Goal: Task Accomplishment & Management: Complete application form

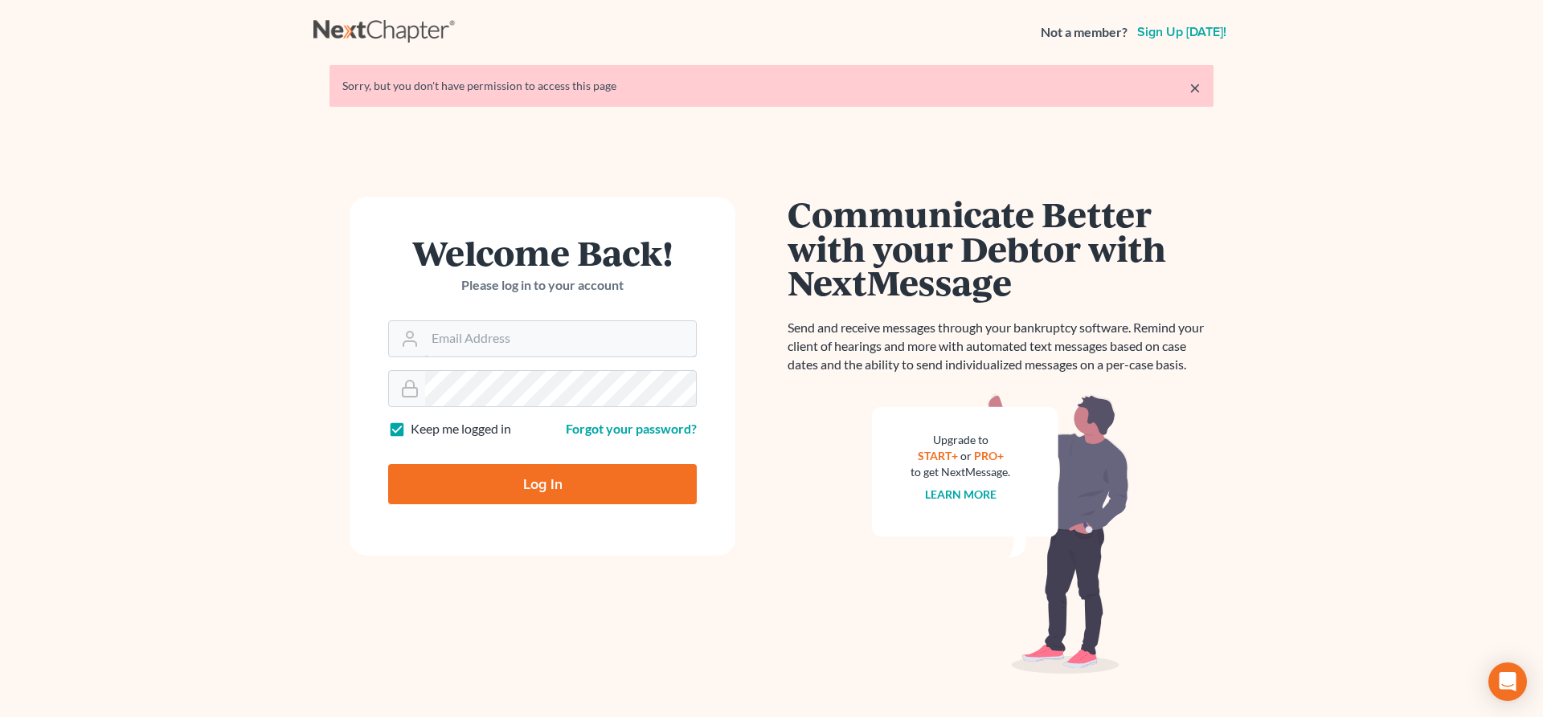
type input "[EMAIL_ADDRESS][DOMAIN_NAME]"
type input "Thinking..."
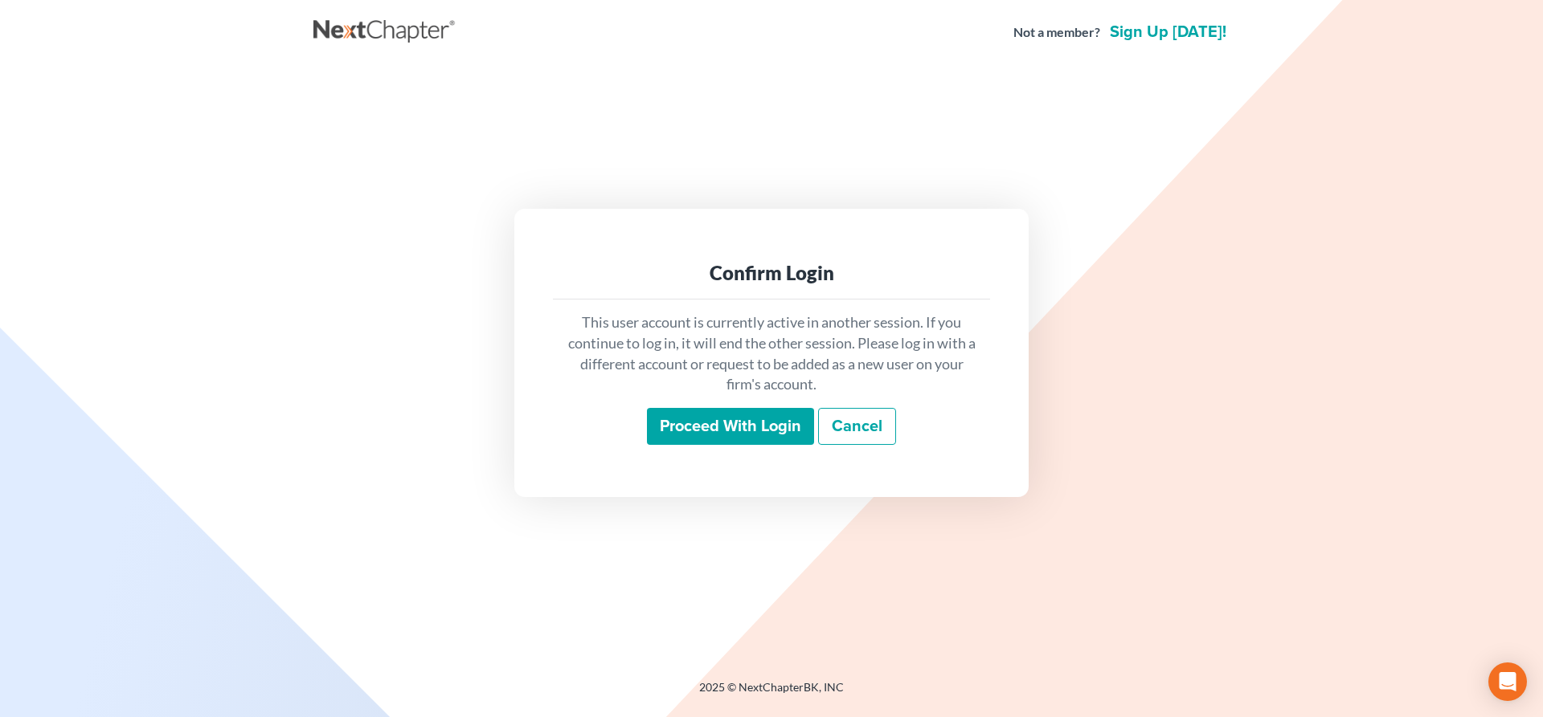
click at [754, 432] on input "Proceed with login" at bounding box center [730, 426] width 167 height 37
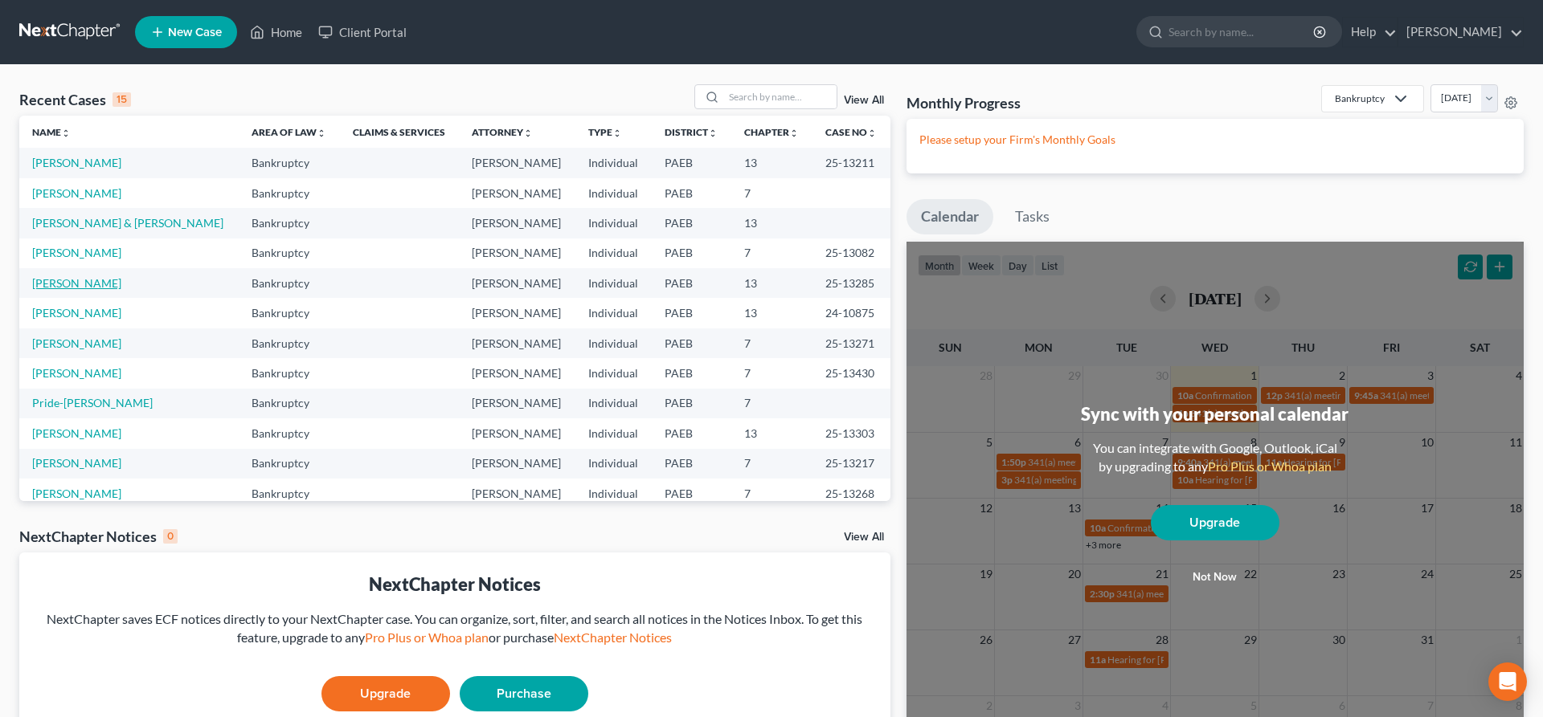
click at [55, 286] on link "[PERSON_NAME]" at bounding box center [76, 283] width 89 height 14
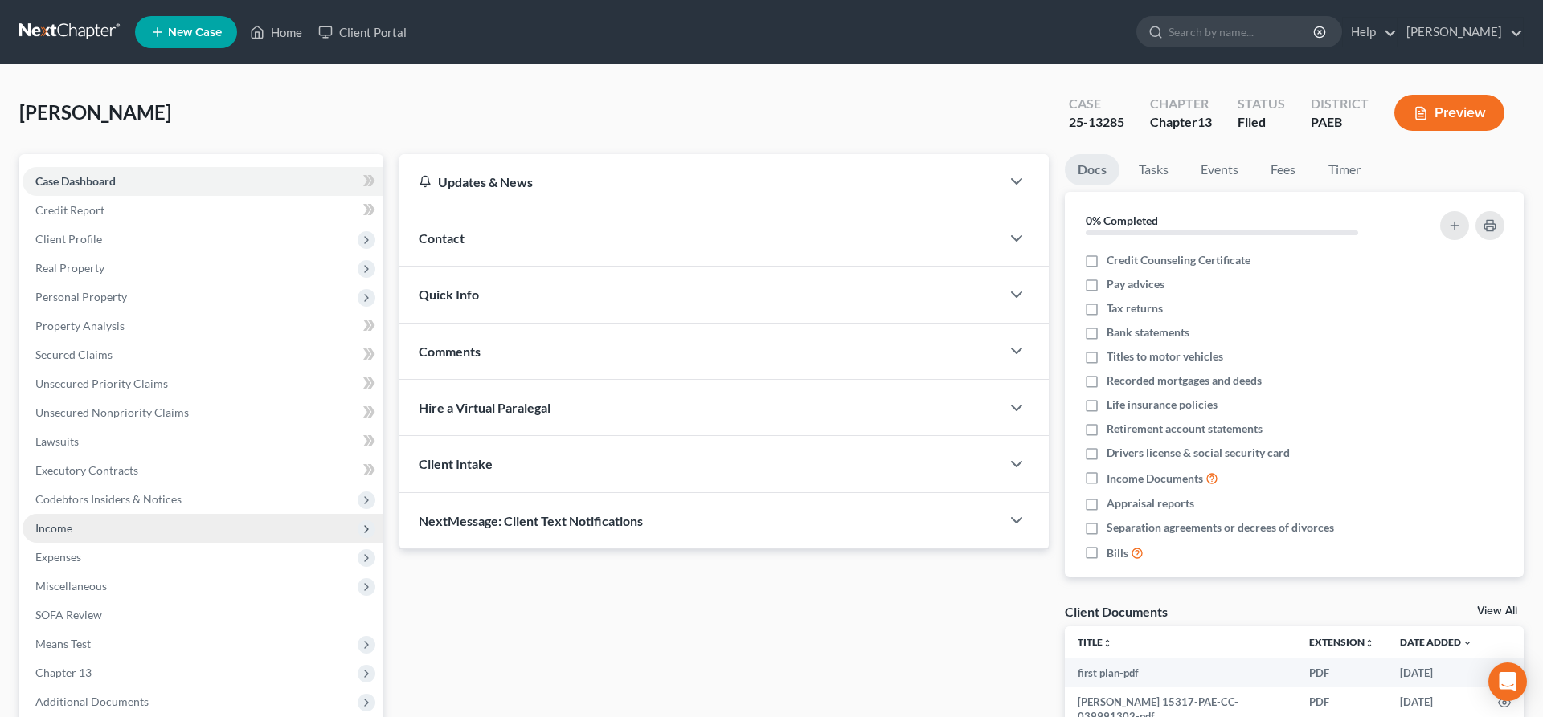
click at [64, 529] on span "Income" at bounding box center [53, 528] width 37 height 14
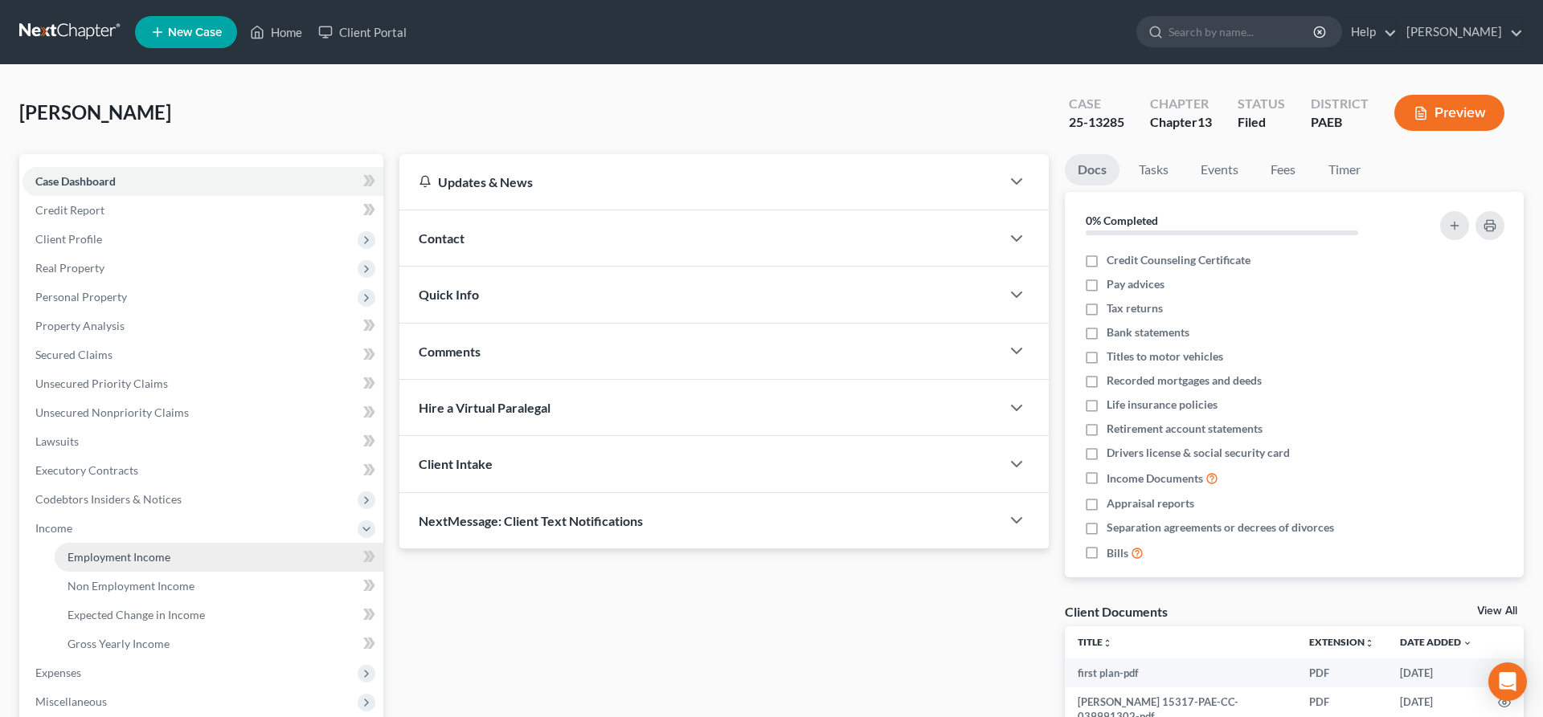
click at [149, 554] on span "Employment Income" at bounding box center [118, 557] width 103 height 14
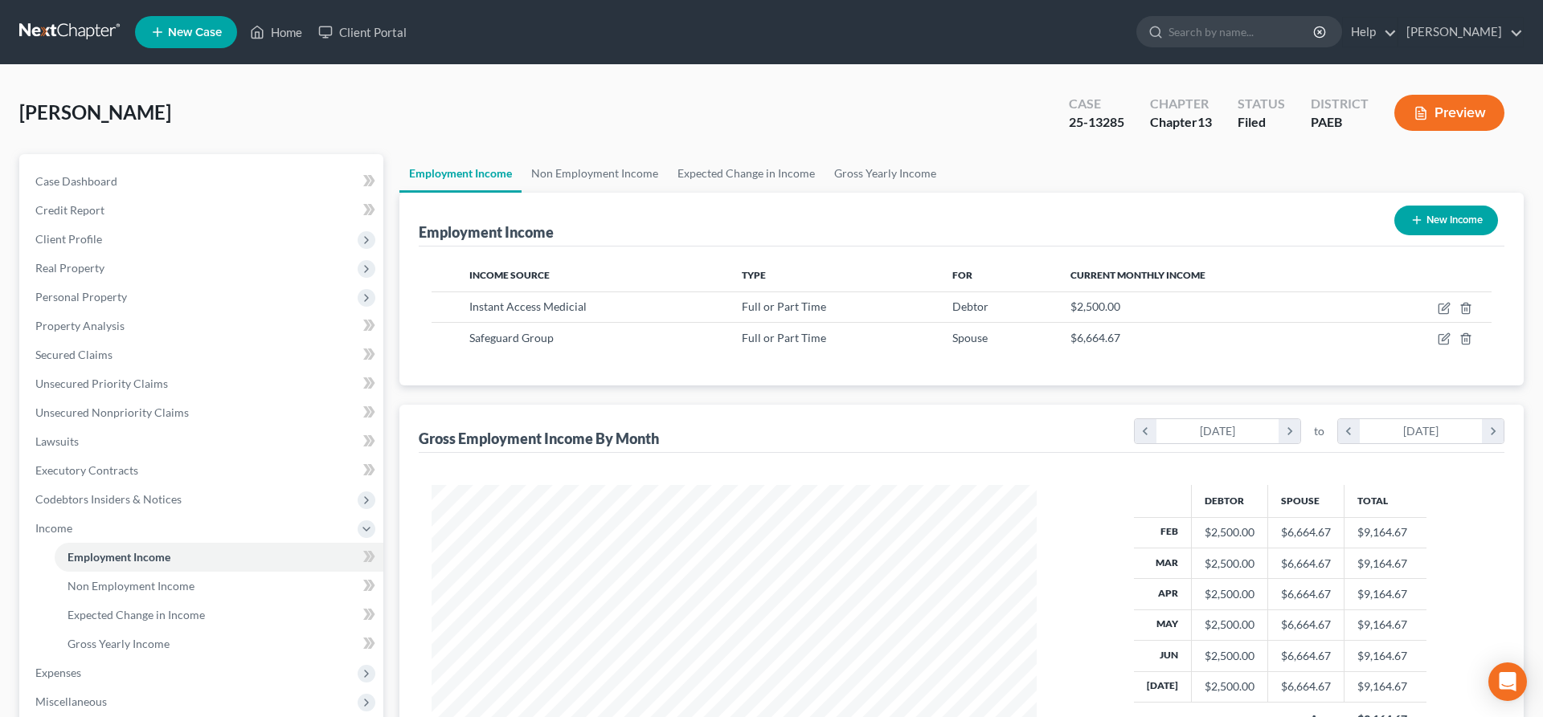
scroll to position [302, 637]
click at [1444, 338] on icon "button" at bounding box center [1443, 339] width 13 height 13
select select "0"
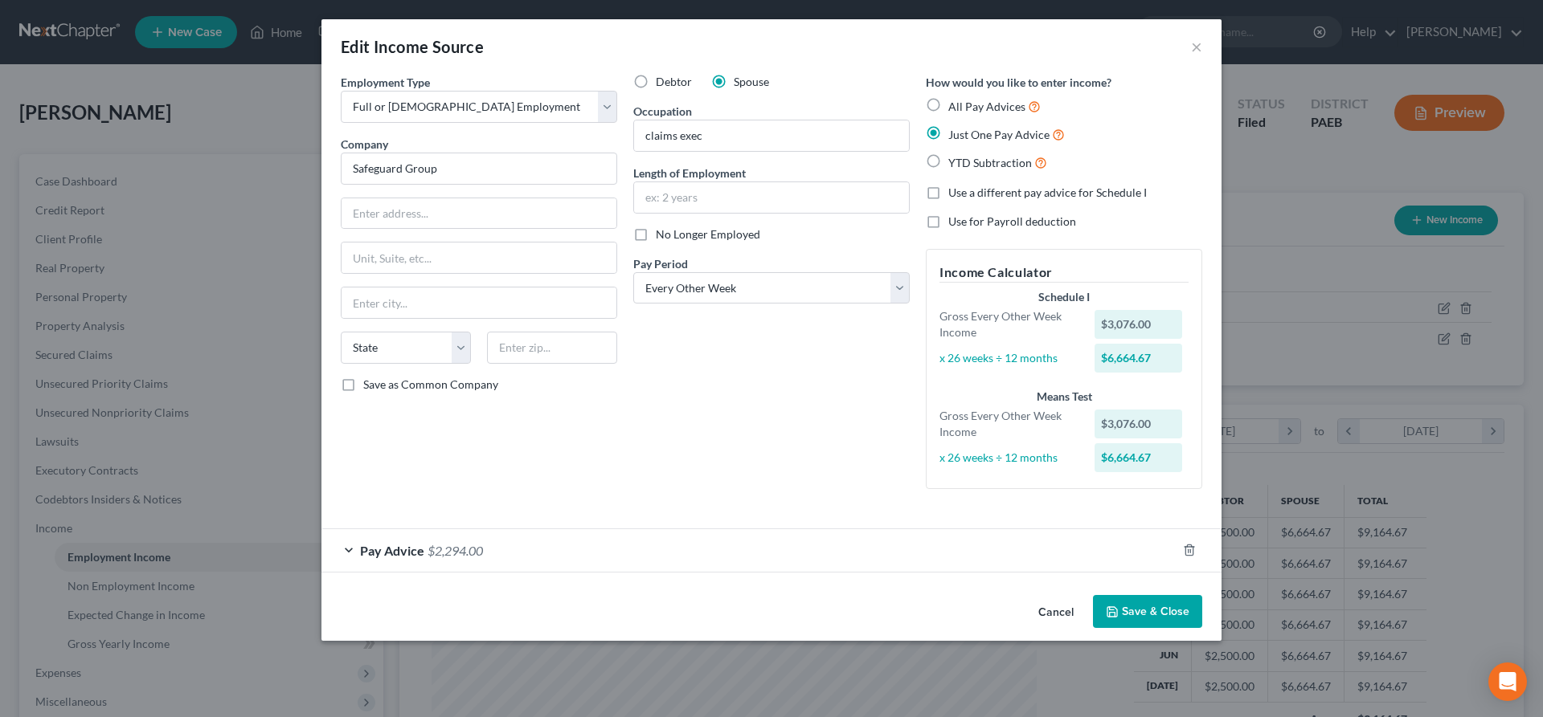
click at [1087, 540] on div "Pay Advice $2,294.00" at bounding box center [748, 550] width 855 height 43
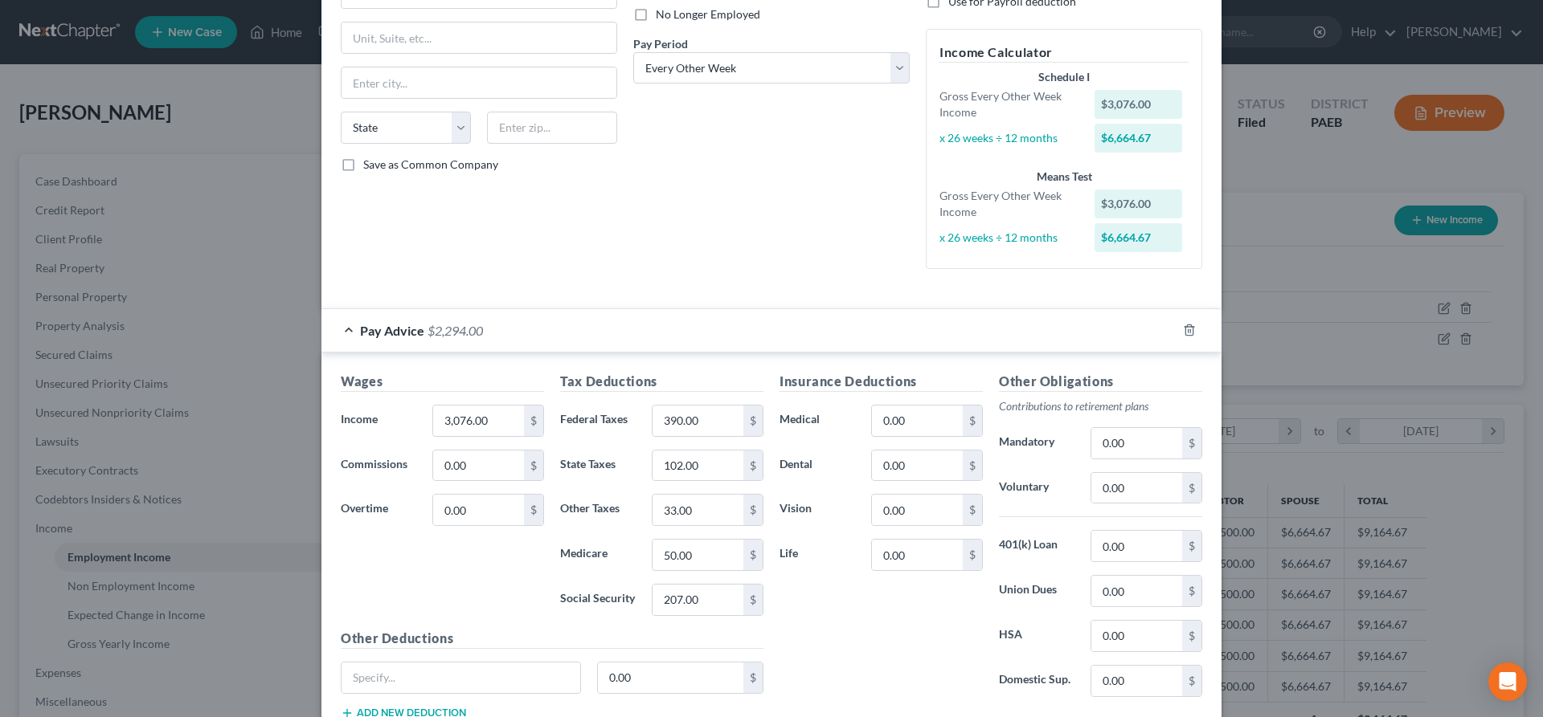
scroll to position [246, 0]
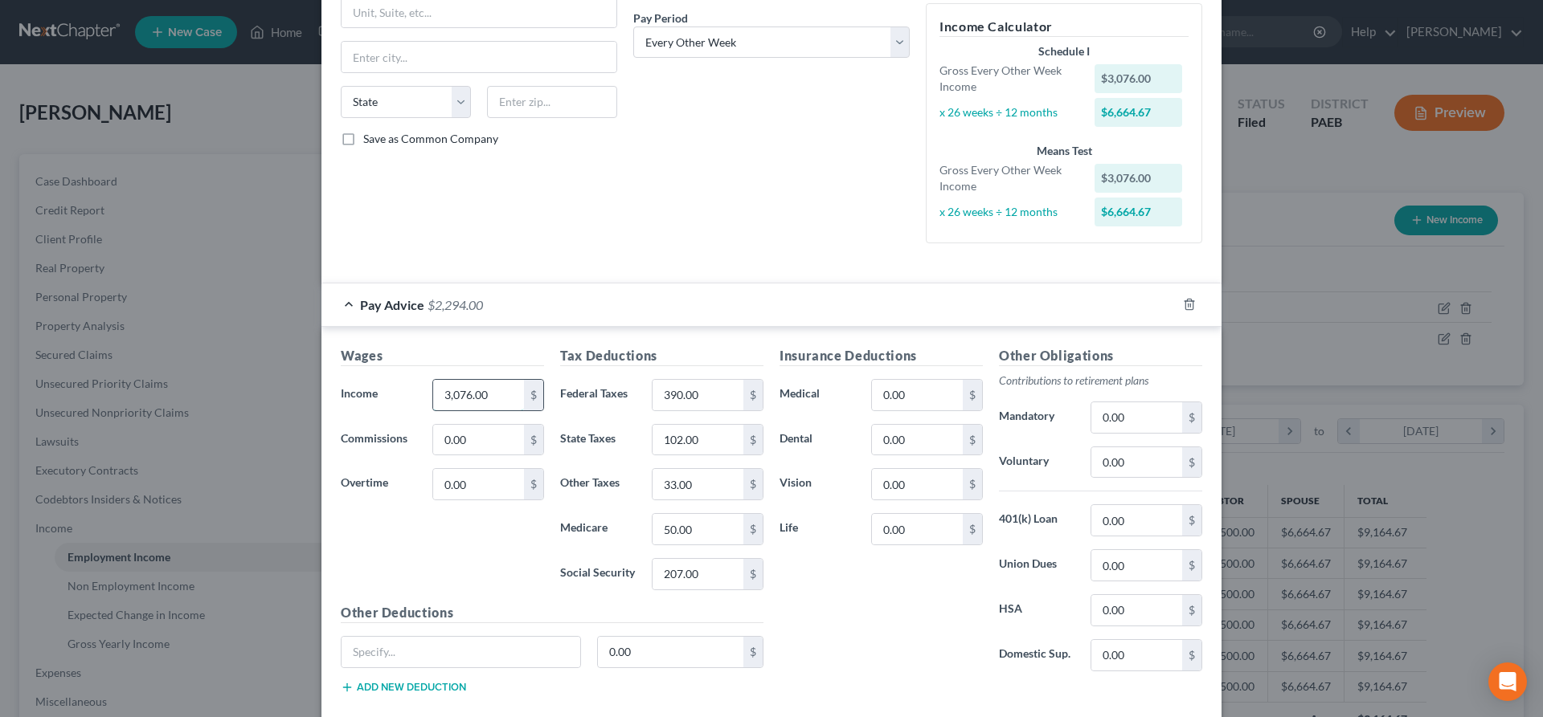
click at [499, 395] on input "3,076.00" at bounding box center [478, 395] width 91 height 31
click at [633, 27] on select "Select Monthly Twice Monthly Every Other Week Weekly" at bounding box center [771, 43] width 276 height 32
select select "0"
click option "Monthly" at bounding box center [0, 0] width 0 height 0
drag, startPoint x: 478, startPoint y: 398, endPoint x: 683, endPoint y: 395, distance: 204.9
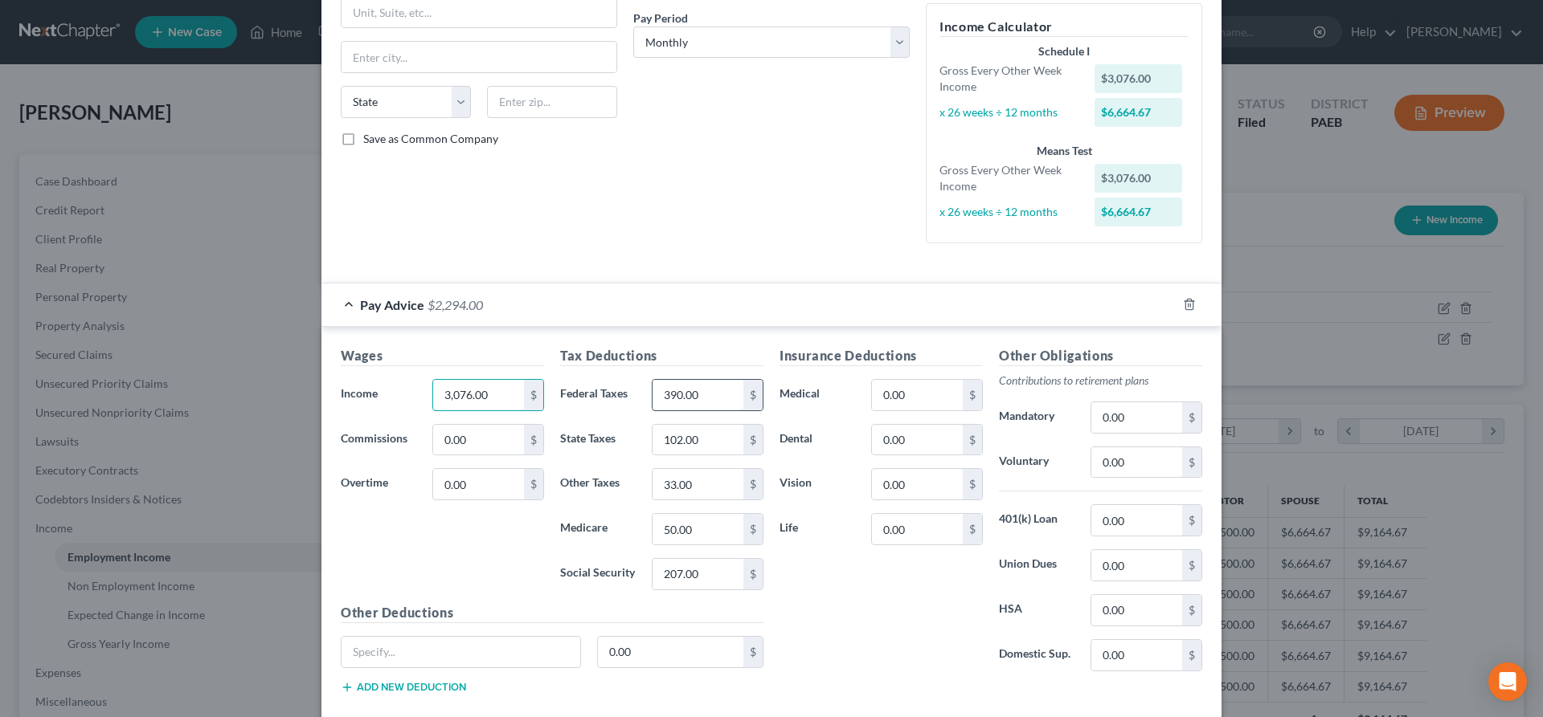
click at [524, 404] on input "3,076.00" at bounding box center [478, 395] width 91 height 31
type input "3"
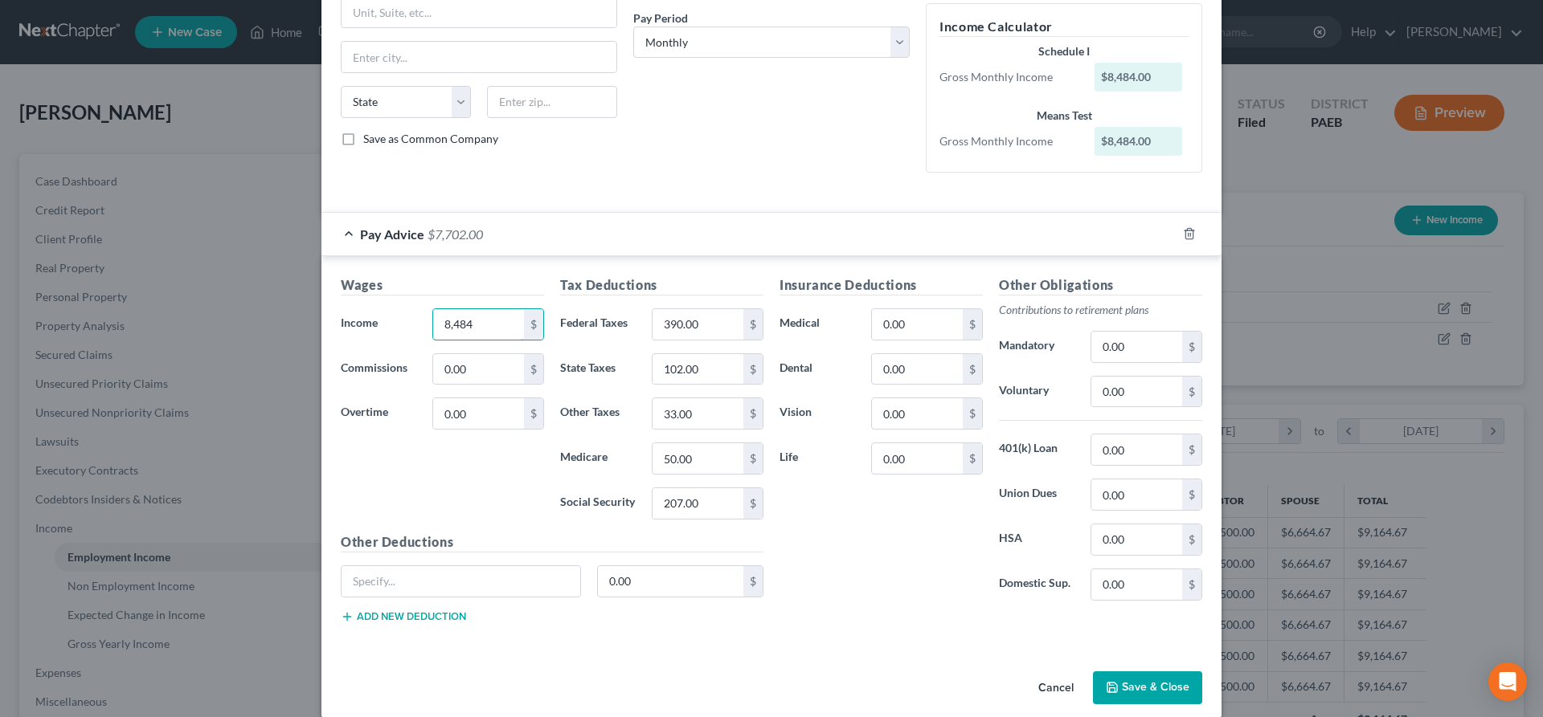
type input "8,484"
click at [838, 553] on div "Insurance Deductions Medical 0.00 $ Dental 0.00 $ Vision 0.00 $ Life 0.00 $" at bounding box center [880, 445] width 219 height 338
click at [489, 327] on input "8,484" at bounding box center [478, 324] width 91 height 31
drag, startPoint x: 702, startPoint y: 328, endPoint x: 647, endPoint y: 326, distance: 55.5
click at [652, 326] on input "390.00" at bounding box center [697, 324] width 91 height 31
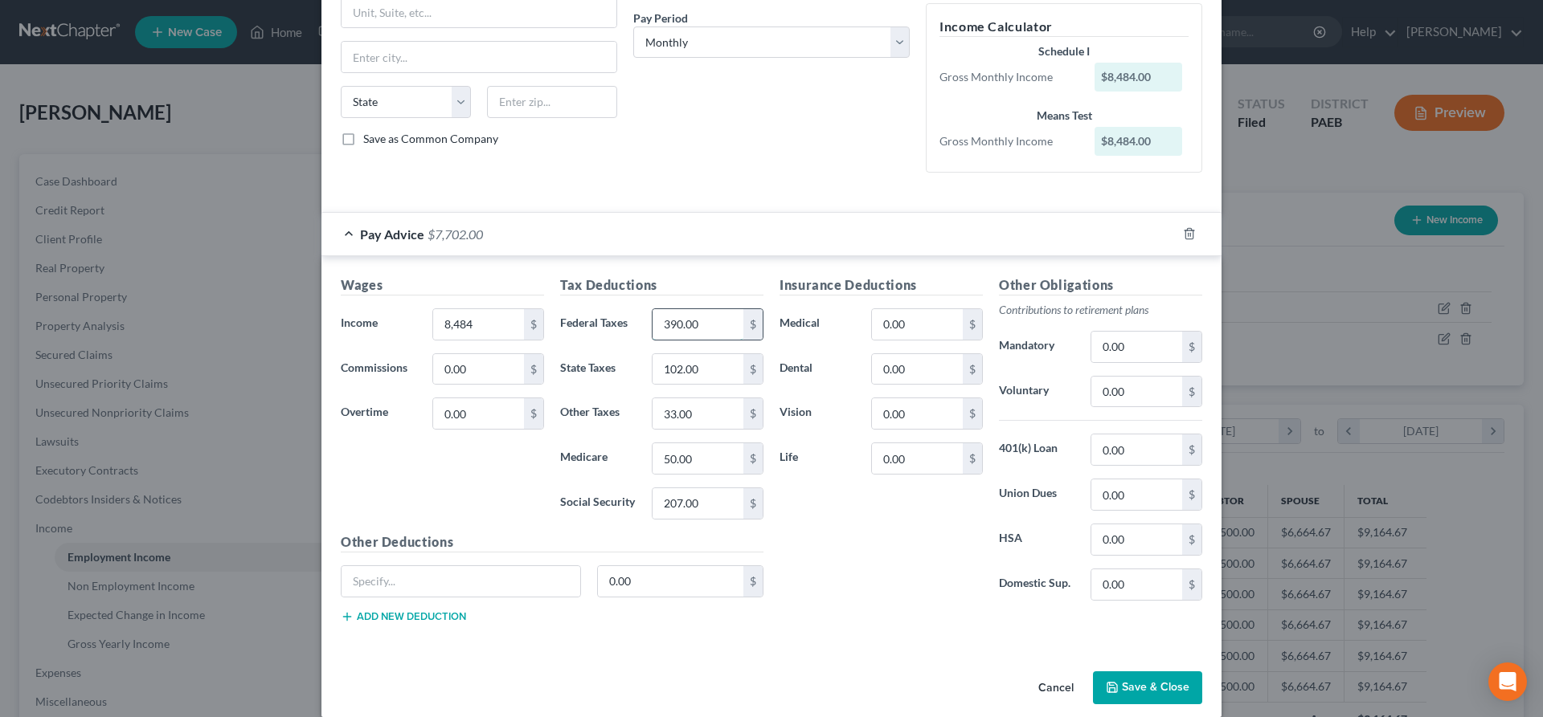
drag, startPoint x: 695, startPoint y: 328, endPoint x: 654, endPoint y: 328, distance: 41.0
click at [654, 328] on input "390.00" at bounding box center [697, 324] width 91 height 31
drag, startPoint x: 701, startPoint y: 321, endPoint x: 607, endPoint y: 329, distance: 94.4
click at [652, 329] on input "390.00" at bounding box center [697, 324] width 91 height 31
type input "496"
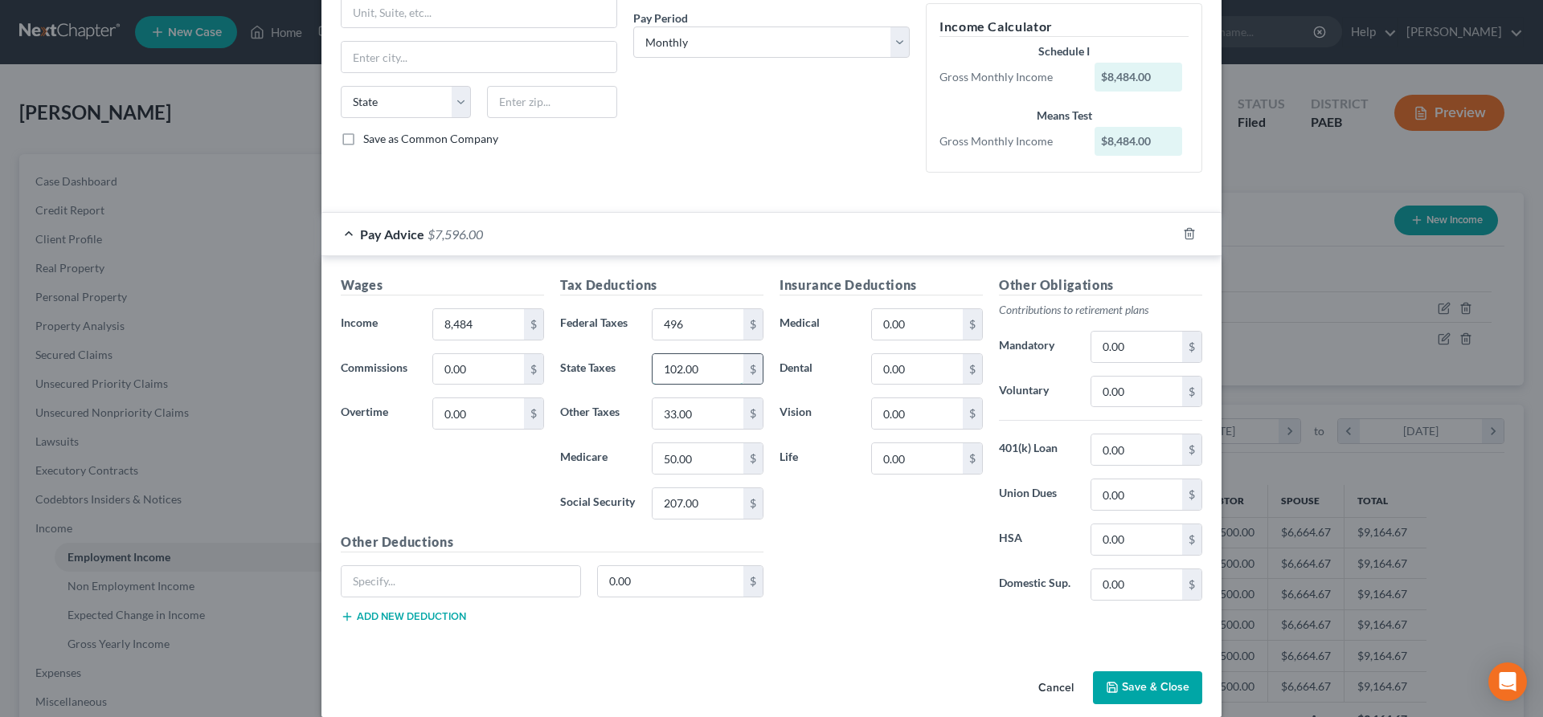
drag, startPoint x: 716, startPoint y: 374, endPoint x: 663, endPoint y: 360, distance: 55.0
click at [652, 373] on input "102.00" at bounding box center [697, 369] width 91 height 31
drag, startPoint x: 709, startPoint y: 363, endPoint x: 565, endPoint y: 295, distance: 159.2
click at [652, 361] on input "102.00" at bounding box center [697, 369] width 91 height 31
click at [718, 372] on input "102.00" at bounding box center [697, 369] width 91 height 31
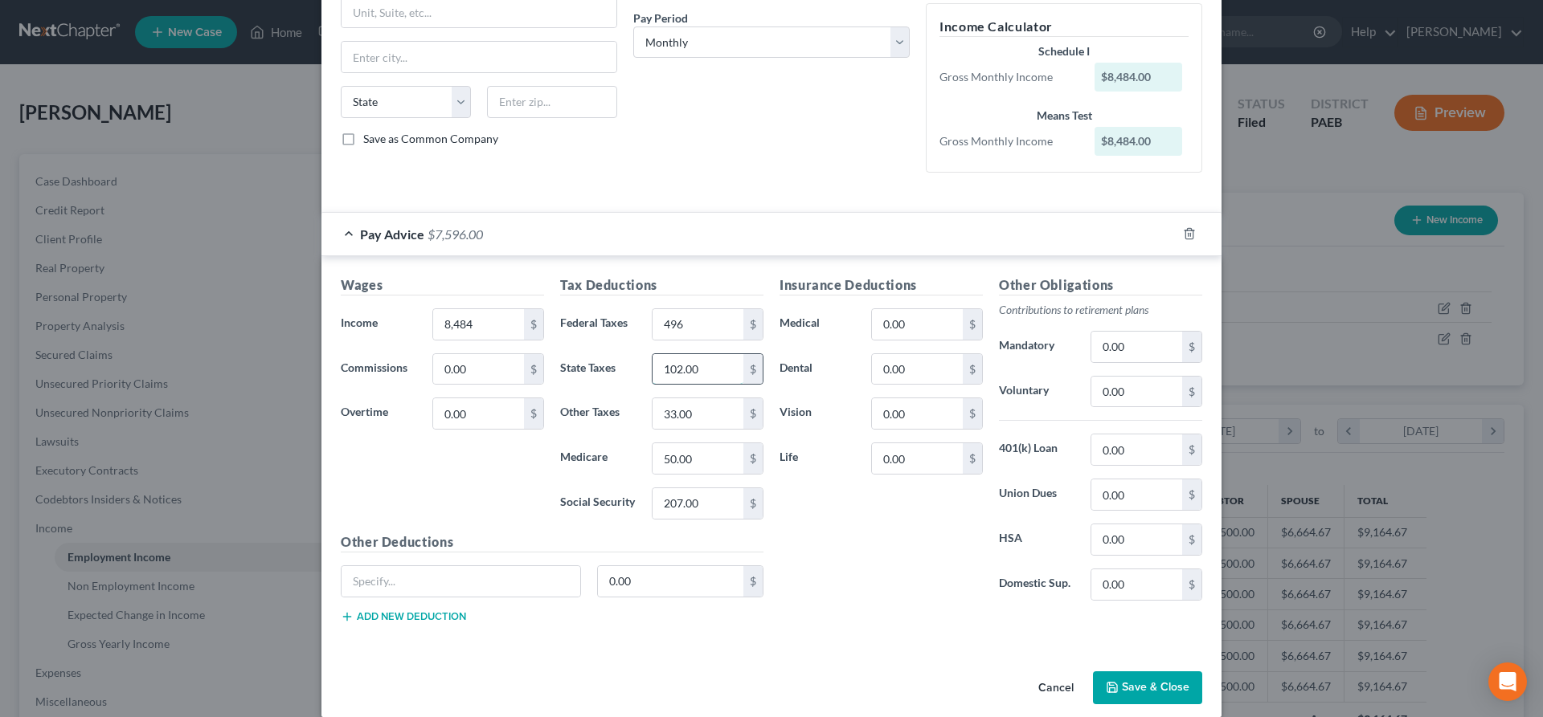
drag, startPoint x: 714, startPoint y: 369, endPoint x: 633, endPoint y: 363, distance: 81.3
click at [652, 363] on input "102.00" at bounding box center [697, 369] width 91 height 31
type input "129"
click at [704, 418] on input "33.00" at bounding box center [697, 413] width 91 height 31
type input "40"
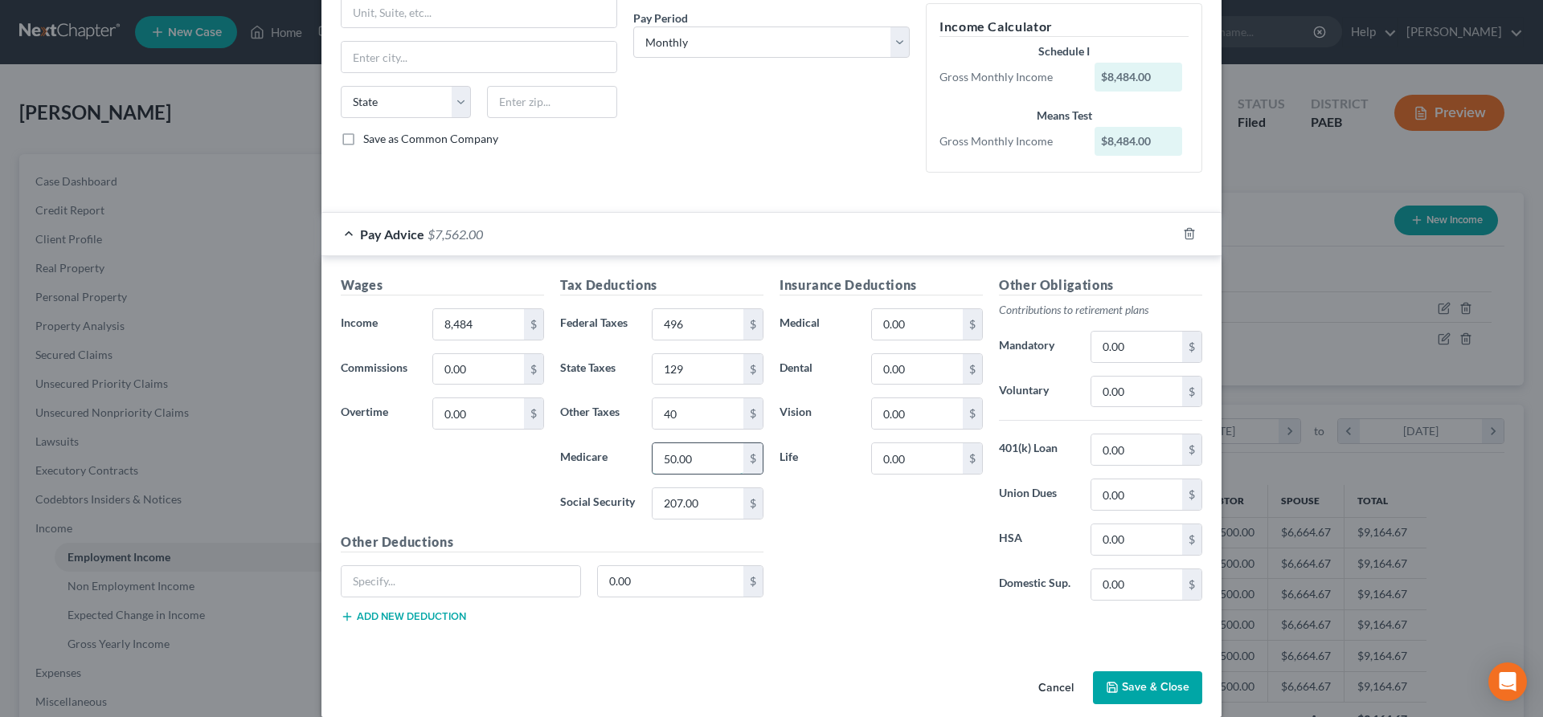
drag, startPoint x: 697, startPoint y: 455, endPoint x: 729, endPoint y: 473, distance: 36.4
click at [729, 473] on input "50.00" at bounding box center [697, 458] width 91 height 31
type input "60"
drag, startPoint x: 703, startPoint y: 505, endPoint x: 971, endPoint y: 541, distance: 270.9
click at [743, 519] on input "207.00" at bounding box center [697, 503] width 91 height 31
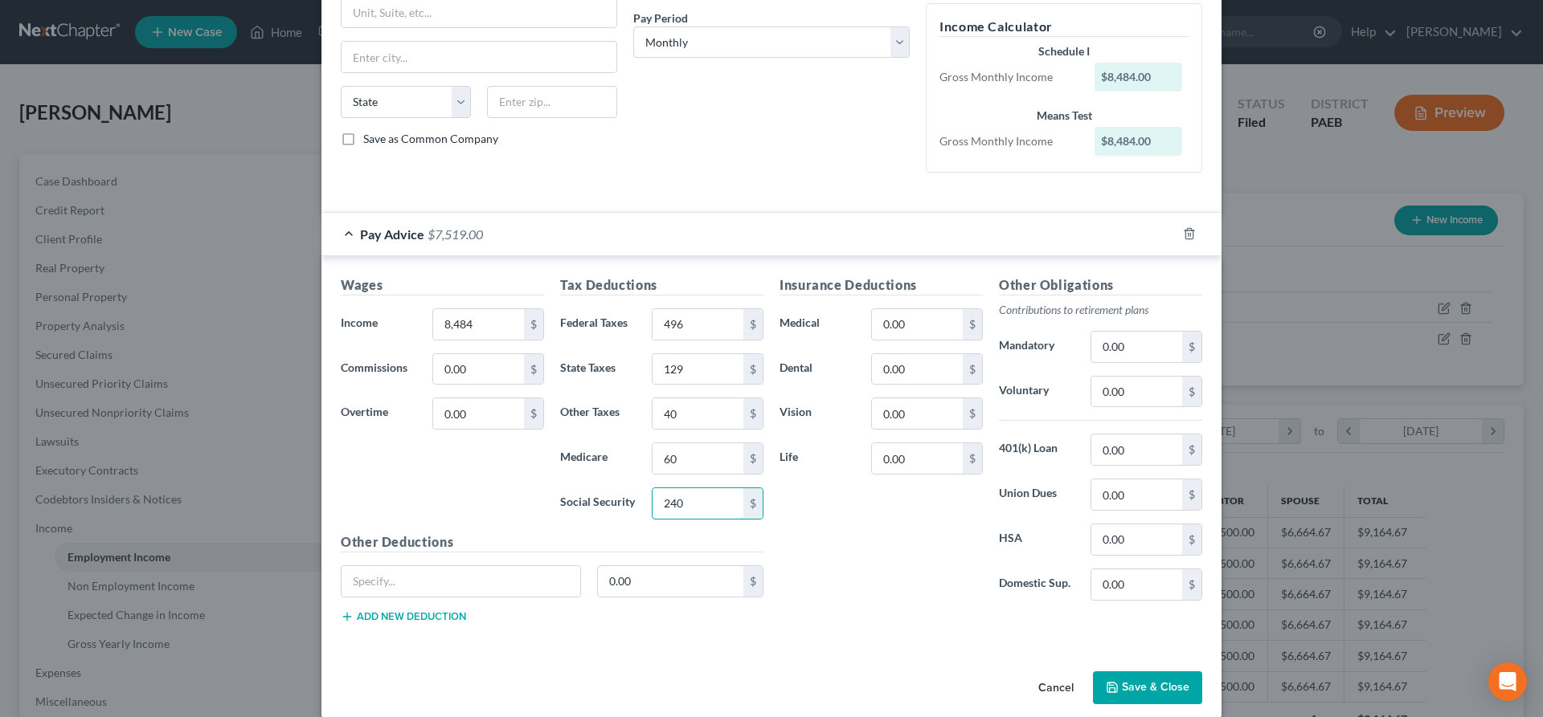
type input "240"
drag, startPoint x: 1176, startPoint y: 684, endPoint x: 281, endPoint y: 388, distance: 942.8
click at [272, 411] on div "Edit Income Source × Employment Type * Select Full or [DEMOGRAPHIC_DATA] Employ…" at bounding box center [771, 358] width 1543 height 717
drag, startPoint x: 867, startPoint y: 21, endPoint x: 848, endPoint y: 43, distance: 29.1
click at [864, 28] on div "Pay Period * Select Monthly Twice Monthly Every Other Week Weekly" at bounding box center [771, 34] width 276 height 49
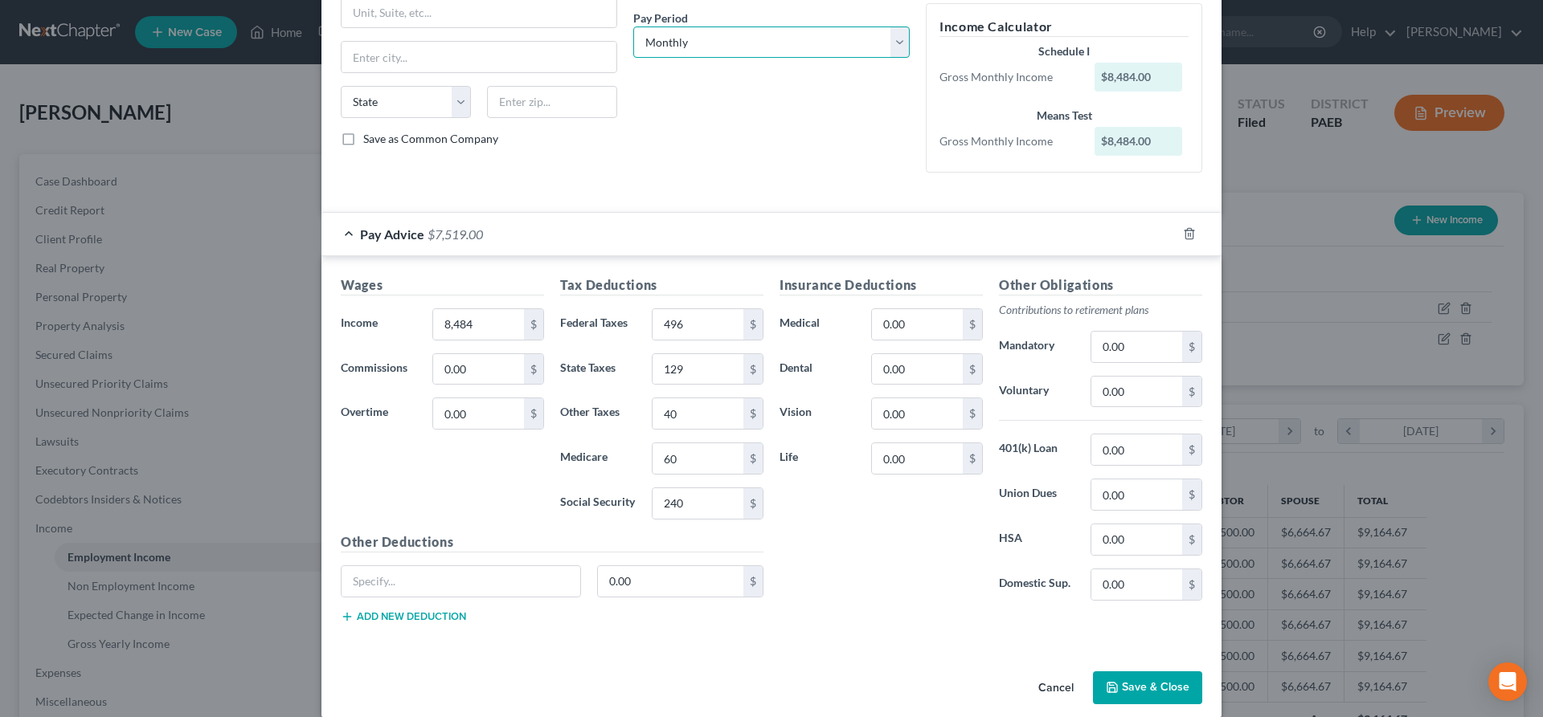
click at [633, 27] on select "Select Monthly Twice Monthly Every Other Week Weekly" at bounding box center [771, 43] width 276 height 32
select select "2"
click option "Every Other Week" at bounding box center [0, 0] width 0 height 0
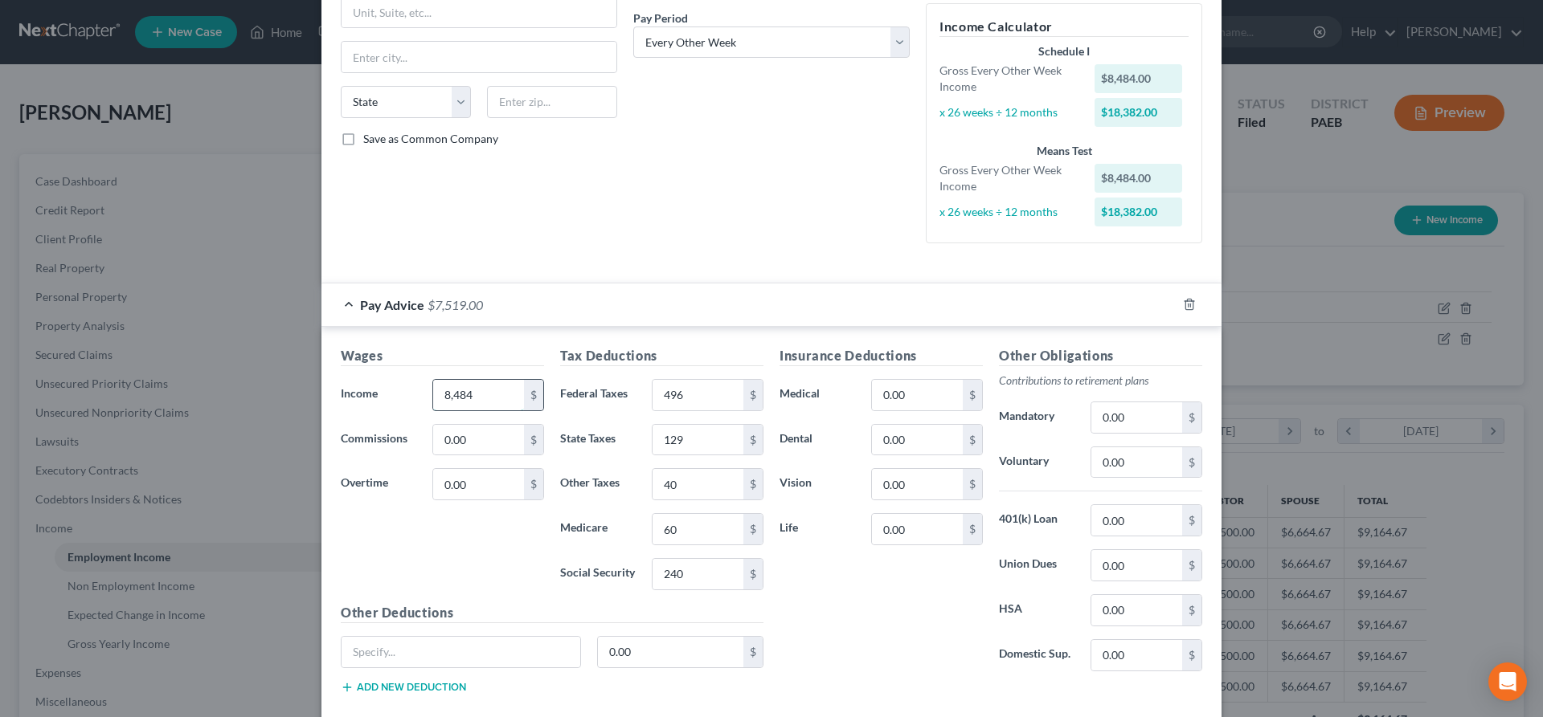
drag, startPoint x: 501, startPoint y: 393, endPoint x: 408, endPoint y: 396, distance: 93.2
click at [433, 396] on input "8,484" at bounding box center [478, 395] width 91 height 31
drag, startPoint x: 485, startPoint y: 395, endPoint x: 416, endPoint y: 384, distance: 70.0
click at [433, 396] on input "8,484" at bounding box center [478, 395] width 91 height 31
type input "3,915"
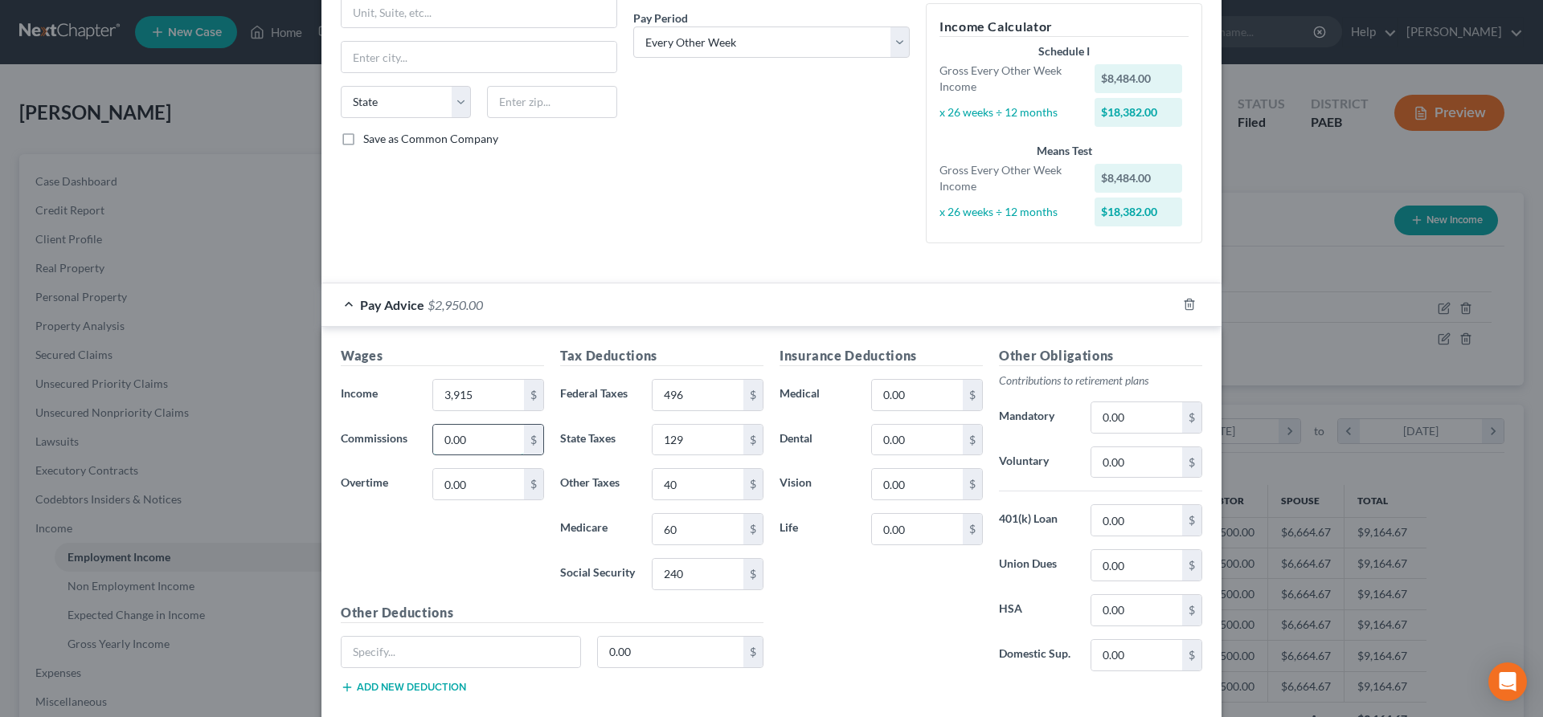
click at [486, 447] on input "0.00" at bounding box center [478, 440] width 91 height 31
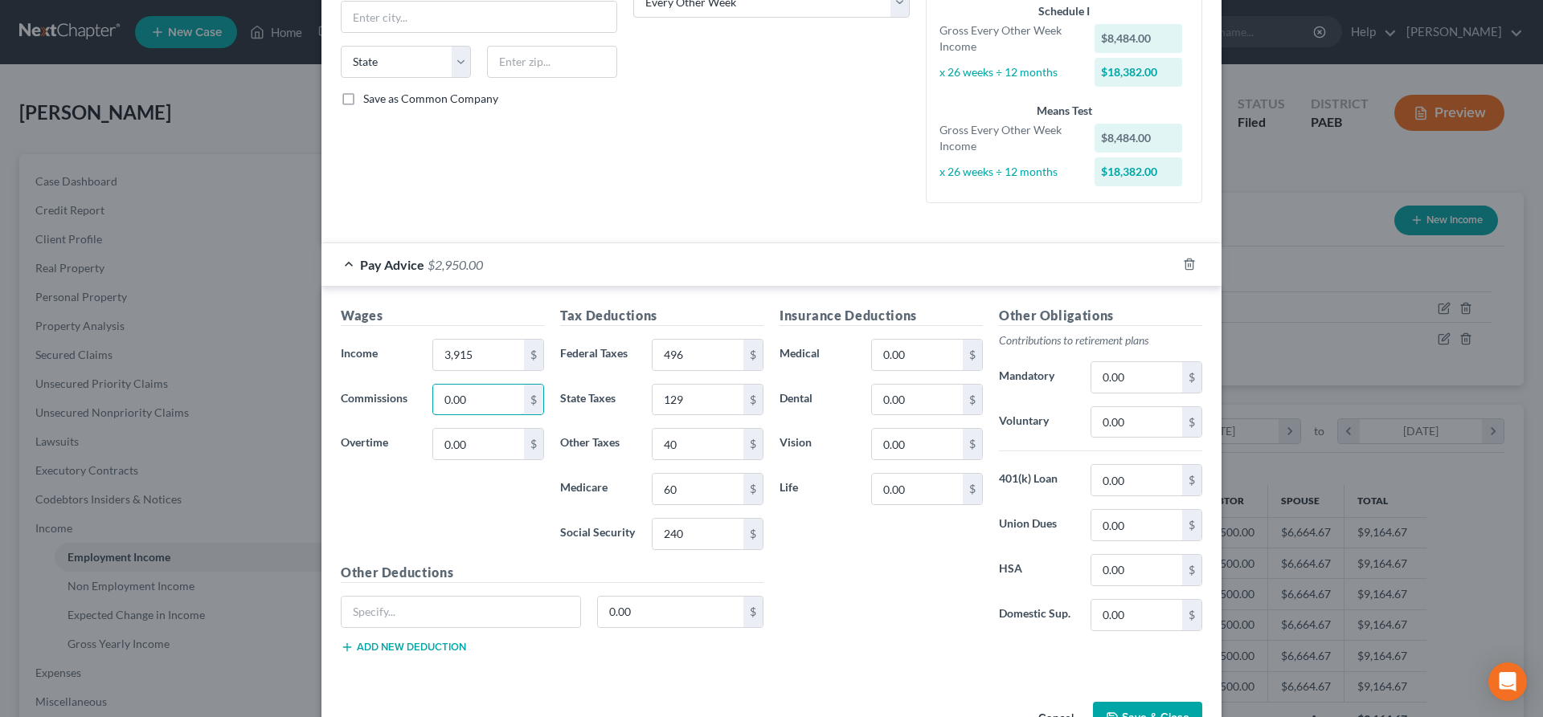
scroll to position [336, 0]
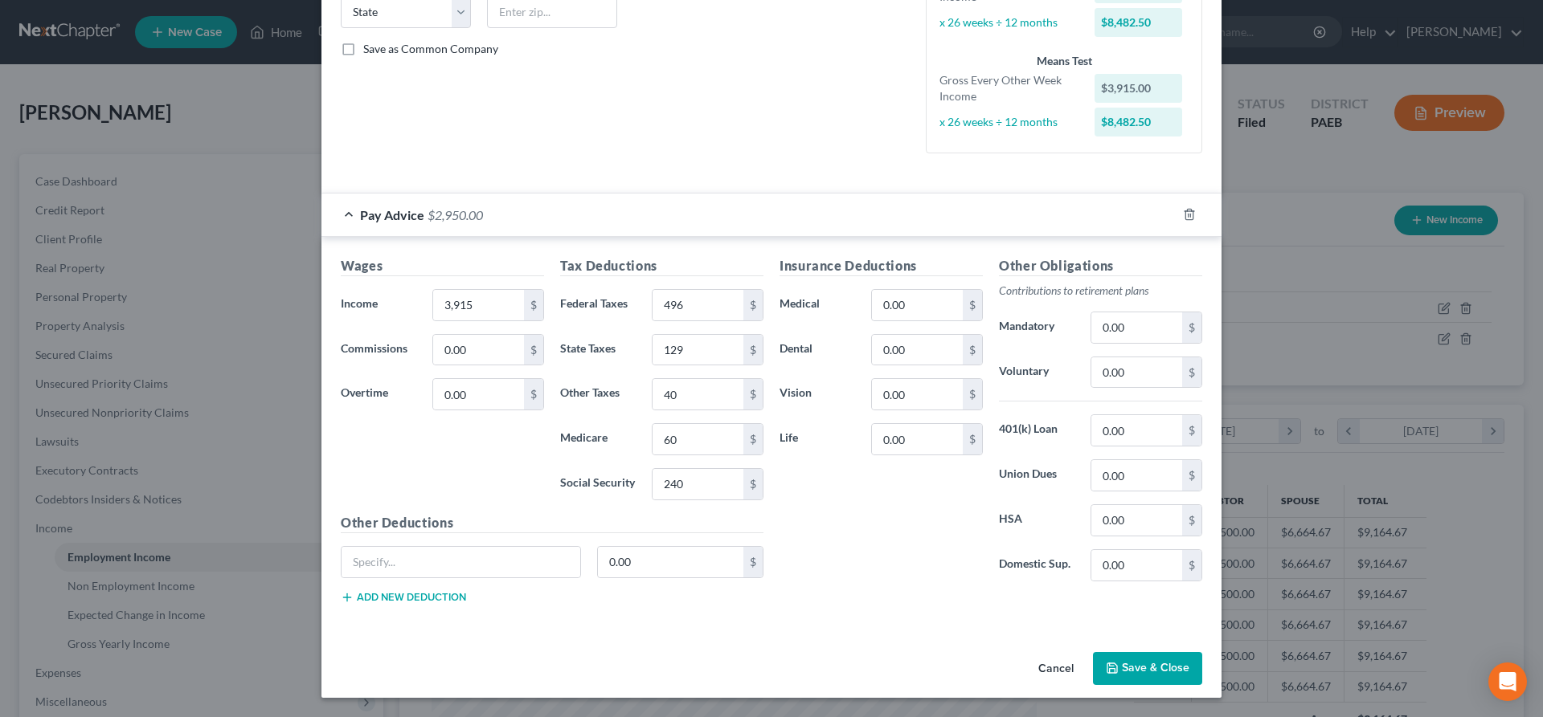
click at [1157, 673] on button "Save & Close" at bounding box center [1147, 669] width 109 height 34
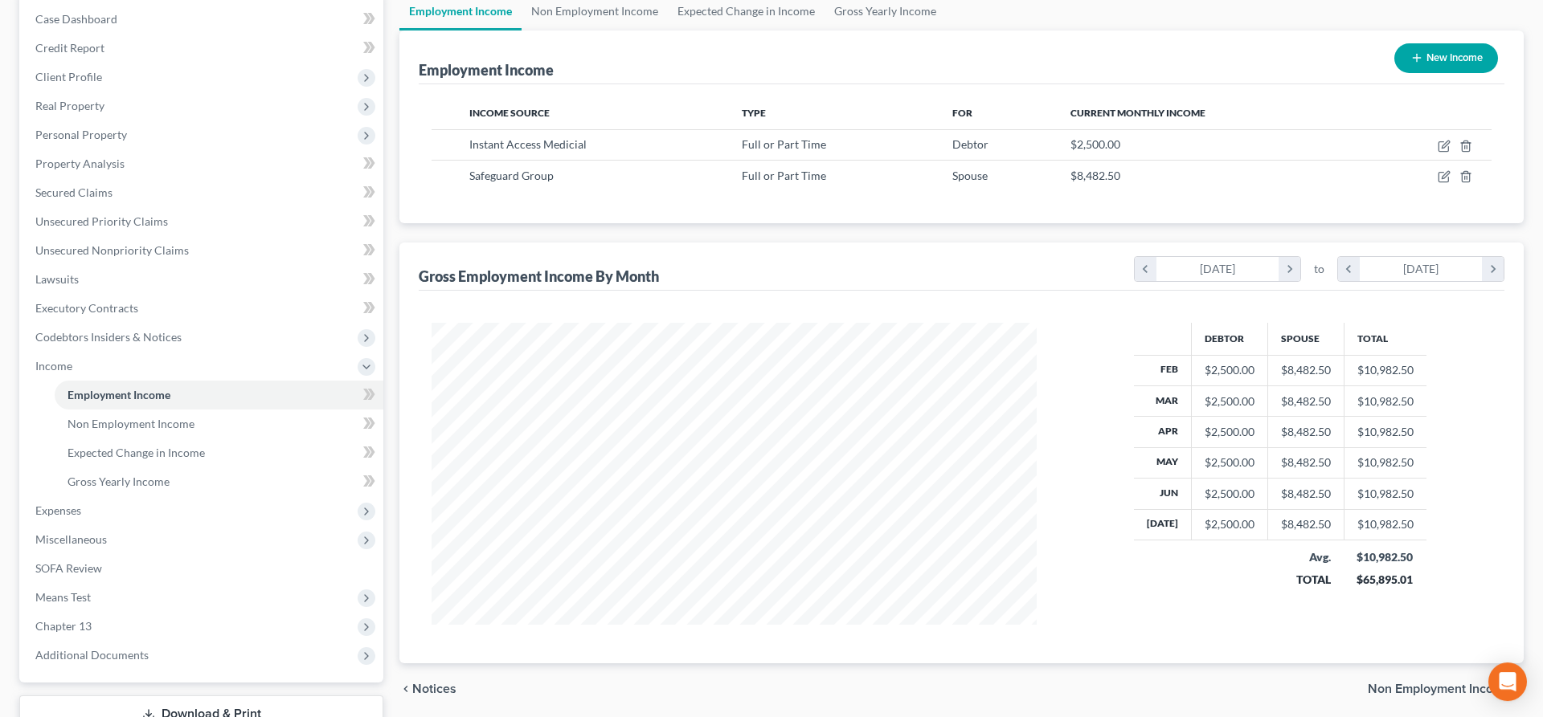
scroll to position [164, 0]
click at [90, 499] on span "Expenses" at bounding box center [202, 509] width 361 height 29
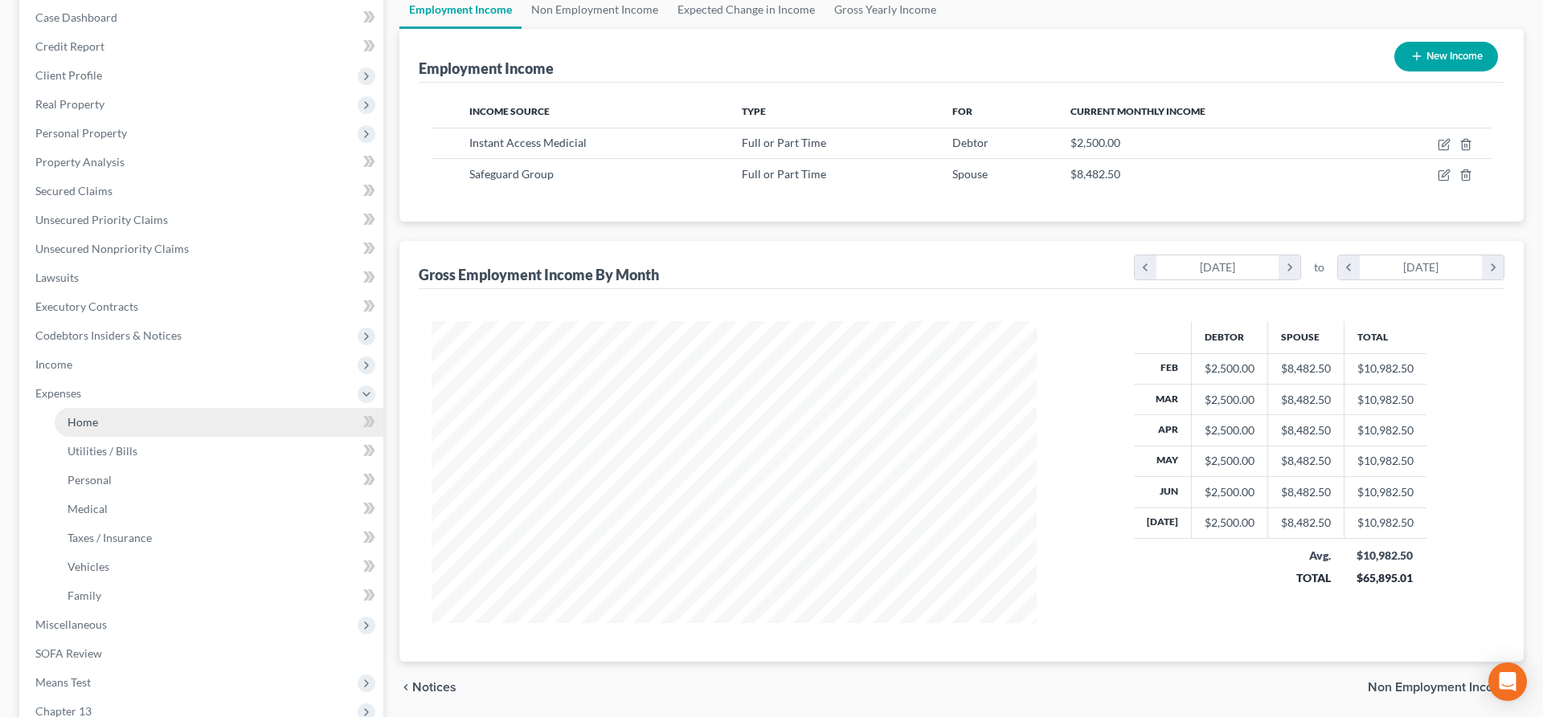
click at [108, 426] on link "Home" at bounding box center [219, 422] width 329 height 29
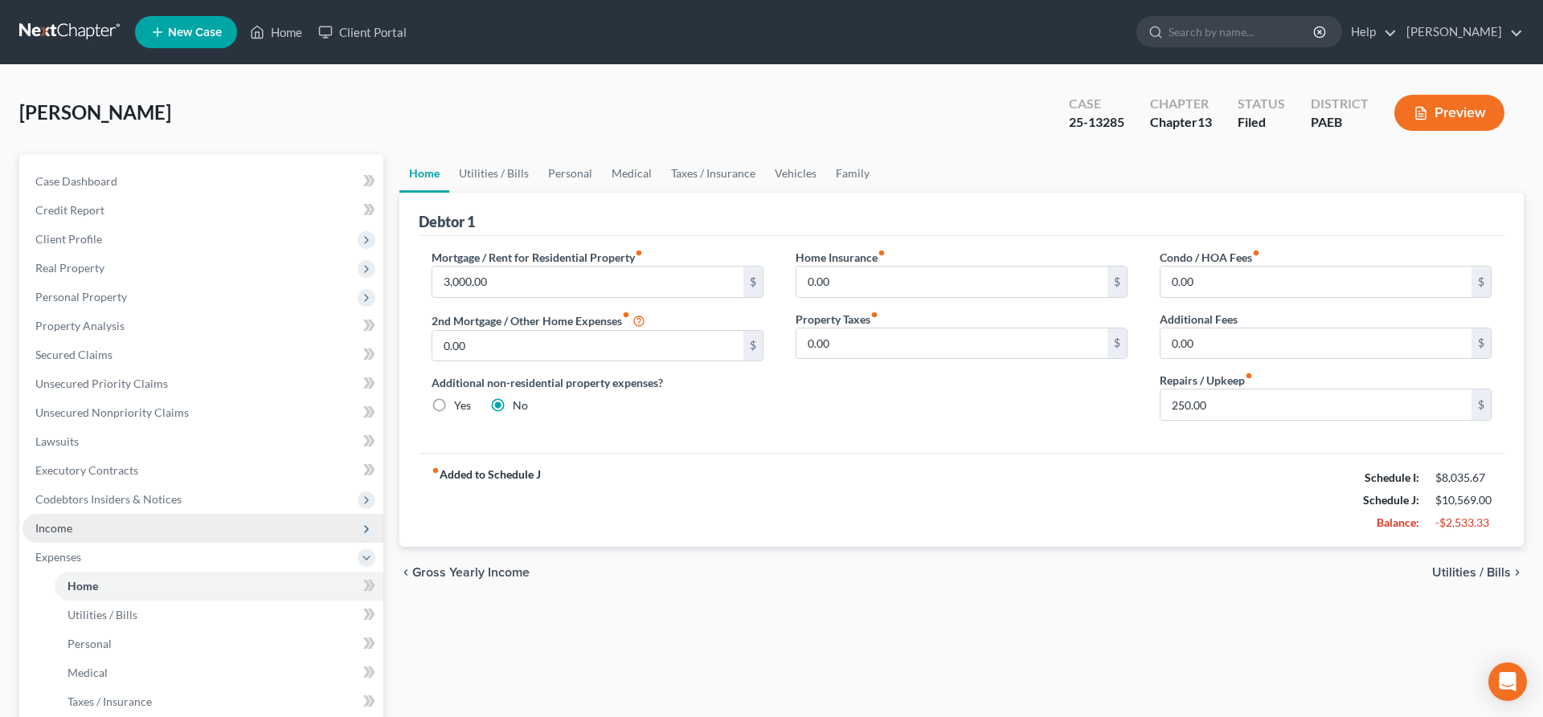
click at [82, 530] on span "Income" at bounding box center [202, 528] width 361 height 29
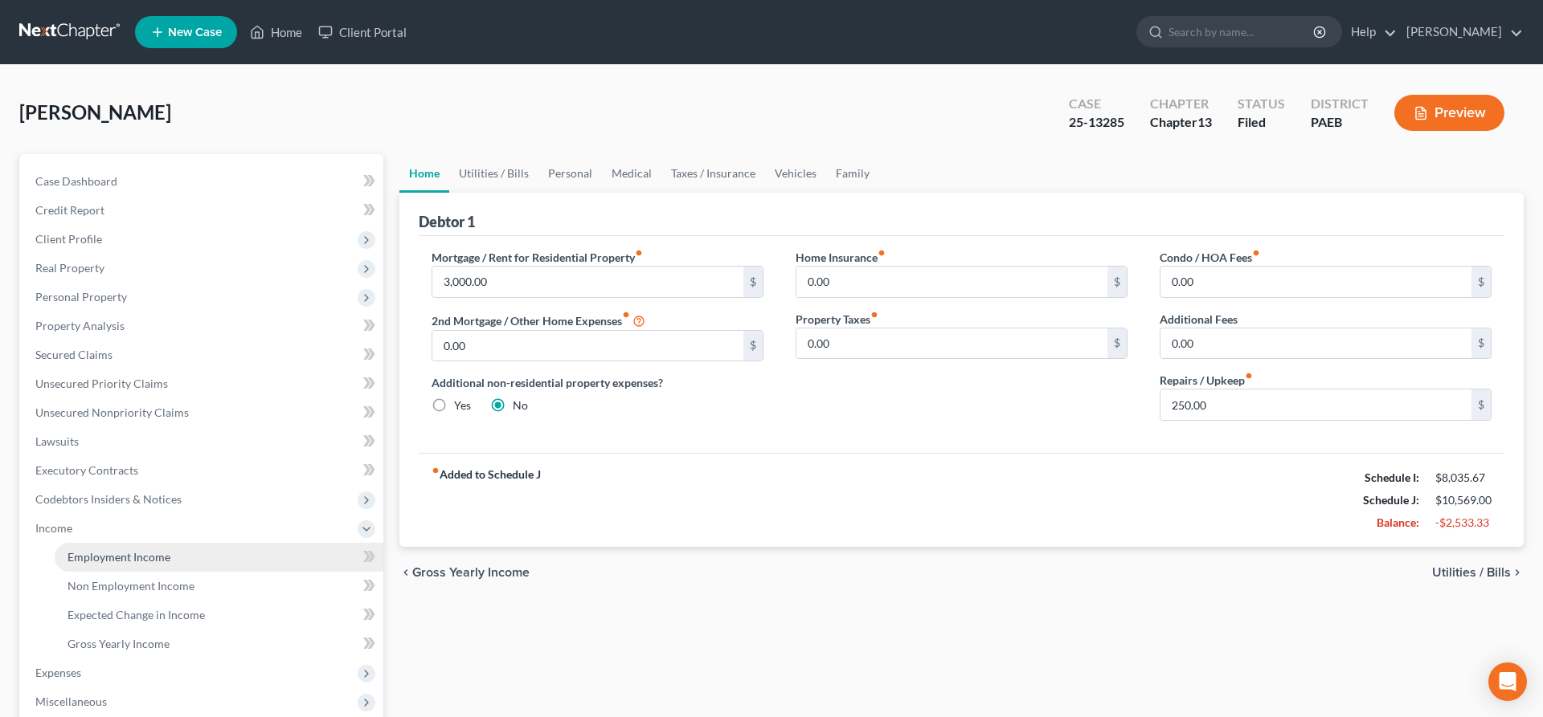
click at [132, 555] on span "Employment Income" at bounding box center [118, 557] width 103 height 14
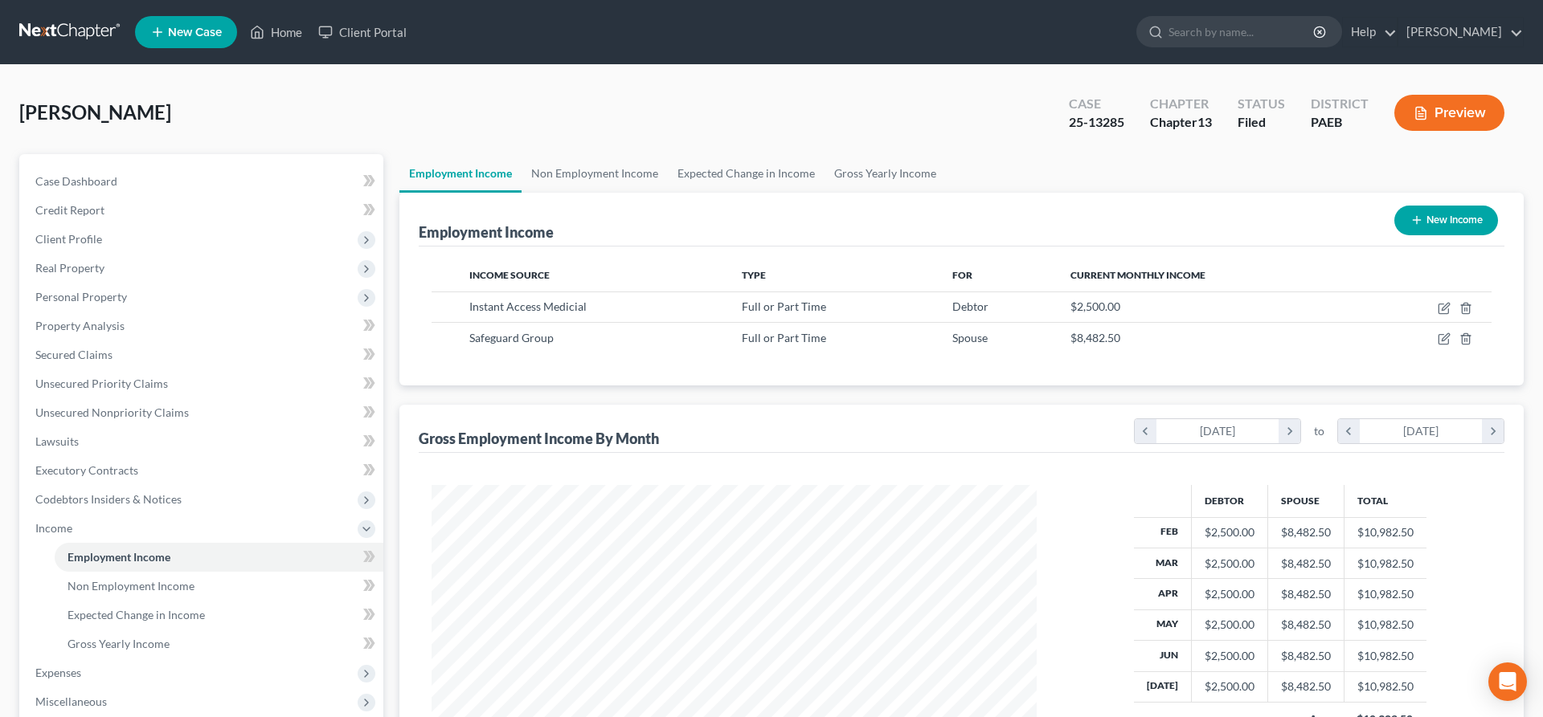
scroll to position [302, 637]
click at [1440, 340] on icon "button" at bounding box center [1443, 339] width 13 height 13
select select "0"
select select "2"
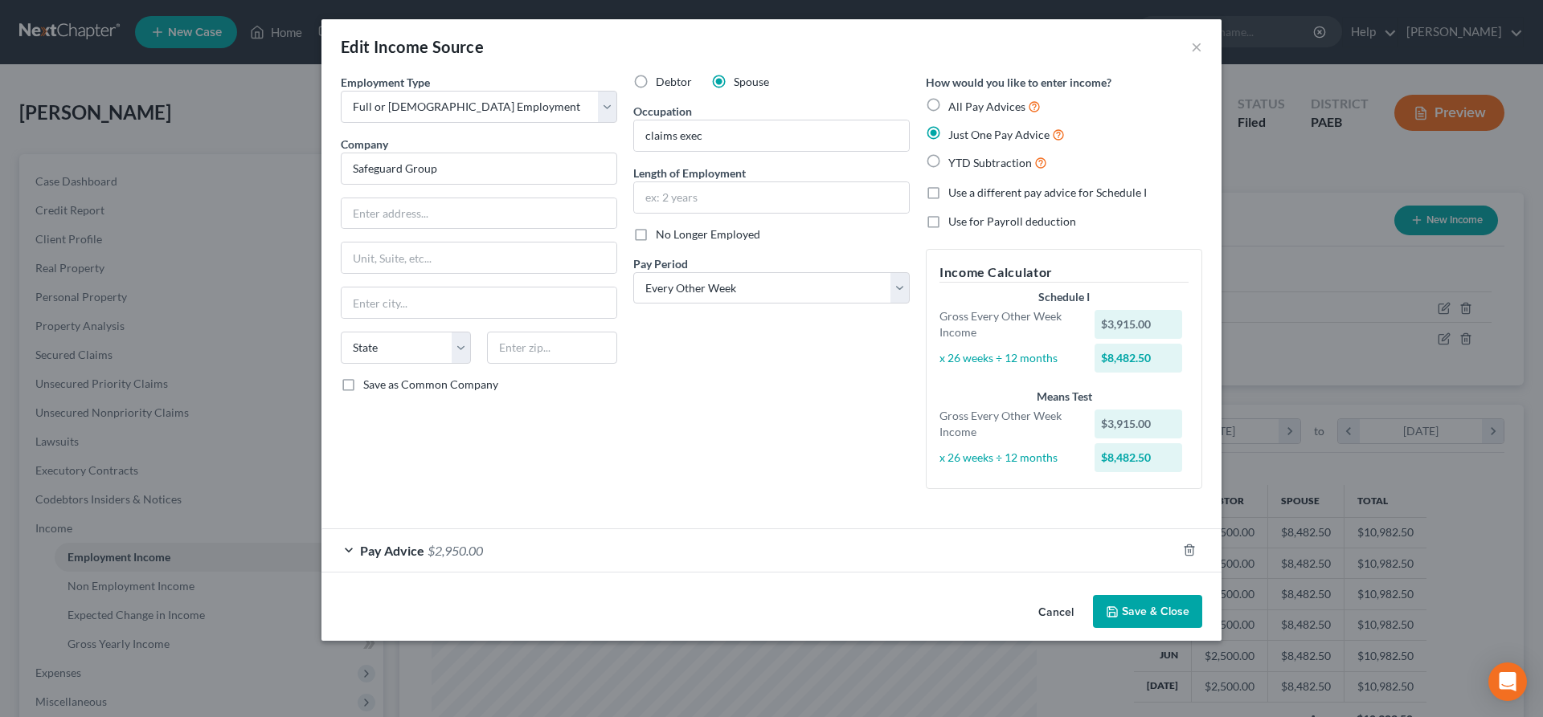
click at [447, 551] on span "$2,950.00" at bounding box center [454, 550] width 55 height 15
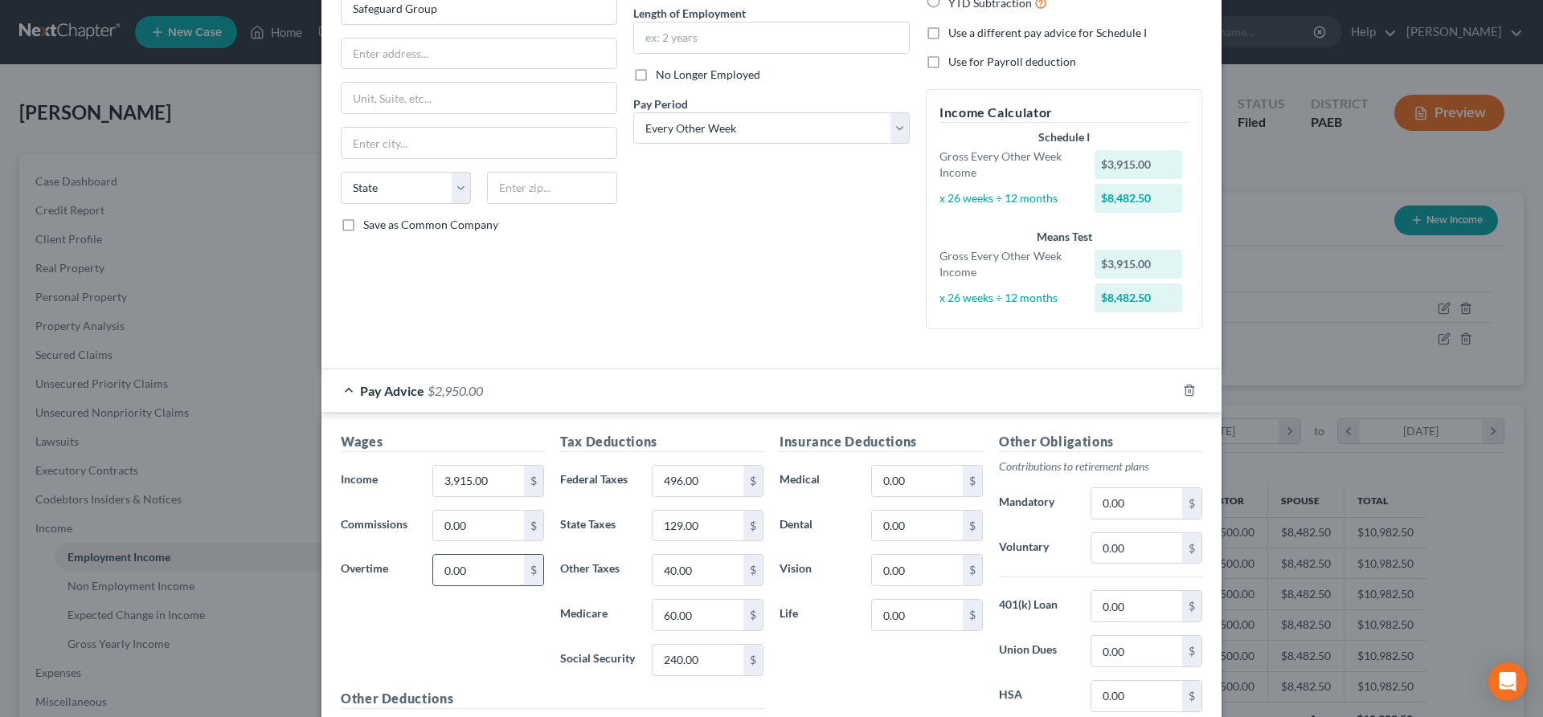
scroll to position [164, 0]
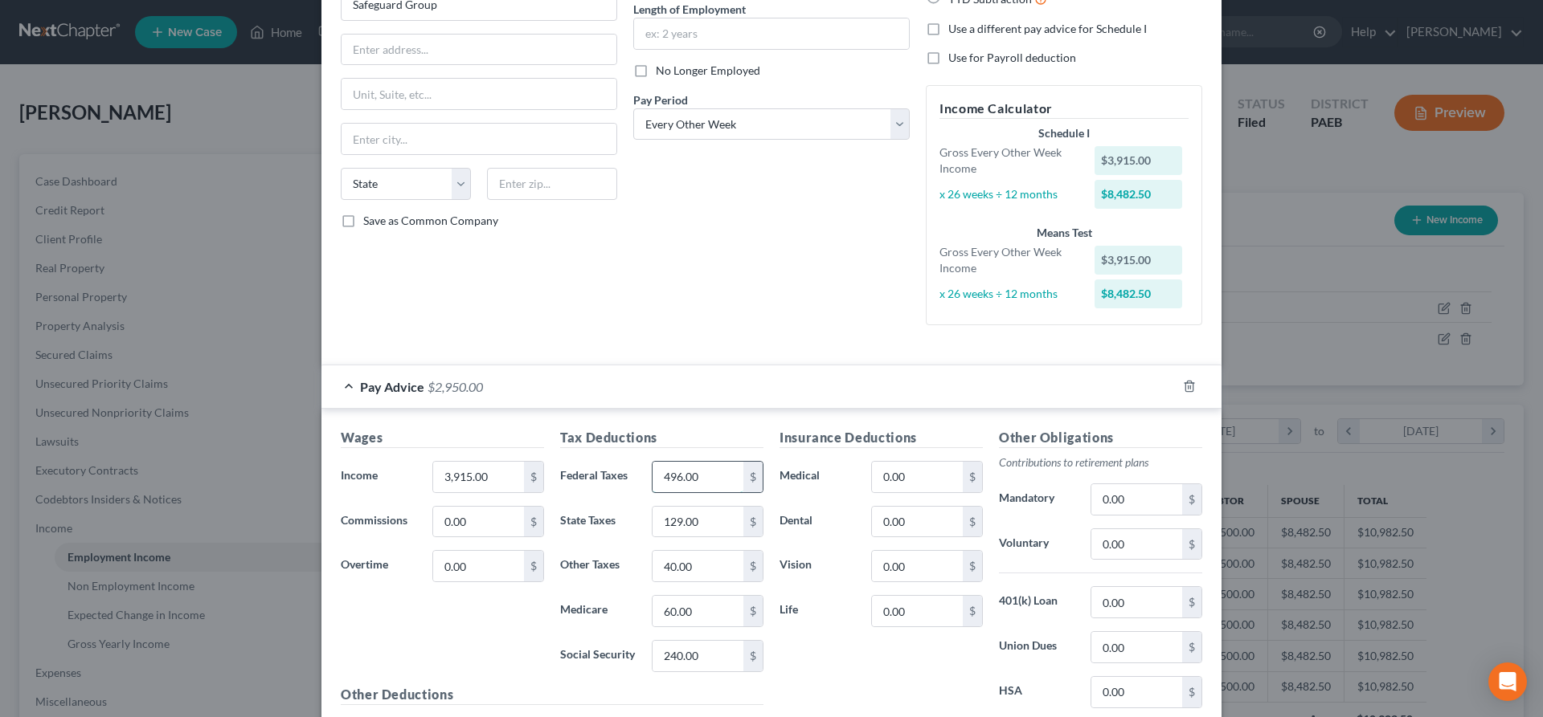
drag, startPoint x: 709, startPoint y: 476, endPoint x: 699, endPoint y: 495, distance: 21.9
click at [699, 492] on input "496.00" at bounding box center [697, 477] width 91 height 31
type input "400"
click at [719, 520] on input "129.00" at bounding box center [697, 522] width 91 height 31
type input "120"
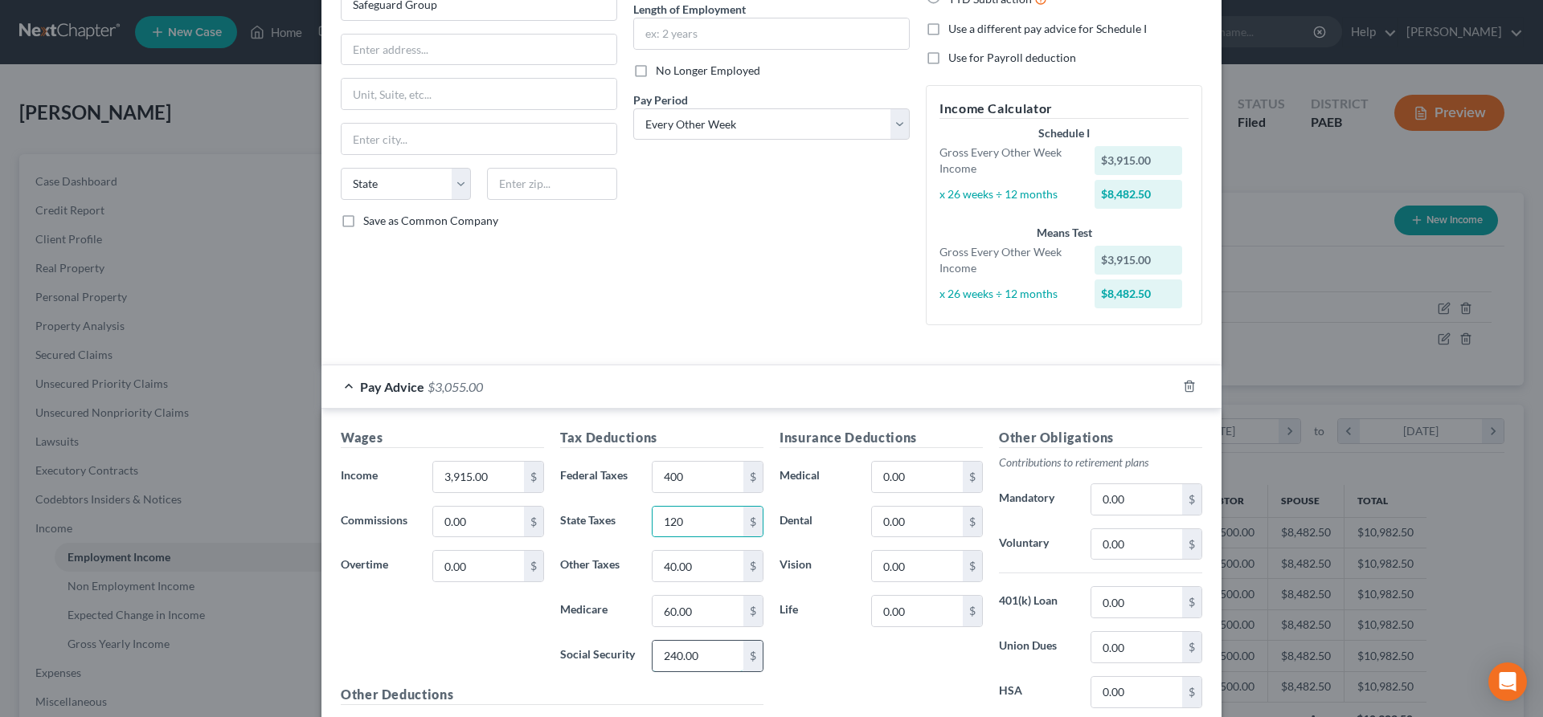
click at [726, 648] on input "240.00" at bounding box center [697, 656] width 91 height 31
type input "200"
click at [837, 689] on div "Insurance Deductions Medical 0.00 $ Dental 0.00 $ Vision 0.00 $ Life 0.00 $" at bounding box center [880, 597] width 219 height 338
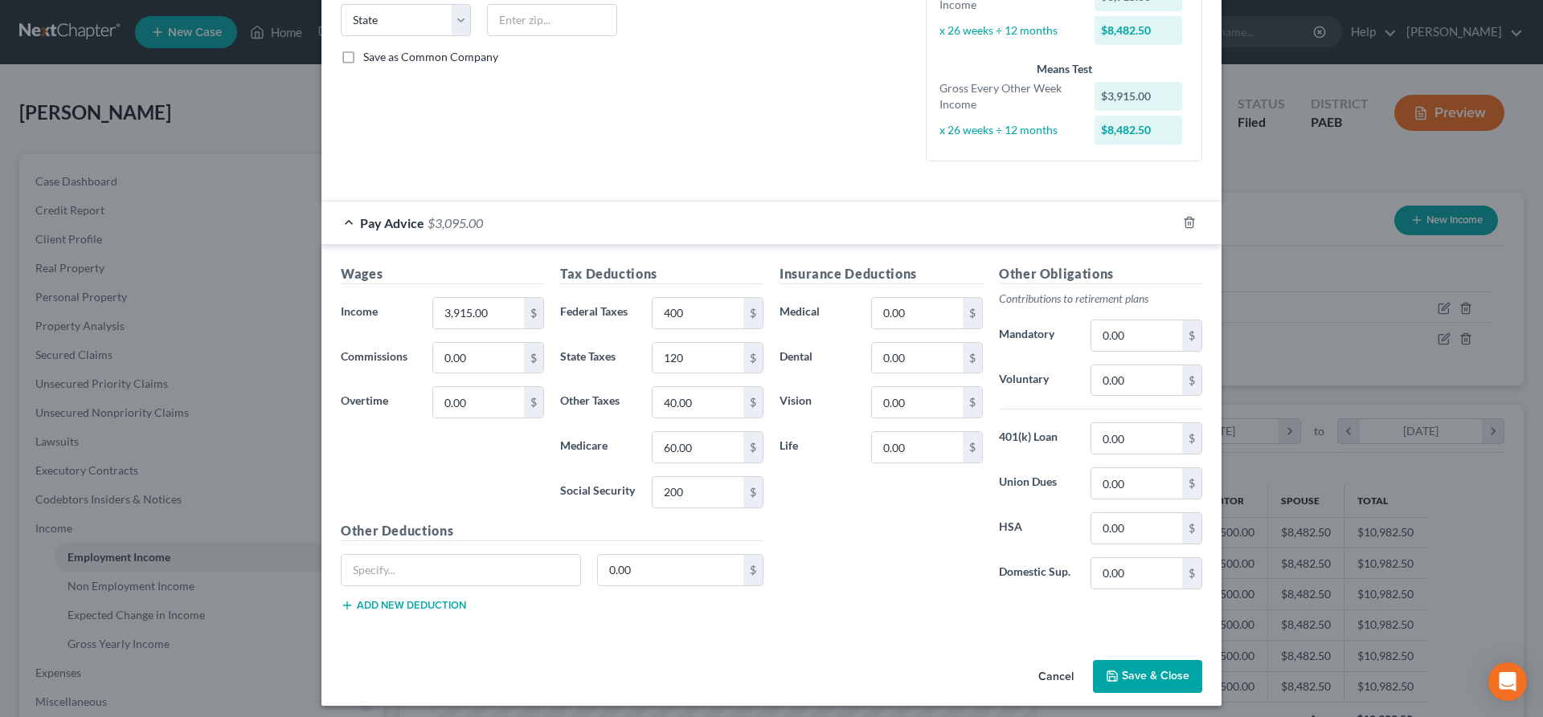
scroll to position [336, 0]
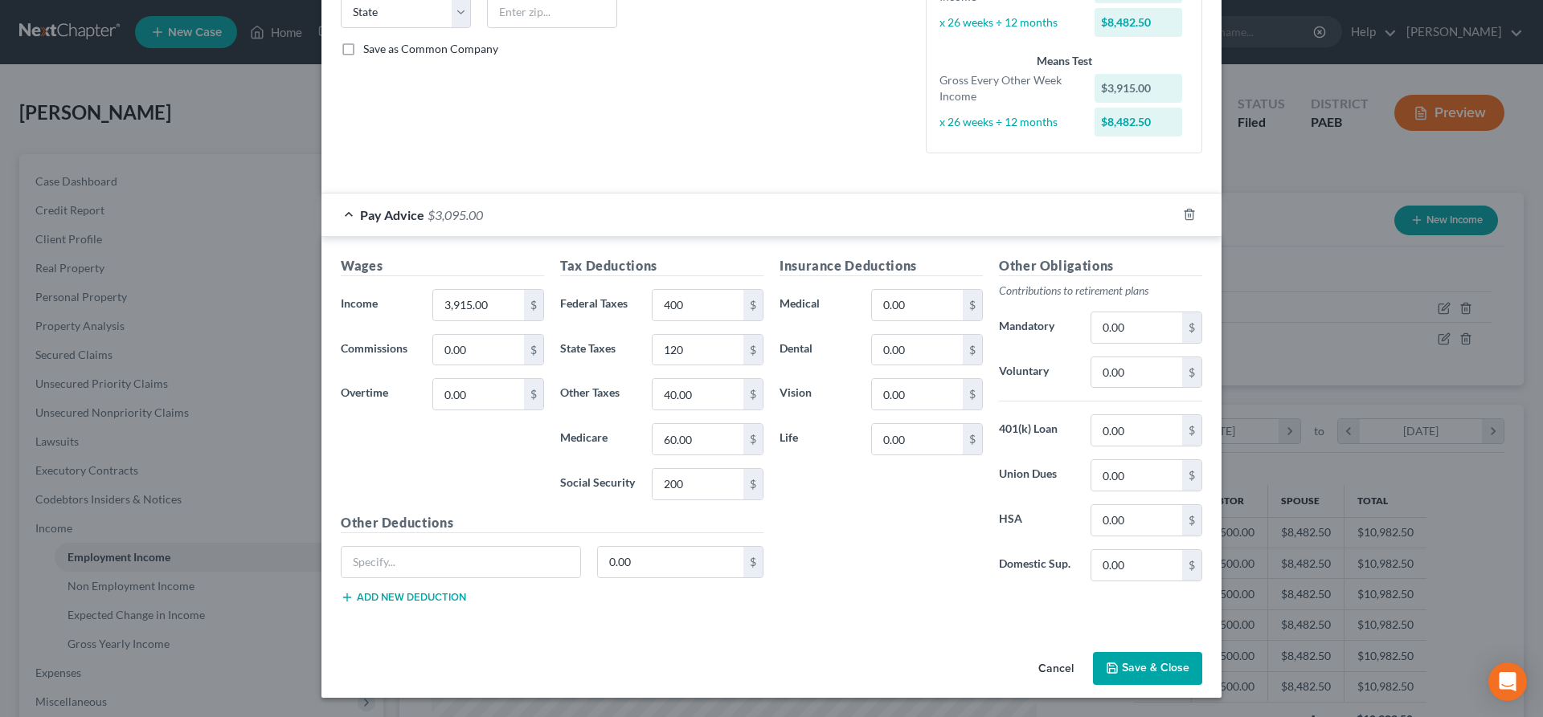
click at [1171, 661] on button "Save & Close" at bounding box center [1147, 669] width 109 height 34
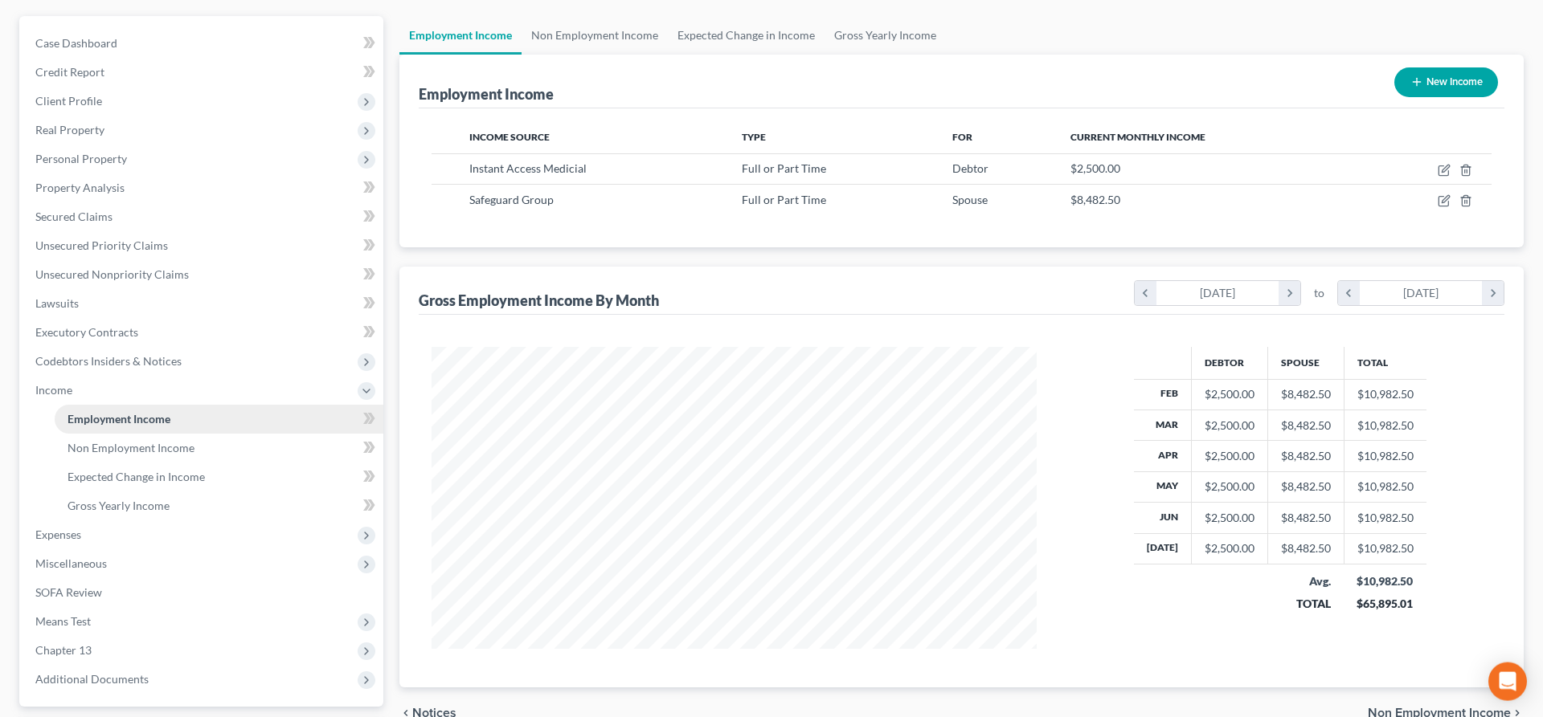
scroll to position [164, 0]
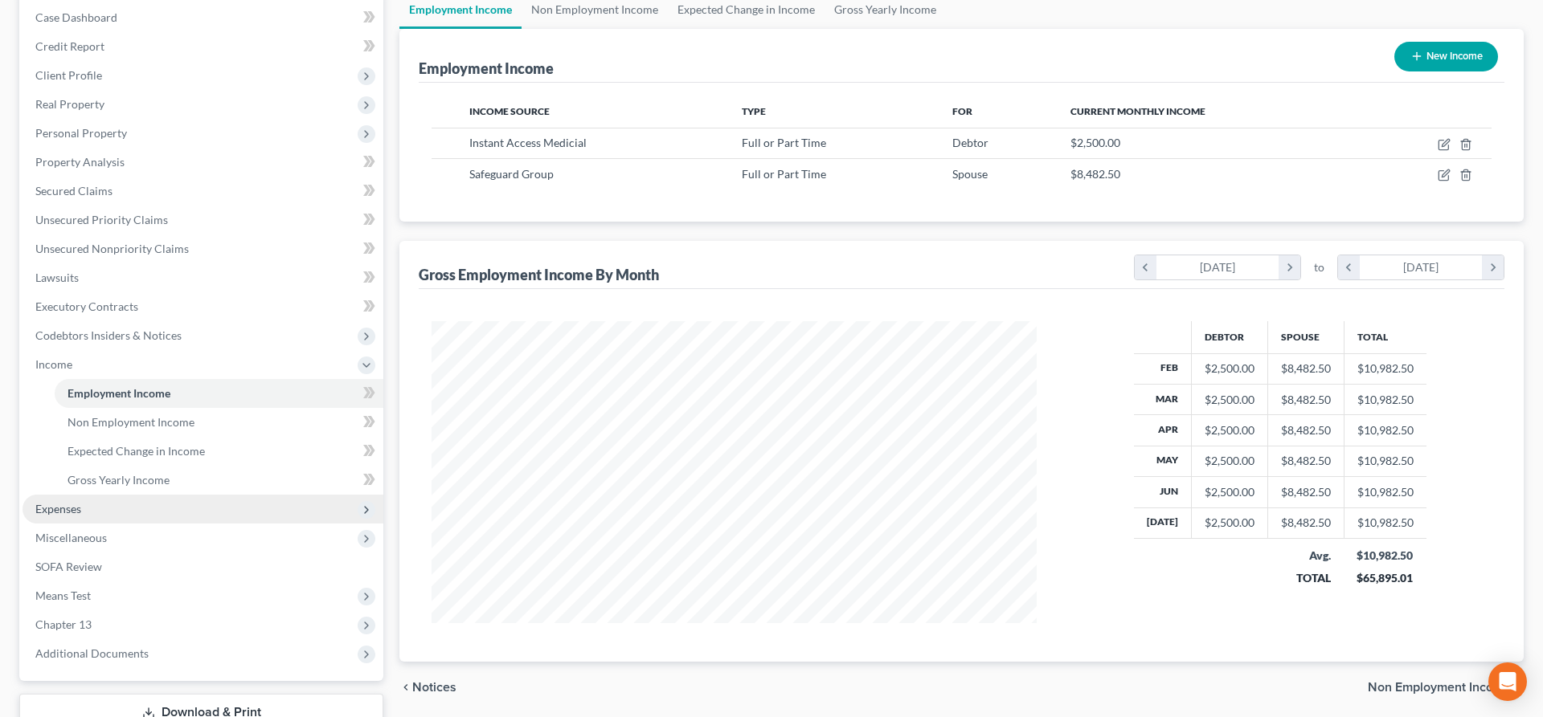
click at [84, 498] on span "Expenses" at bounding box center [202, 509] width 361 height 29
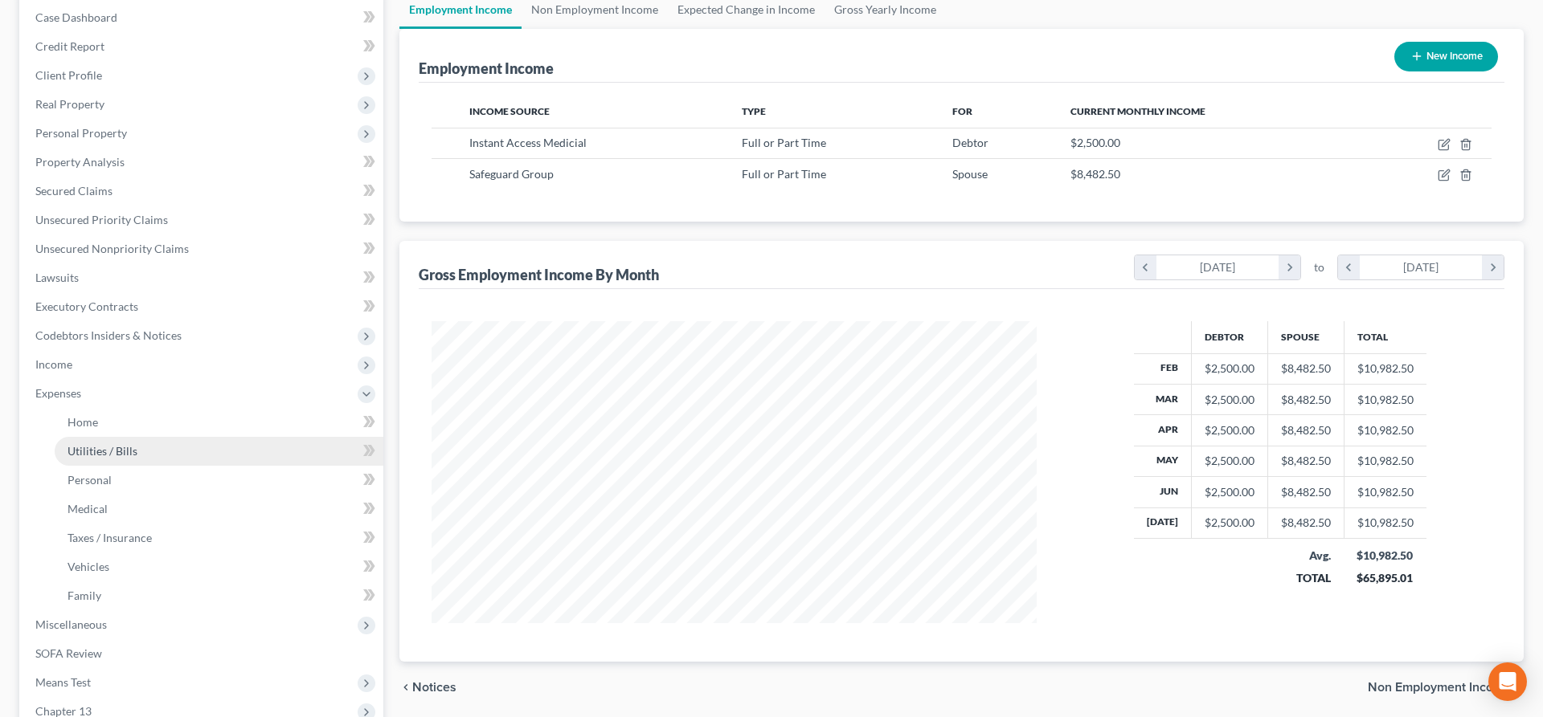
click at [127, 455] on span "Utilities / Bills" at bounding box center [102, 451] width 70 height 14
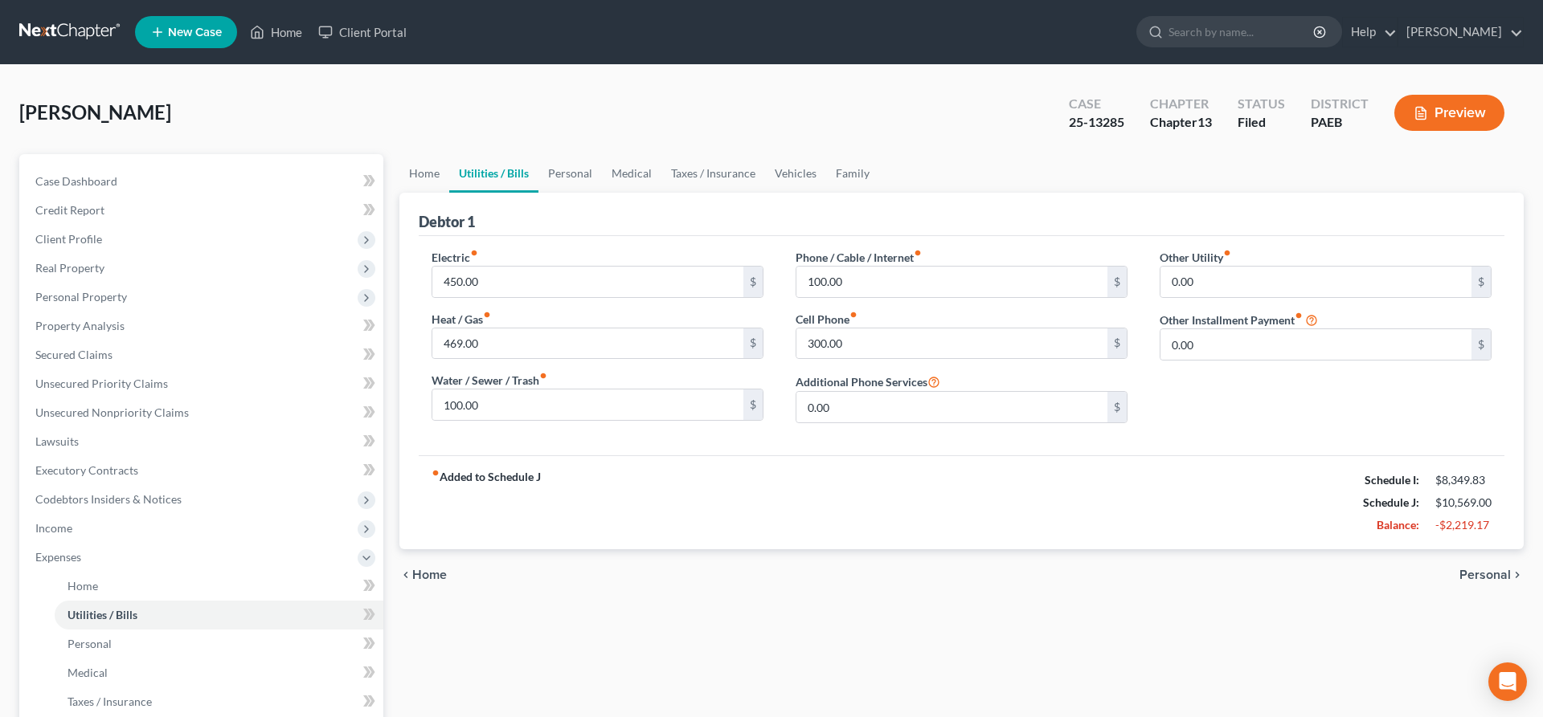
click at [1496, 570] on span "Personal" at bounding box center [1484, 575] width 51 height 13
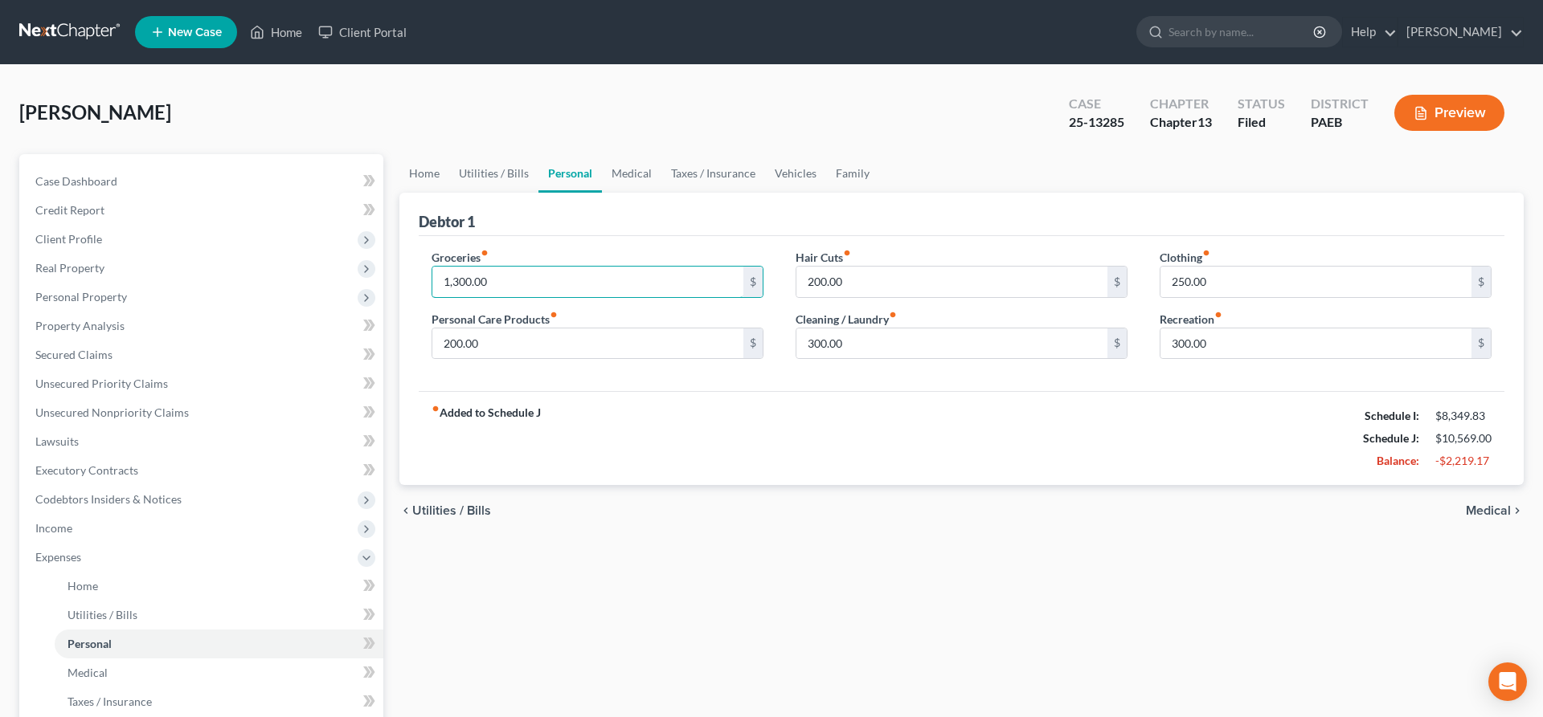
drag, startPoint x: 526, startPoint y: 279, endPoint x: 702, endPoint y: 262, distance: 176.8
click at [689, 267] on input "1,300.00" at bounding box center [587, 282] width 311 height 31
type input "1,000"
drag, startPoint x: 1309, startPoint y: 345, endPoint x: 1296, endPoint y: 345, distance: 12.9
click at [1296, 345] on input "300.00" at bounding box center [1315, 344] width 311 height 31
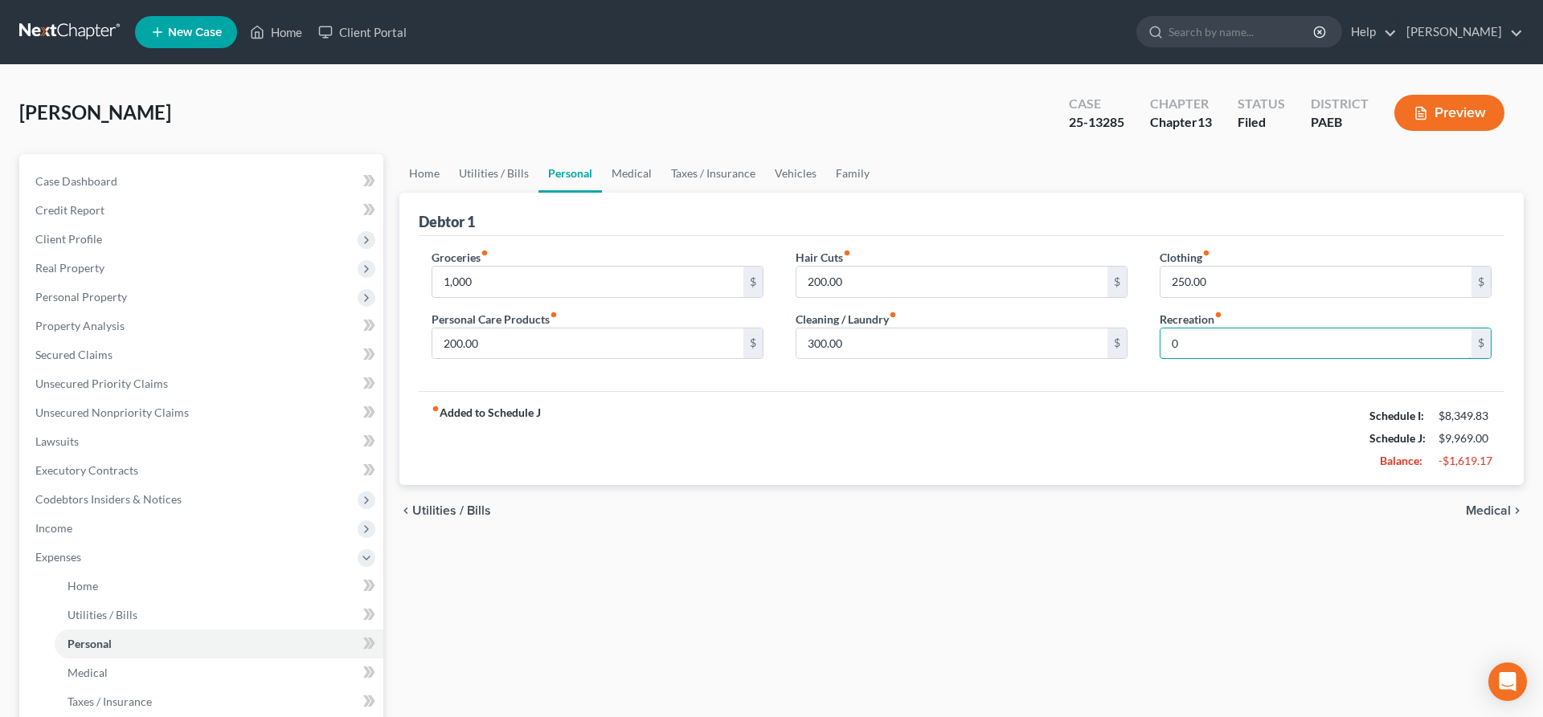
type input "0"
click at [1252, 467] on div "fiber_manual_record Added to Schedule J Schedule I: $8,349.83 Schedule J: $9,96…" at bounding box center [961, 438] width 1085 height 94
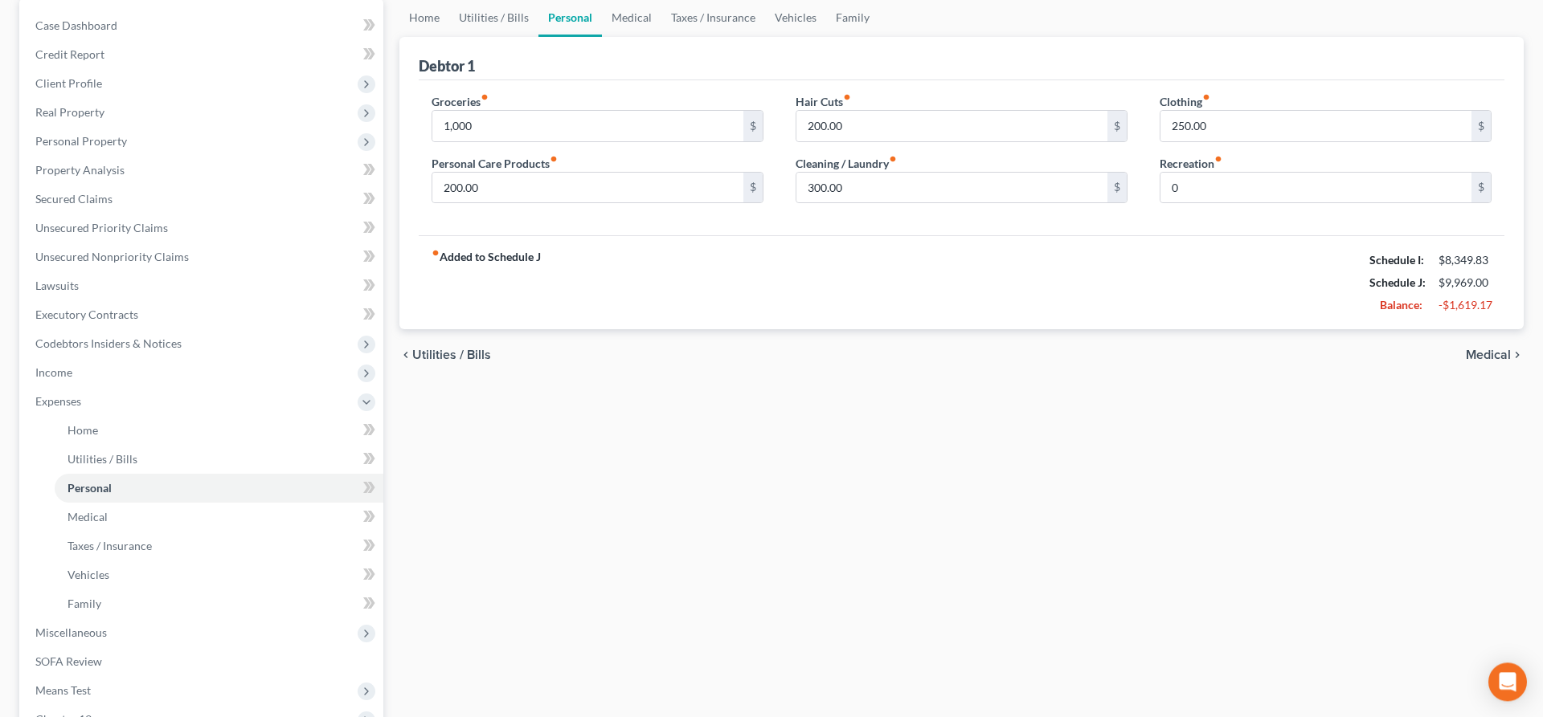
scroll to position [164, 0]
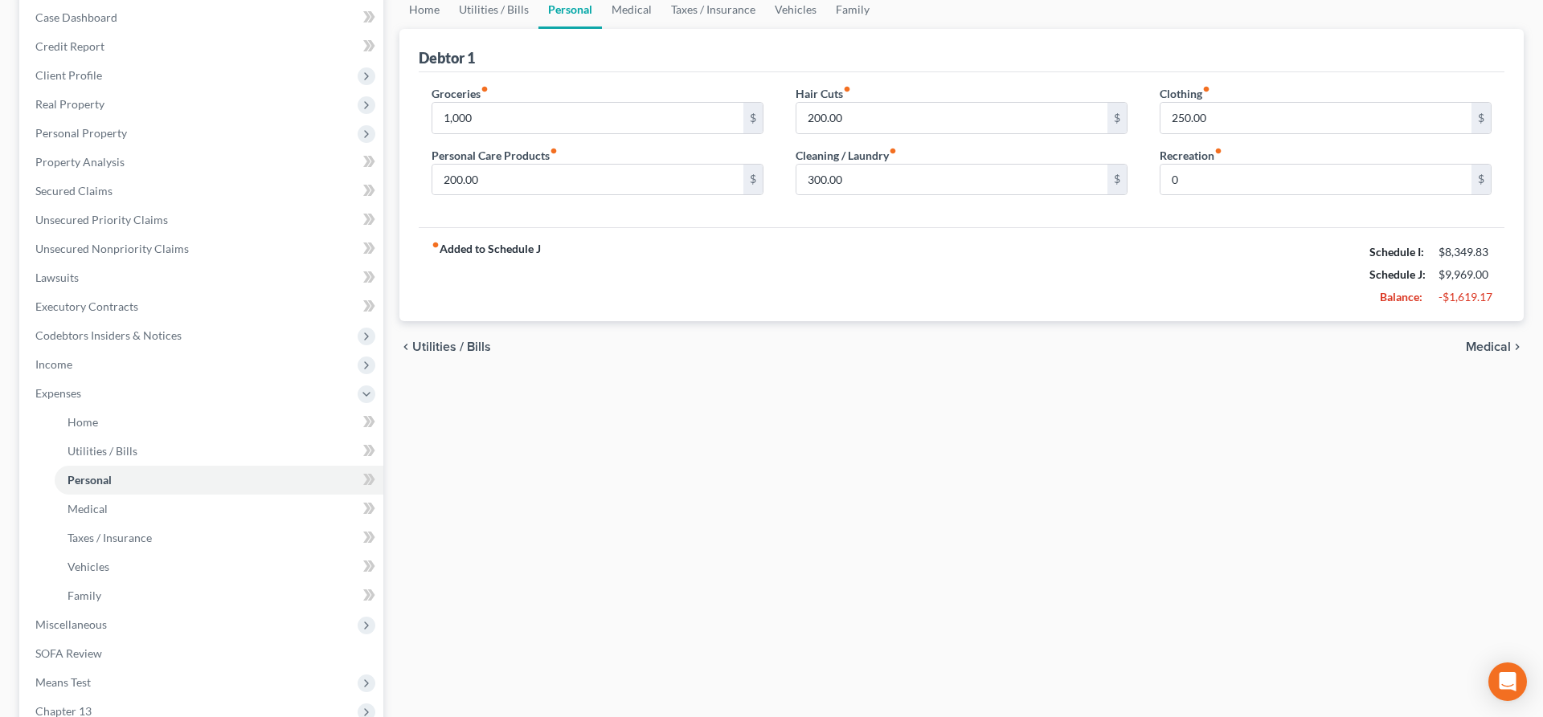
click at [1485, 344] on span "Medical" at bounding box center [1487, 347] width 45 height 13
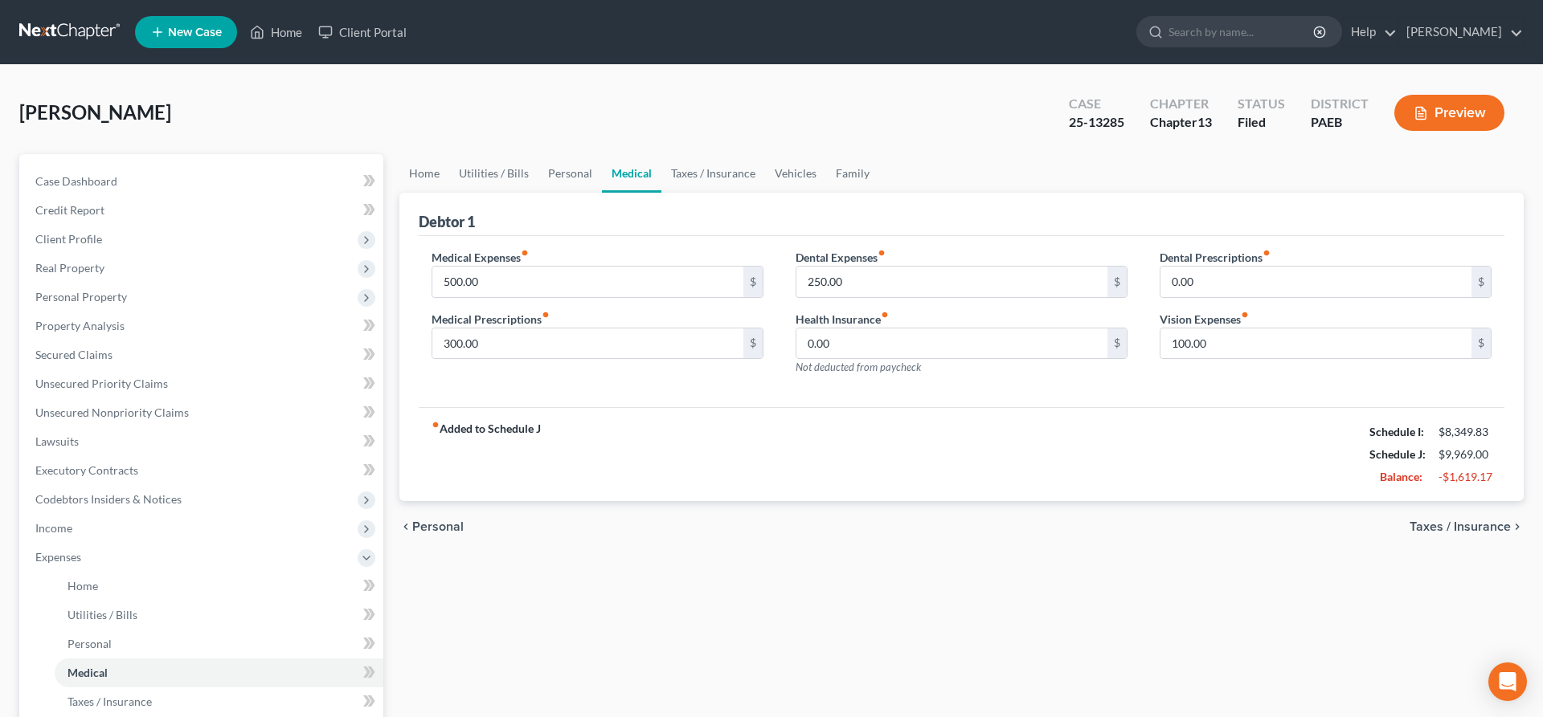
click at [1438, 523] on span "Taxes / Insurance" at bounding box center [1459, 527] width 101 height 13
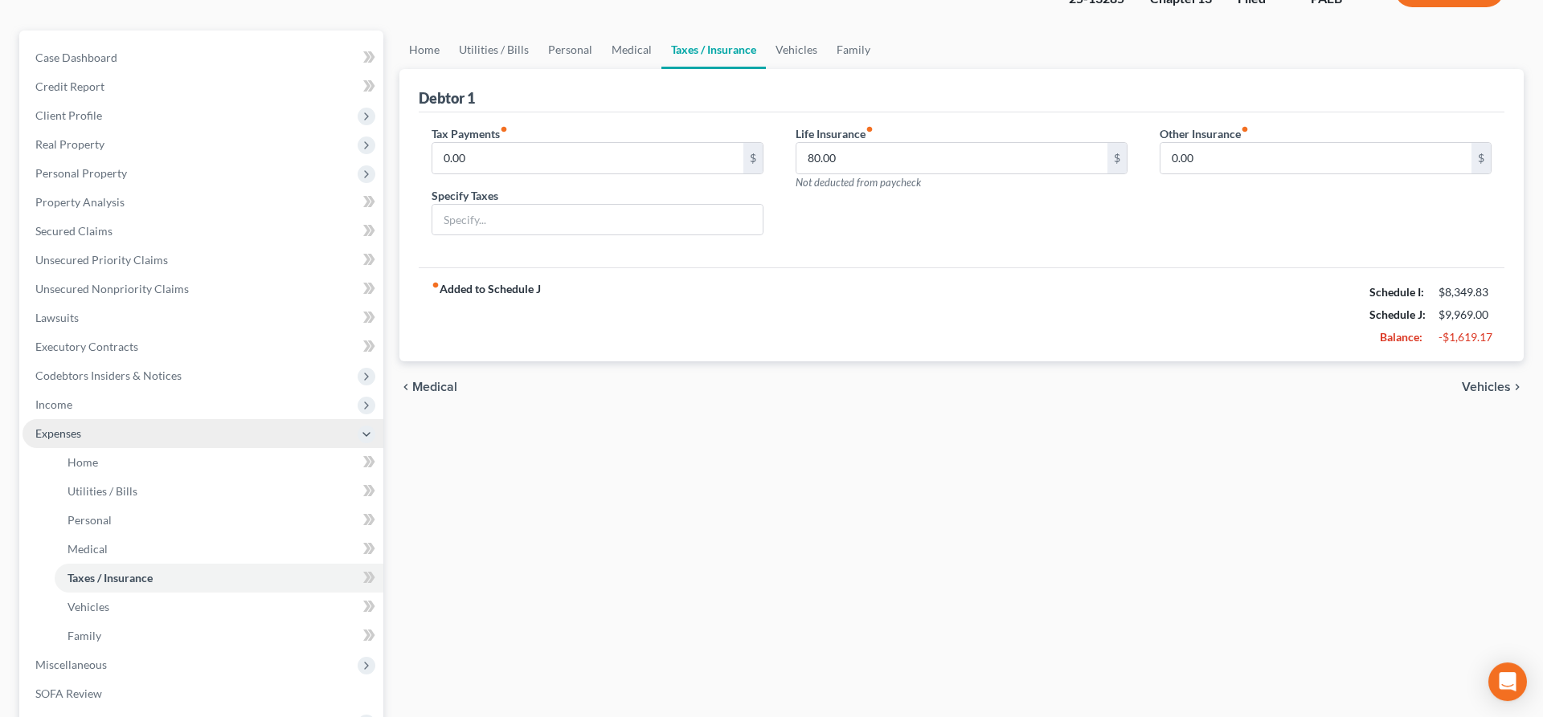
scroll to position [164, 0]
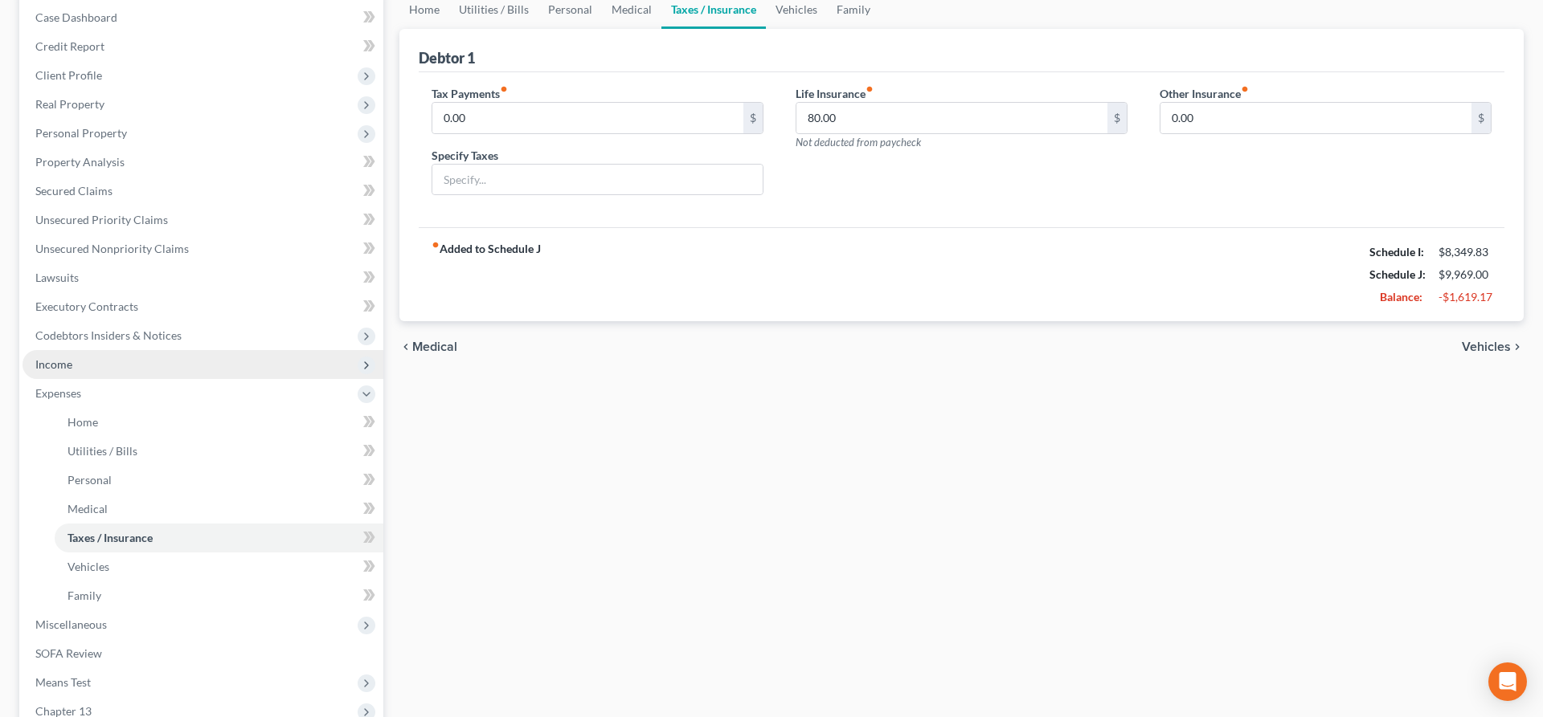
click at [122, 361] on span "Income" at bounding box center [202, 364] width 361 height 29
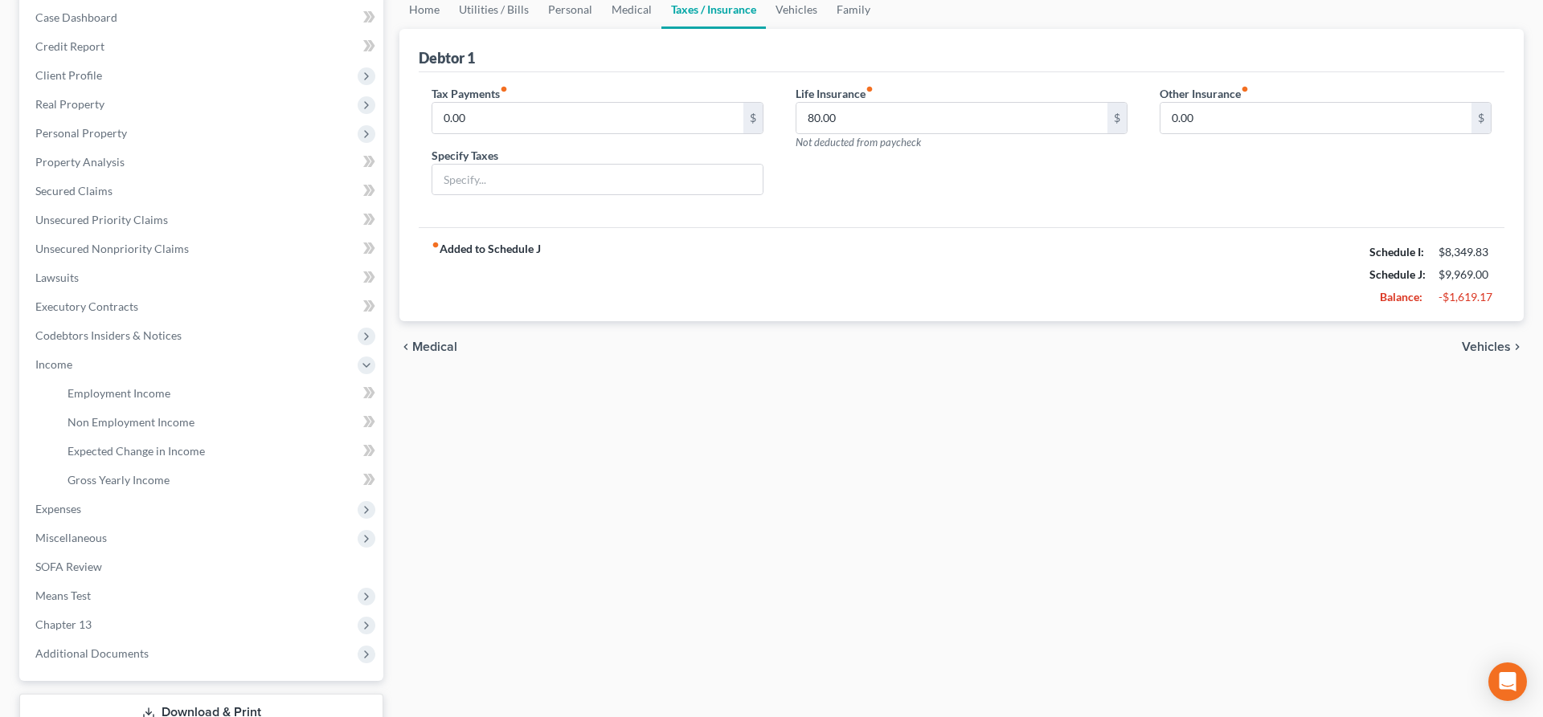
click at [501, 405] on div "Home Utilities / Bills Personal Medical Taxes / Insurance Vehicles Family Debto…" at bounding box center [961, 381] width 1140 height 783
click at [101, 496] on span "Expenses" at bounding box center [202, 509] width 361 height 29
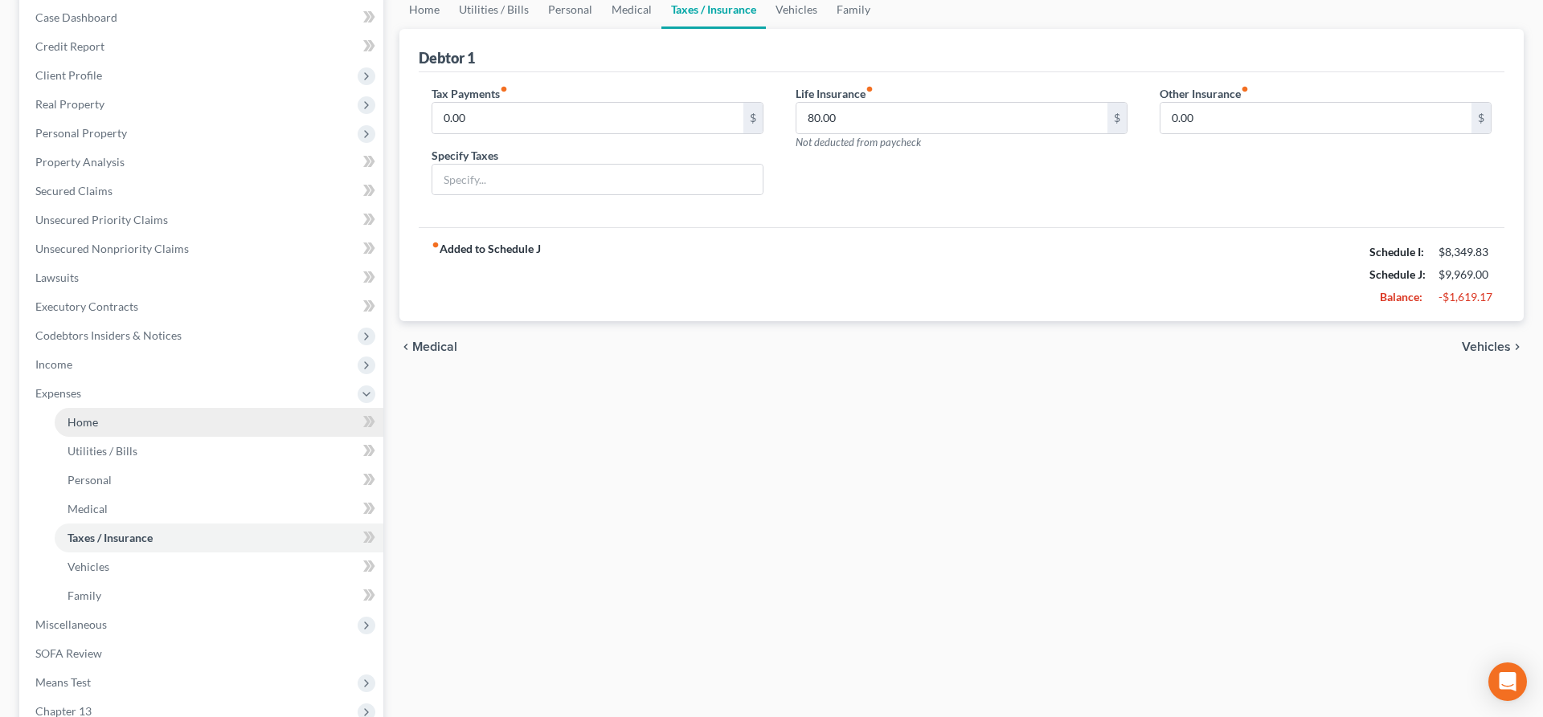
click at [112, 418] on link "Home" at bounding box center [219, 422] width 329 height 29
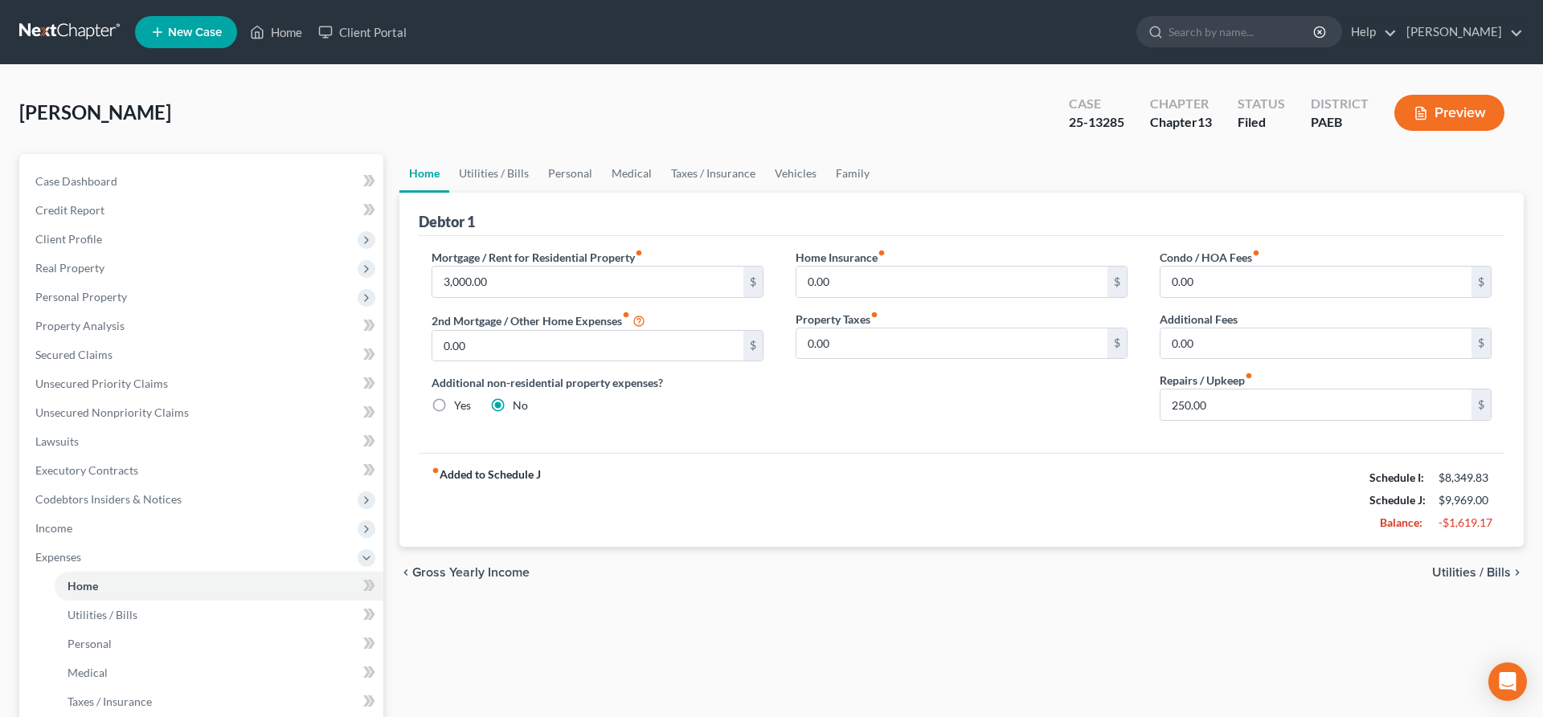
click at [1474, 572] on span "Utilities / Bills" at bounding box center [1471, 572] width 79 height 13
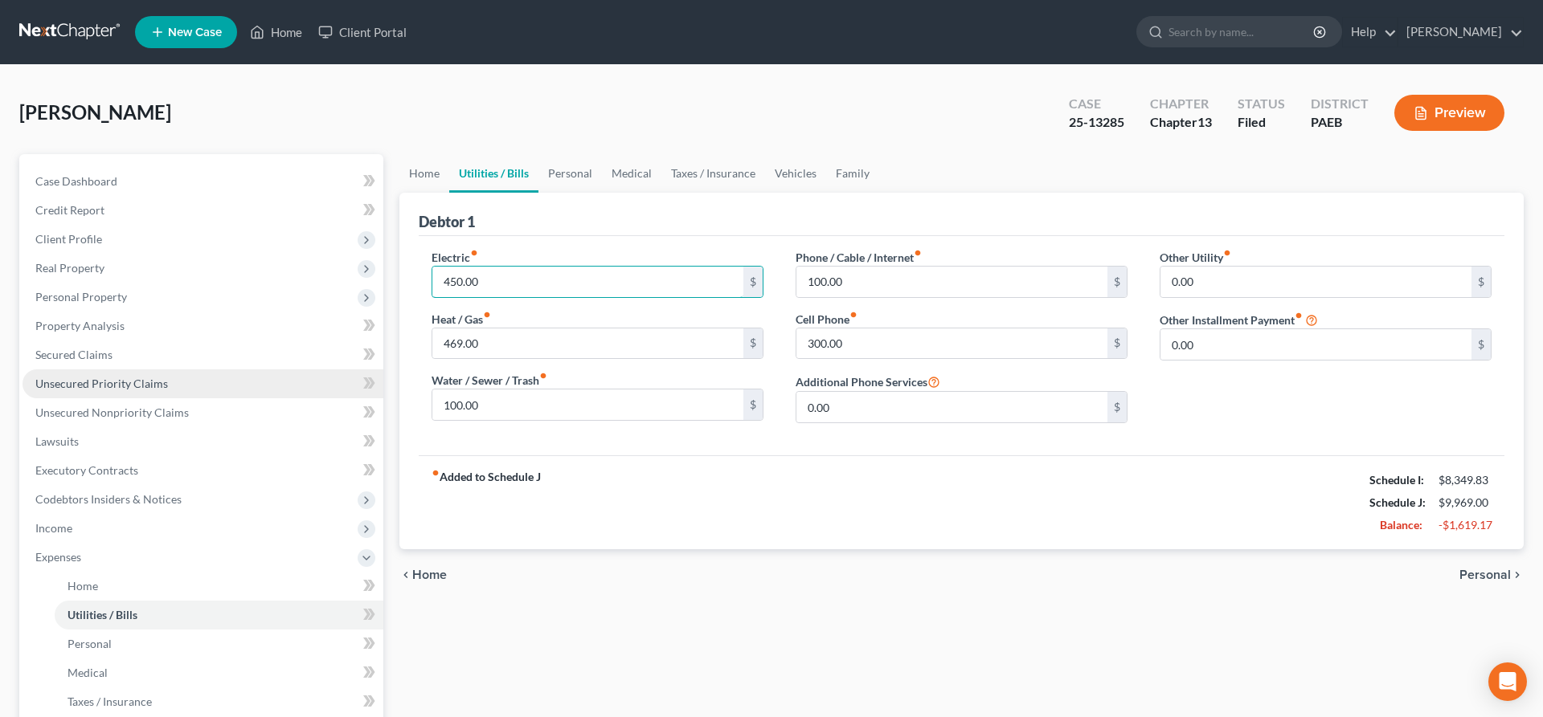
drag, startPoint x: 500, startPoint y: 284, endPoint x: 67, endPoint y: 394, distance: 446.0
click at [432, 287] on input "450.00" at bounding box center [587, 282] width 311 height 31
drag, startPoint x: 502, startPoint y: 285, endPoint x: 530, endPoint y: 265, distance: 34.6
click at [530, 267] on input "450.00" at bounding box center [587, 282] width 311 height 31
type input "300"
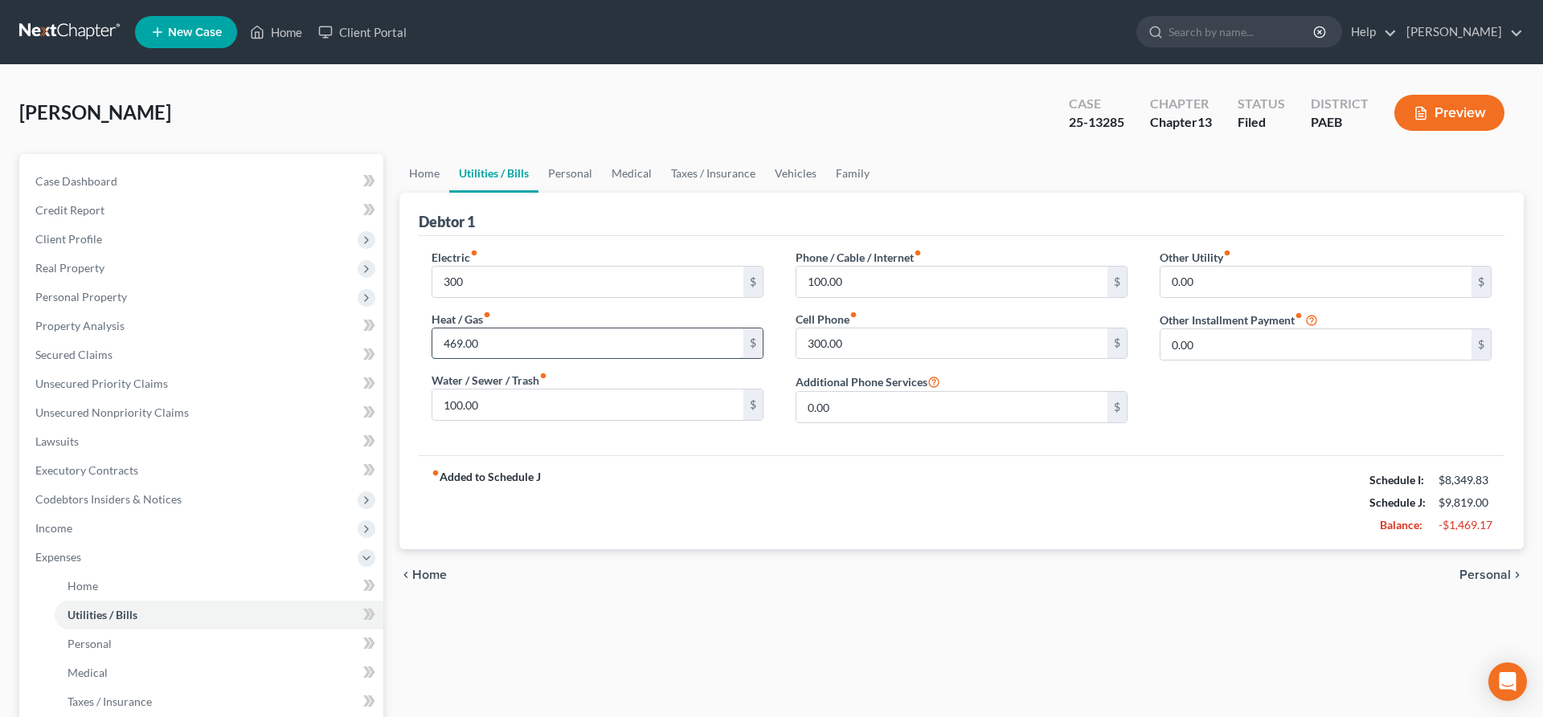
drag, startPoint x: 492, startPoint y: 345, endPoint x: 536, endPoint y: 347, distance: 43.5
click at [536, 347] on input "469.00" at bounding box center [587, 344] width 311 height 31
type input "0"
drag, startPoint x: 860, startPoint y: 332, endPoint x: 883, endPoint y: 331, distance: 23.3
click at [883, 331] on input "300.00" at bounding box center [951, 344] width 311 height 31
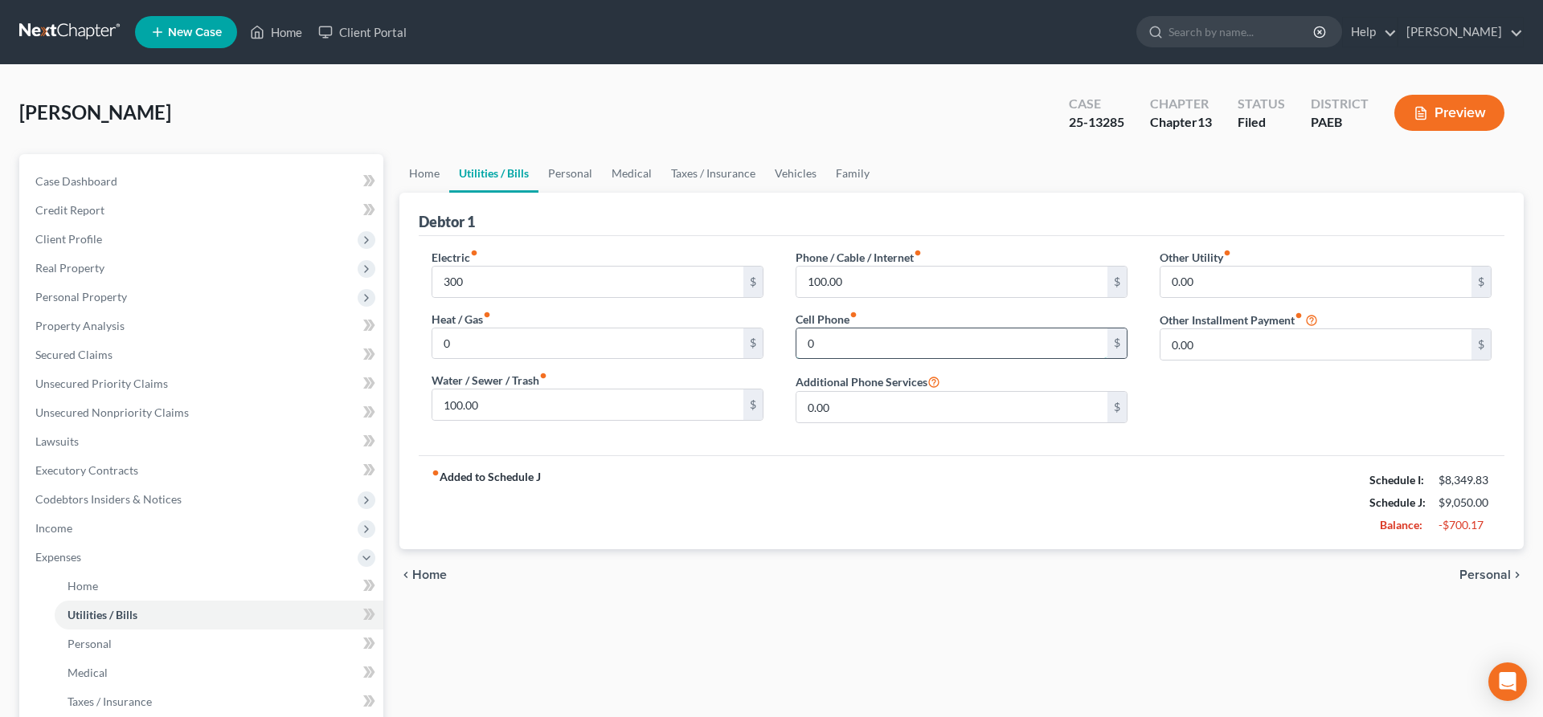
drag, startPoint x: 835, startPoint y: 343, endPoint x: 739, endPoint y: 355, distance: 96.4
click at [796, 355] on input "0" at bounding box center [951, 344] width 311 height 31
type input "300"
click at [856, 281] on input "100.00" at bounding box center [951, 282] width 311 height 31
type input "0"
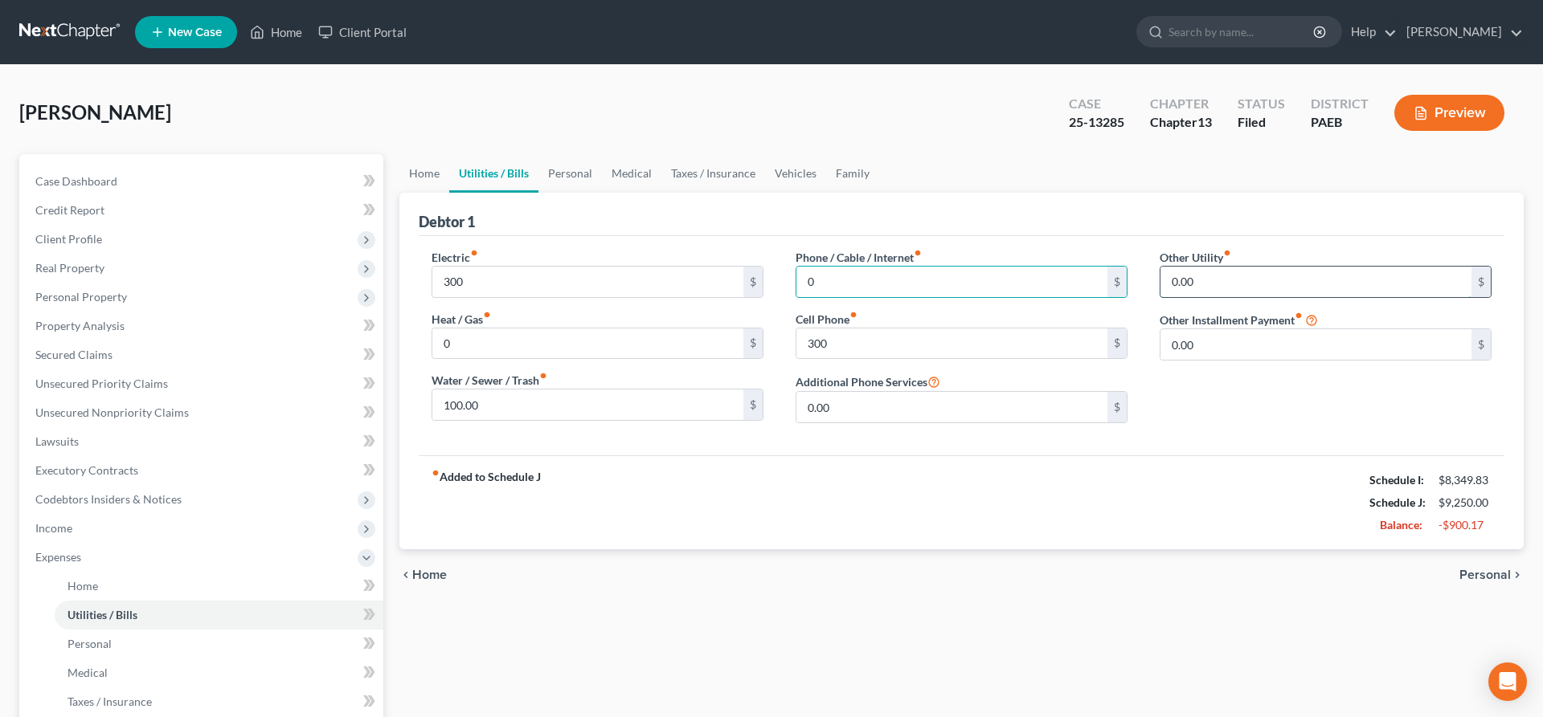
click at [1268, 283] on input "0.00" at bounding box center [1315, 282] width 311 height 31
drag, startPoint x: 1470, startPoint y: 570, endPoint x: 1319, endPoint y: 546, distance: 153.1
click at [1469, 570] on span "Personal" at bounding box center [1484, 575] width 51 height 13
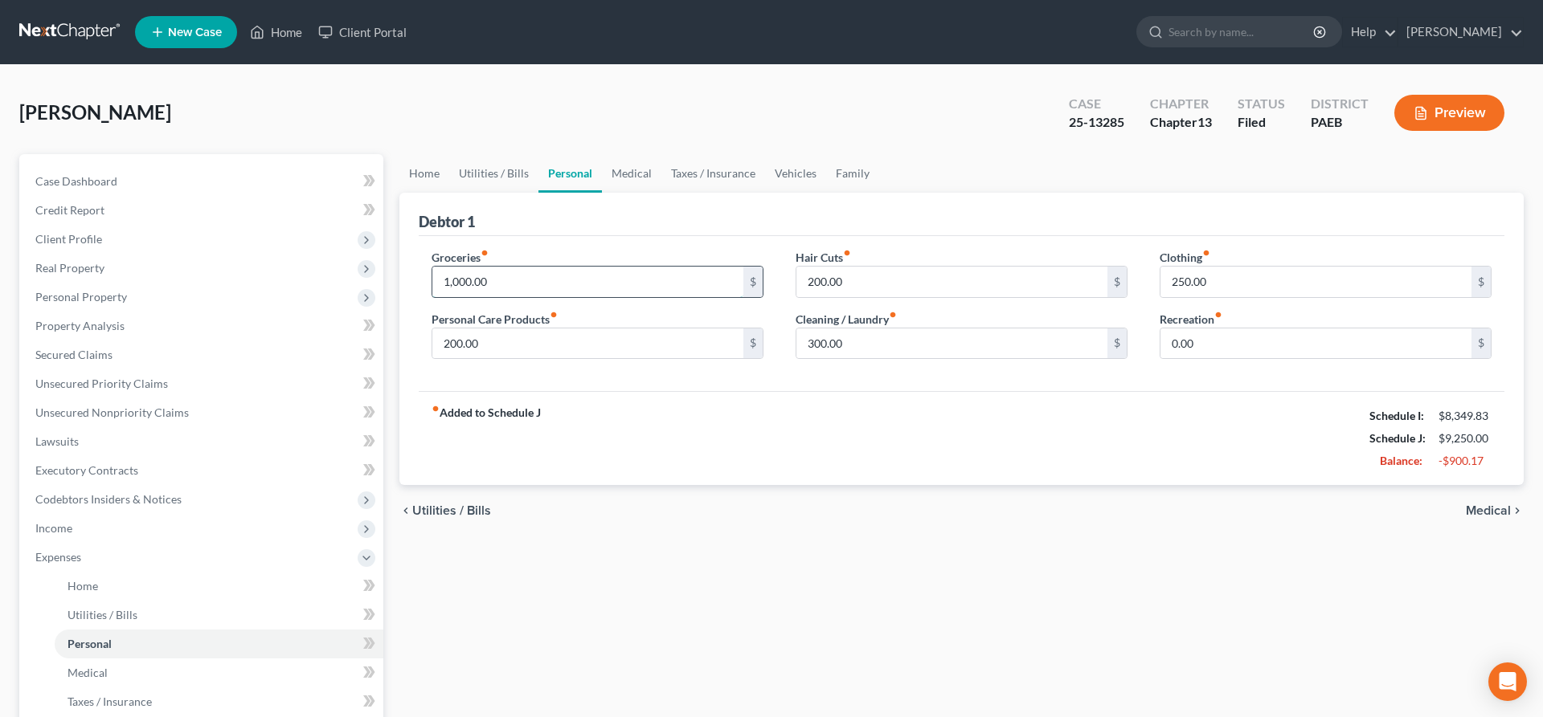
click at [499, 288] on input "1,000.00" at bounding box center [587, 282] width 311 height 31
drag, startPoint x: 501, startPoint y: 281, endPoint x: 329, endPoint y: 250, distance: 174.8
click at [432, 267] on input "1,000.00" at bounding box center [587, 282] width 311 height 31
type input "800"
click at [501, 352] on input "200.00" at bounding box center [587, 344] width 311 height 31
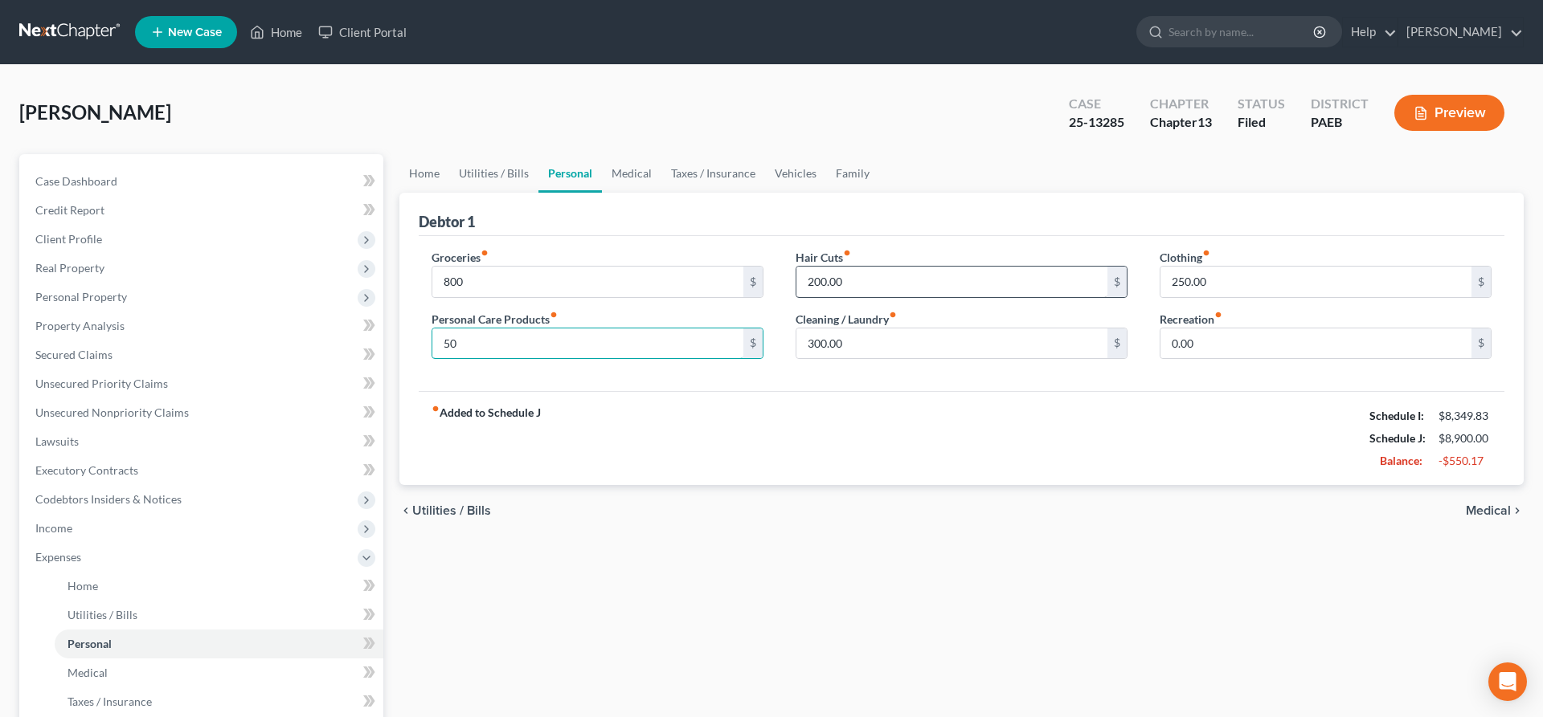
type input "50"
click at [895, 268] on input "200.00" at bounding box center [951, 282] width 311 height 31
type input "20"
drag, startPoint x: 830, startPoint y: 344, endPoint x: 1024, endPoint y: 323, distance: 194.7
click at [1024, 329] on input "300.00" at bounding box center [951, 344] width 311 height 31
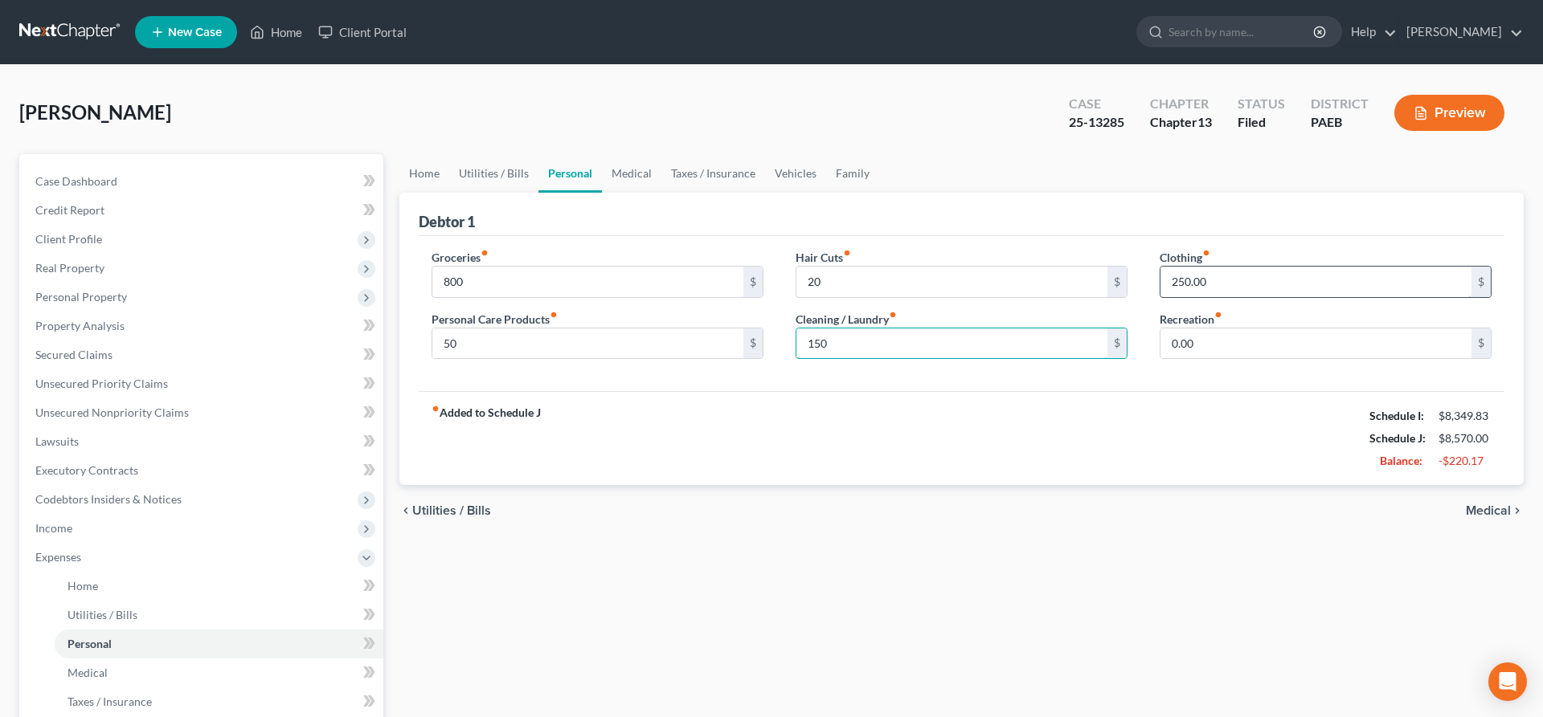
type input "150"
click at [1256, 277] on input "250.00" at bounding box center [1315, 282] width 311 height 31
type input "100"
click at [1489, 511] on span "Medical" at bounding box center [1487, 511] width 45 height 13
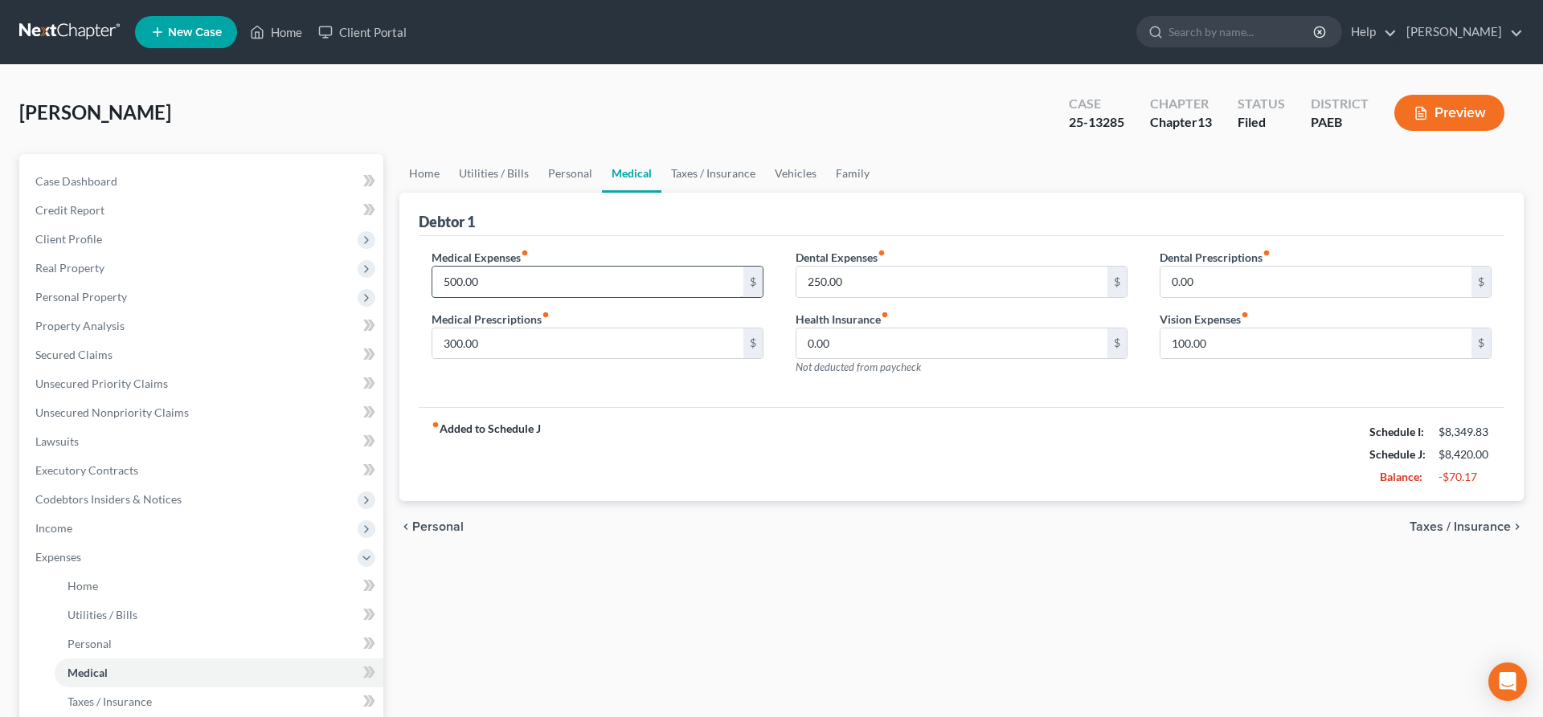
click at [499, 285] on input "500.00" at bounding box center [587, 282] width 311 height 31
click at [841, 279] on input "250.00" at bounding box center [951, 282] width 311 height 31
type input "0"
click at [531, 346] on input "300.00" at bounding box center [587, 344] width 311 height 31
type input "0"
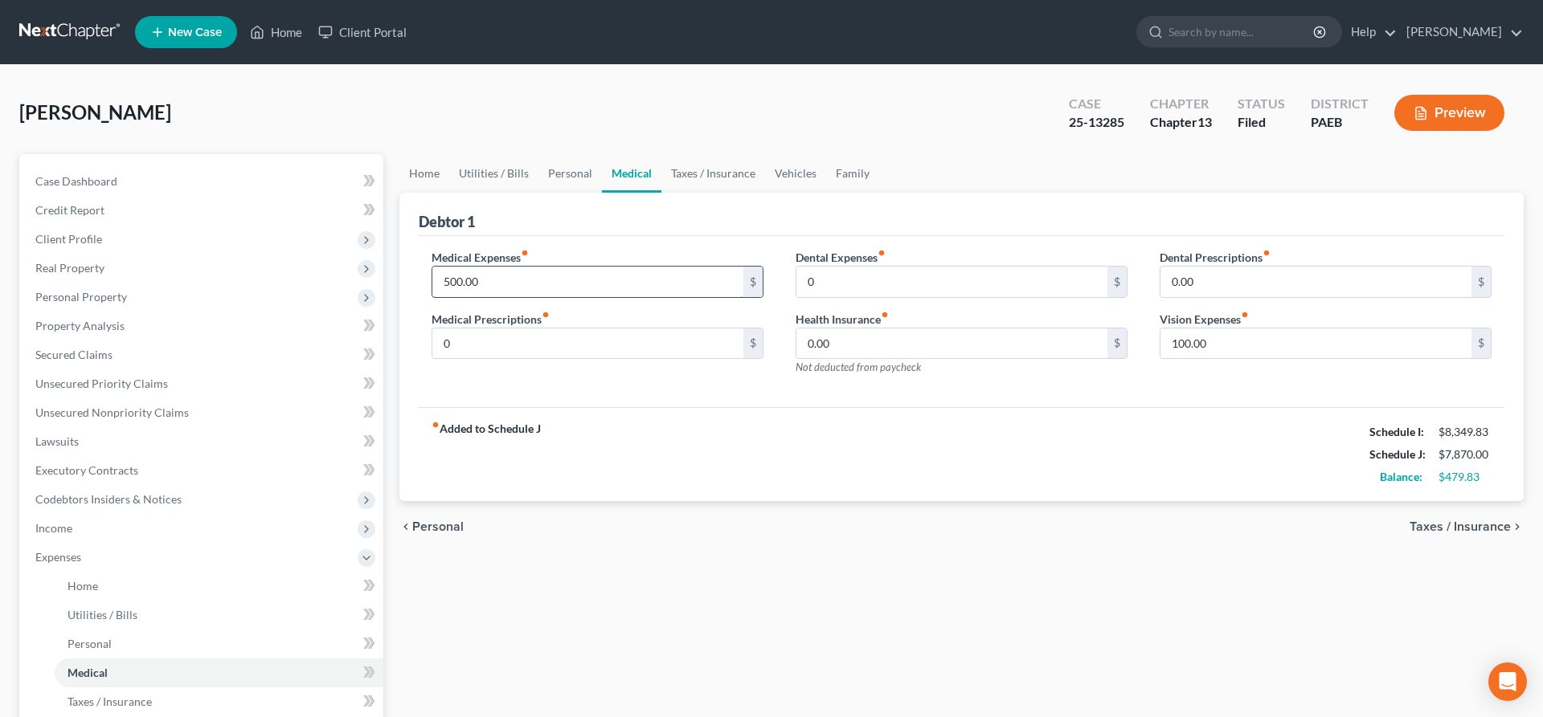
drag, startPoint x: 486, startPoint y: 280, endPoint x: 332, endPoint y: 288, distance: 154.4
click at [432, 288] on input "500.00" at bounding box center [587, 282] width 311 height 31
type input "100.00"
click at [588, 385] on div "Medical Expenses fiber_manual_record 100.00 $ Medical Prescriptions fiber_manua…" at bounding box center [597, 319] width 364 height 140
click at [545, 121] on div "[PERSON_NAME] Upgraded Case 25-13285 Chapter Chapter 13 Status [GEOGRAPHIC_DATA…" at bounding box center [771, 119] width 1504 height 70
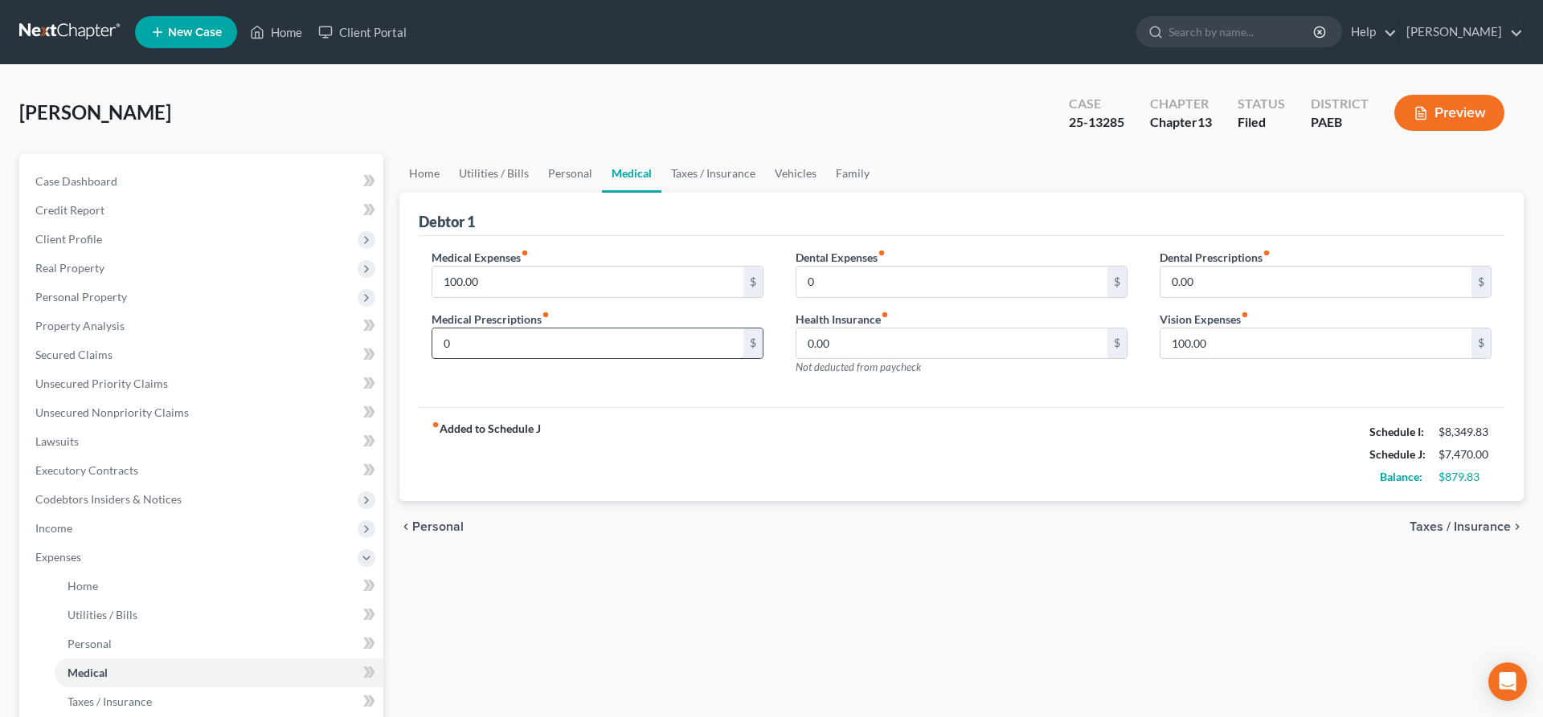
drag, startPoint x: 512, startPoint y: 340, endPoint x: 447, endPoint y: 324, distance: 66.2
click at [447, 329] on input "0" at bounding box center [587, 344] width 311 height 31
type input "50"
click at [551, 505] on div "chevron_left Personal Taxes / Insurance chevron_right" at bounding box center [961, 526] width 1124 height 51
drag, startPoint x: 519, startPoint y: 284, endPoint x: 471, endPoint y: 242, distance: 63.8
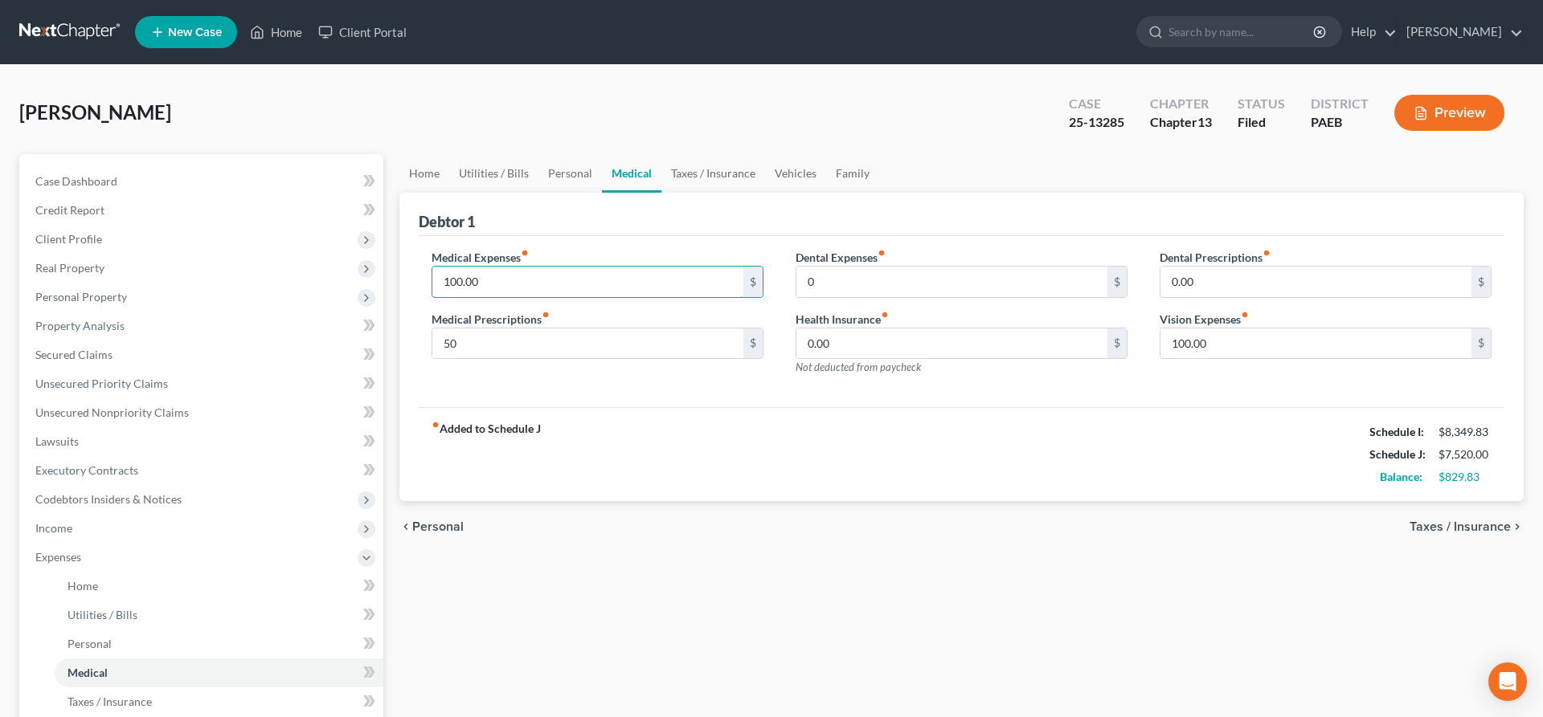
click at [485, 267] on input "100.00" at bounding box center [587, 282] width 311 height 31
click at [554, 402] on div "Medical Expenses fiber_manual_record 120 $ Medical Prescriptions fiber_manual_r…" at bounding box center [961, 322] width 1085 height 172
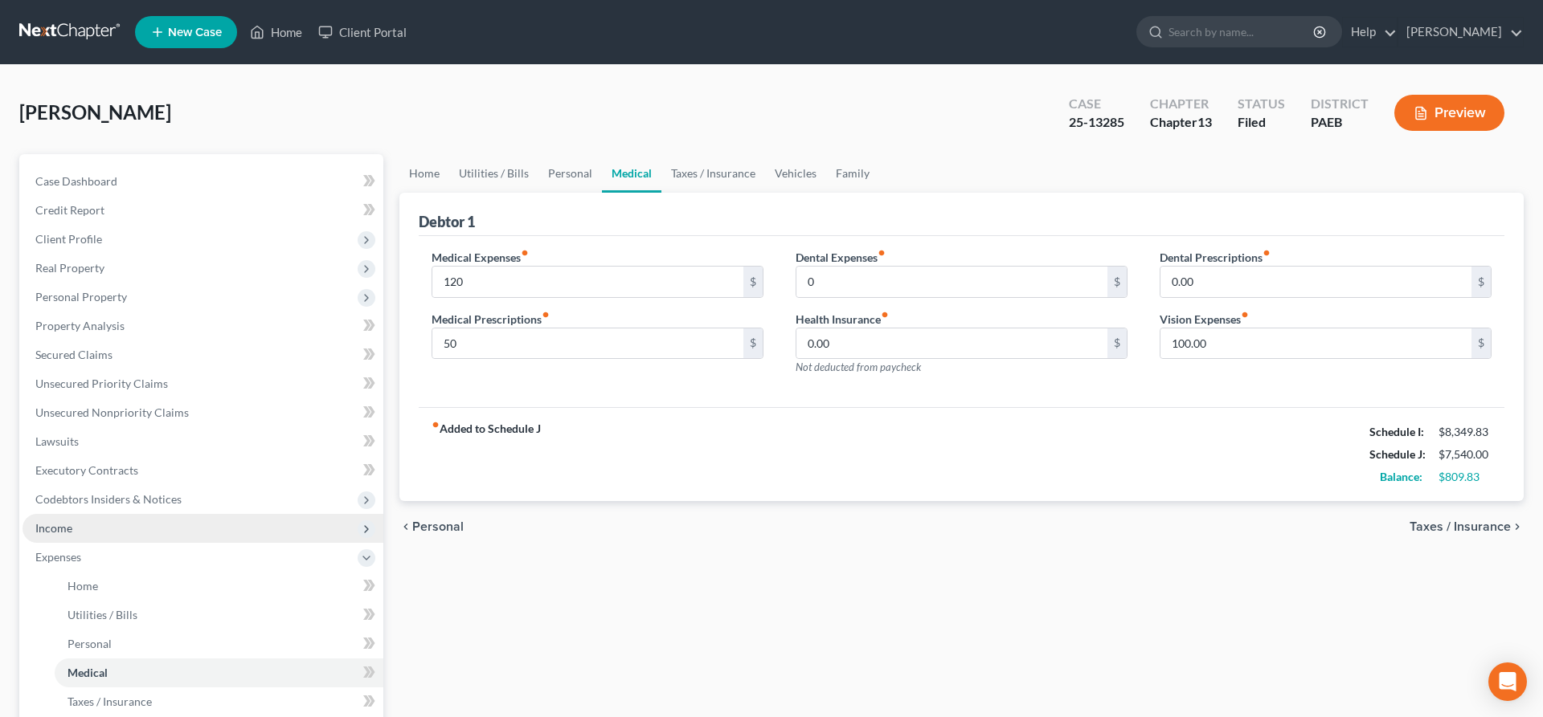
click at [72, 527] on span "Income" at bounding box center [202, 528] width 361 height 29
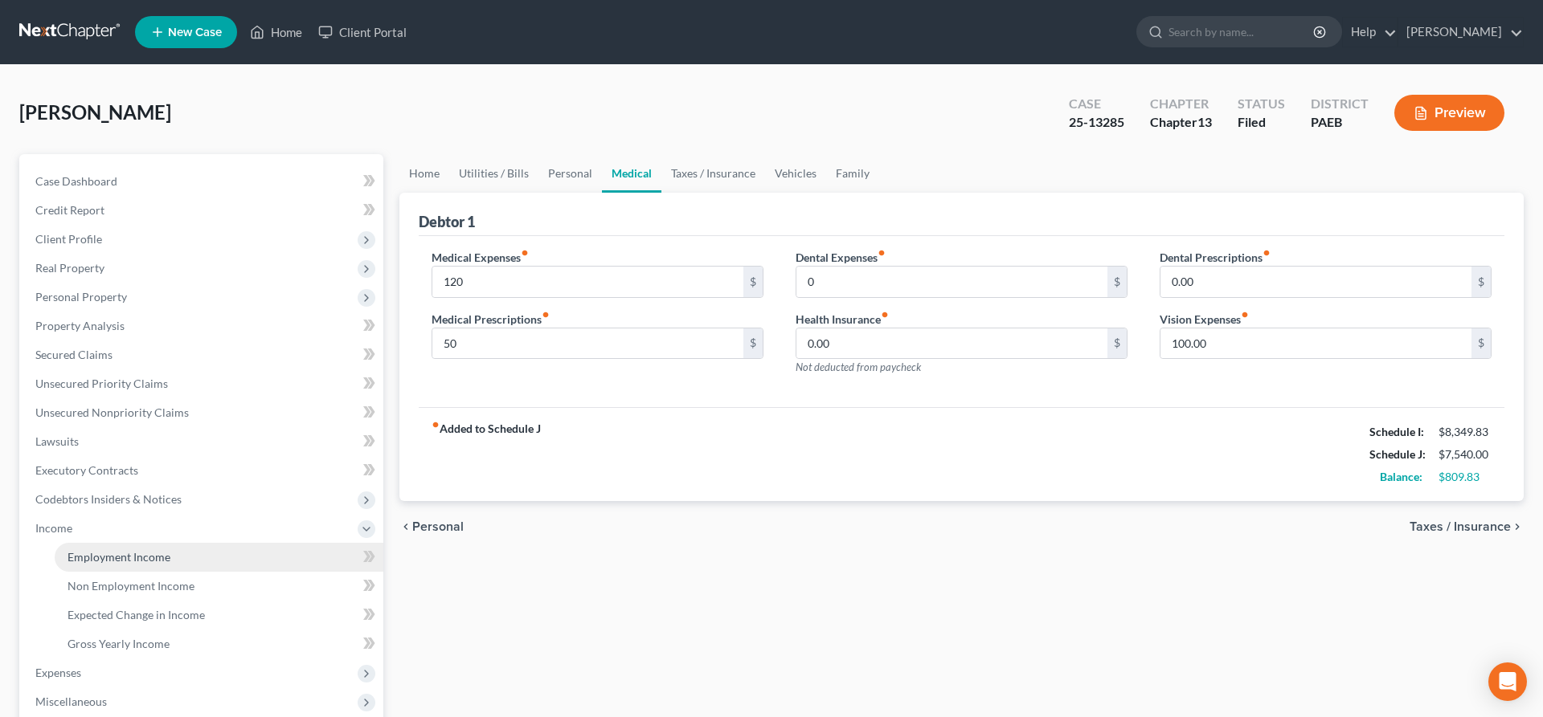
click at [145, 555] on span "Employment Income" at bounding box center [118, 557] width 103 height 14
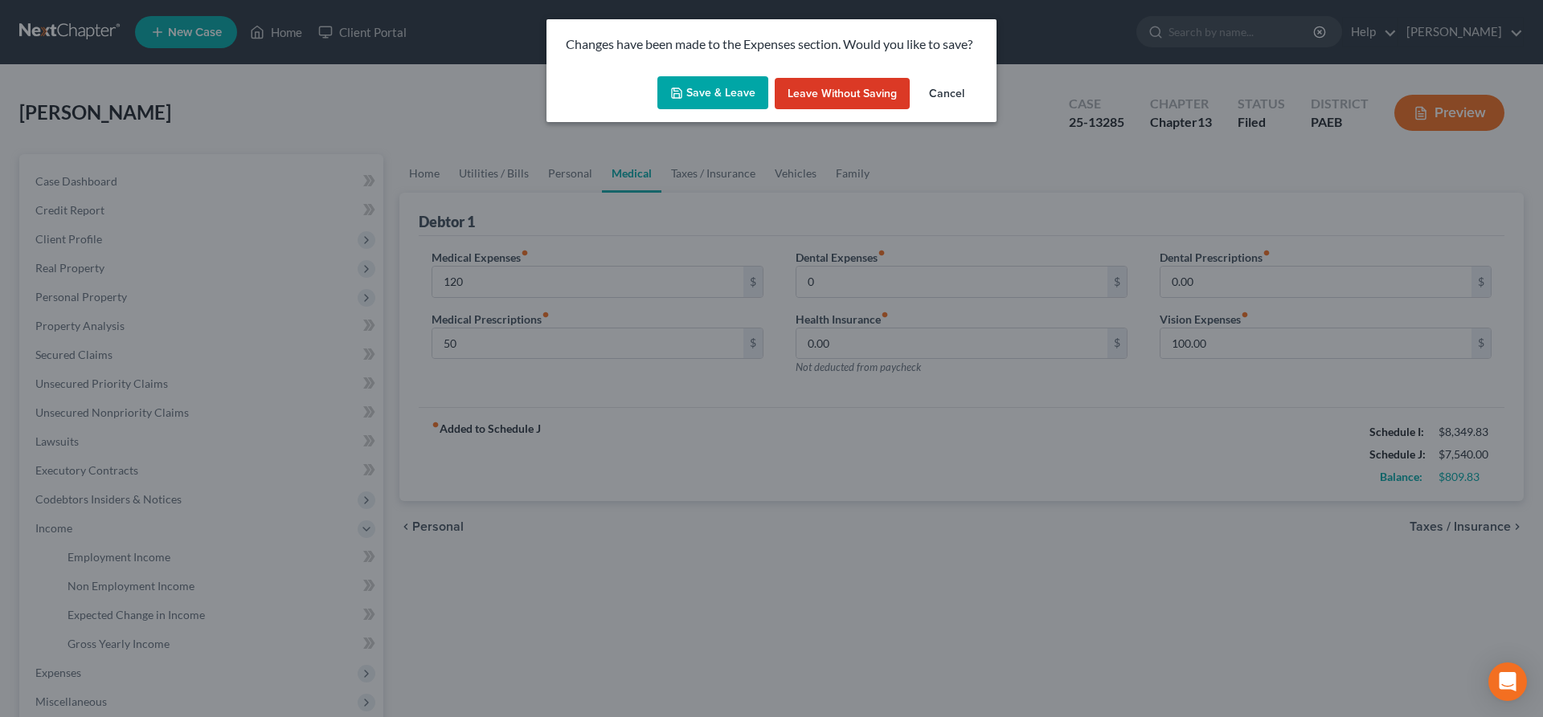
click at [736, 89] on button "Save & Leave" at bounding box center [712, 93] width 111 height 34
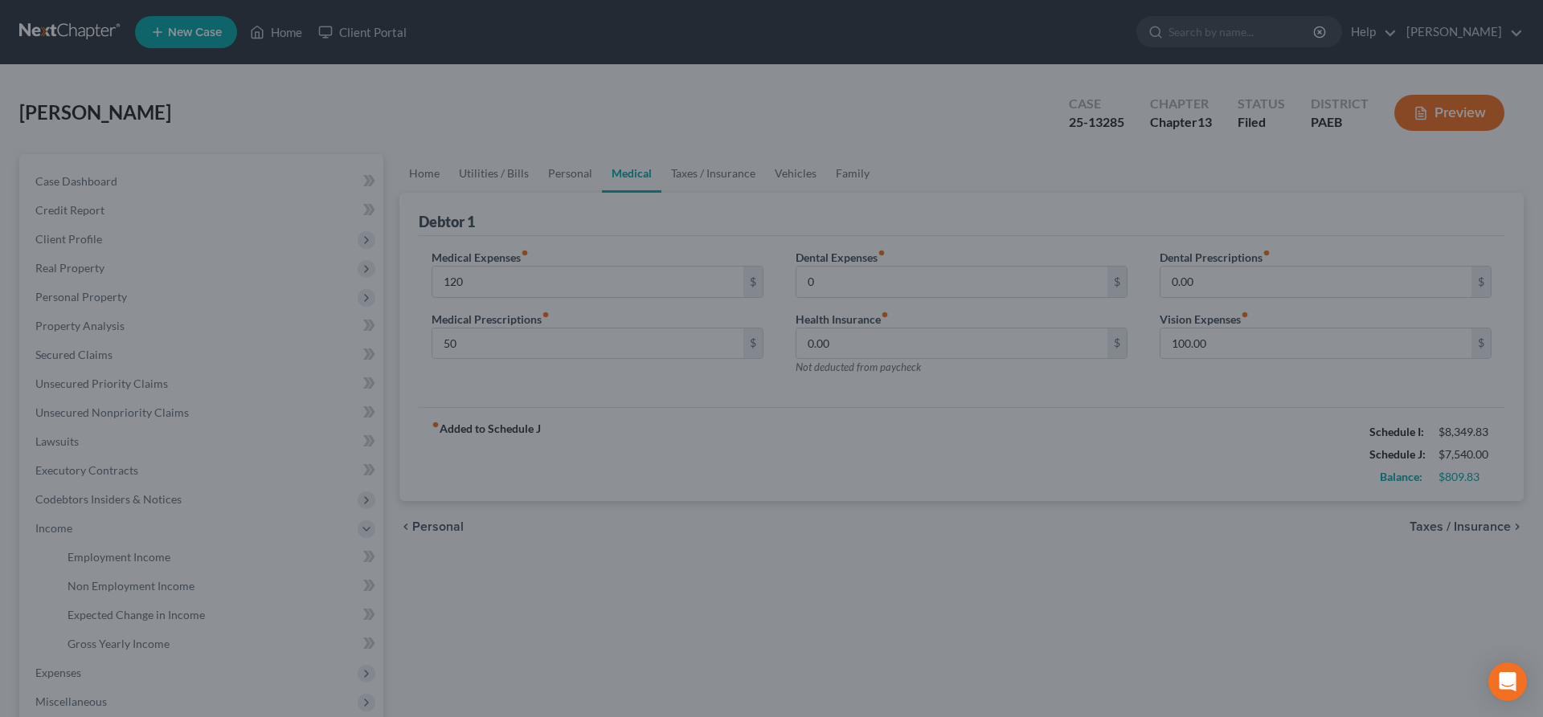
type input "120.00"
type input "50.00"
type input "0.00"
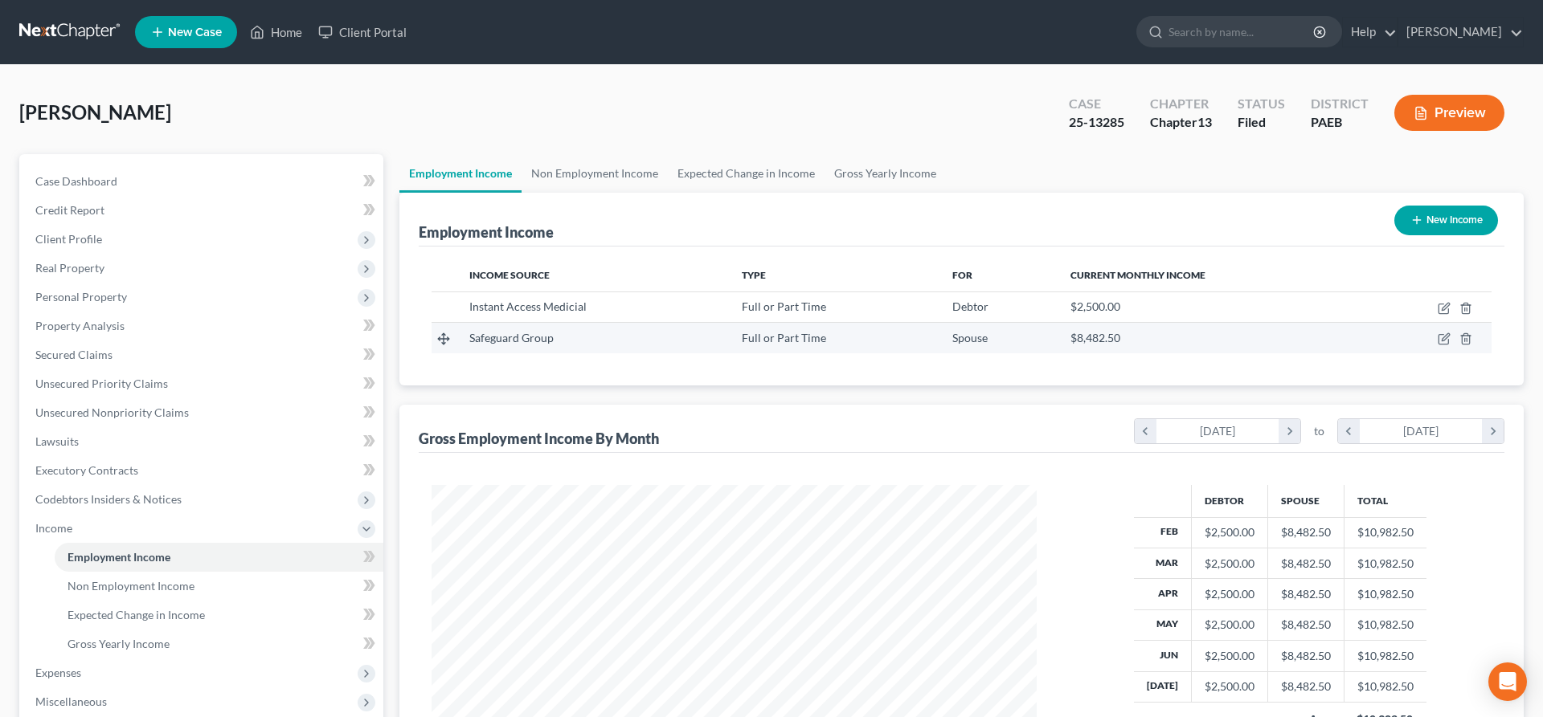
scroll to position [302, 637]
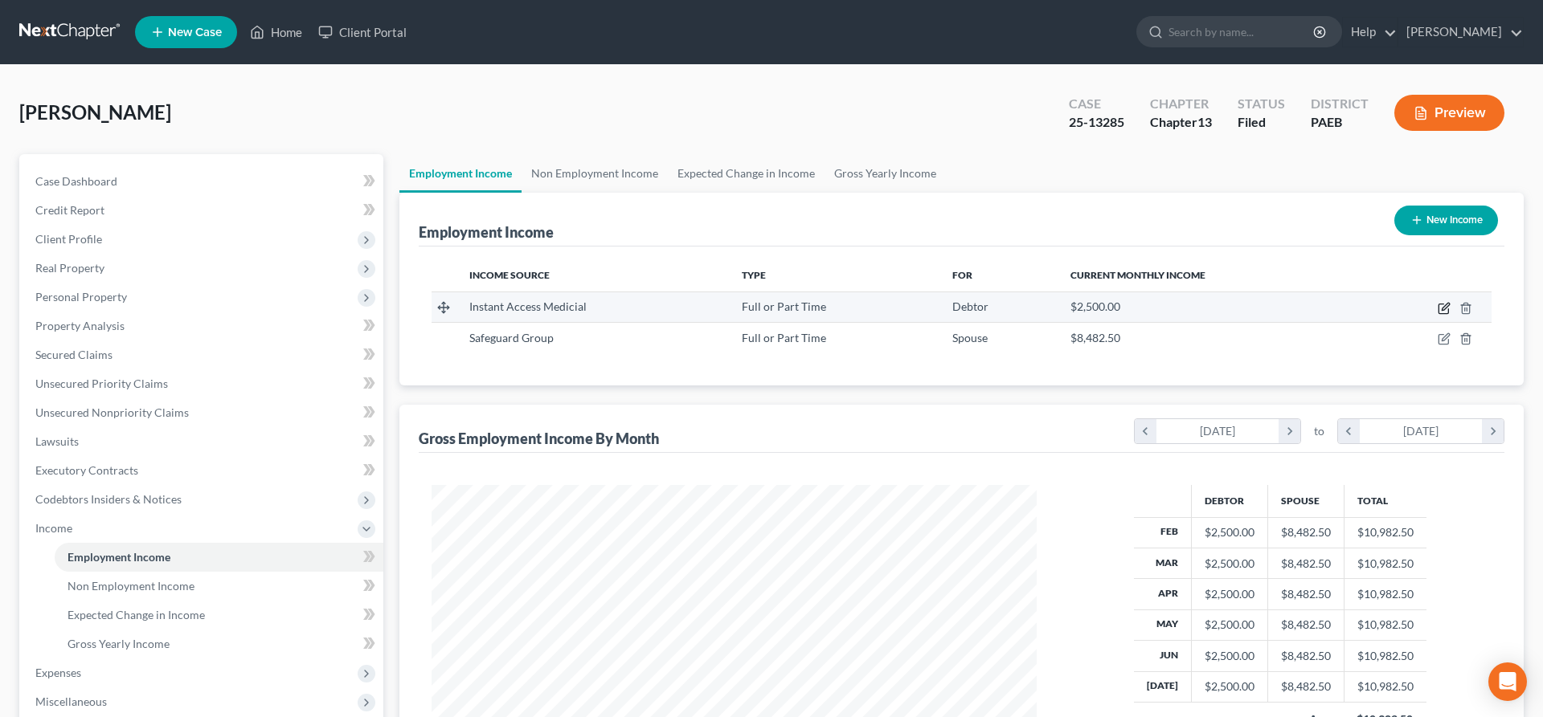
click at [1444, 304] on icon "button" at bounding box center [1443, 308] width 13 height 13
select select "0"
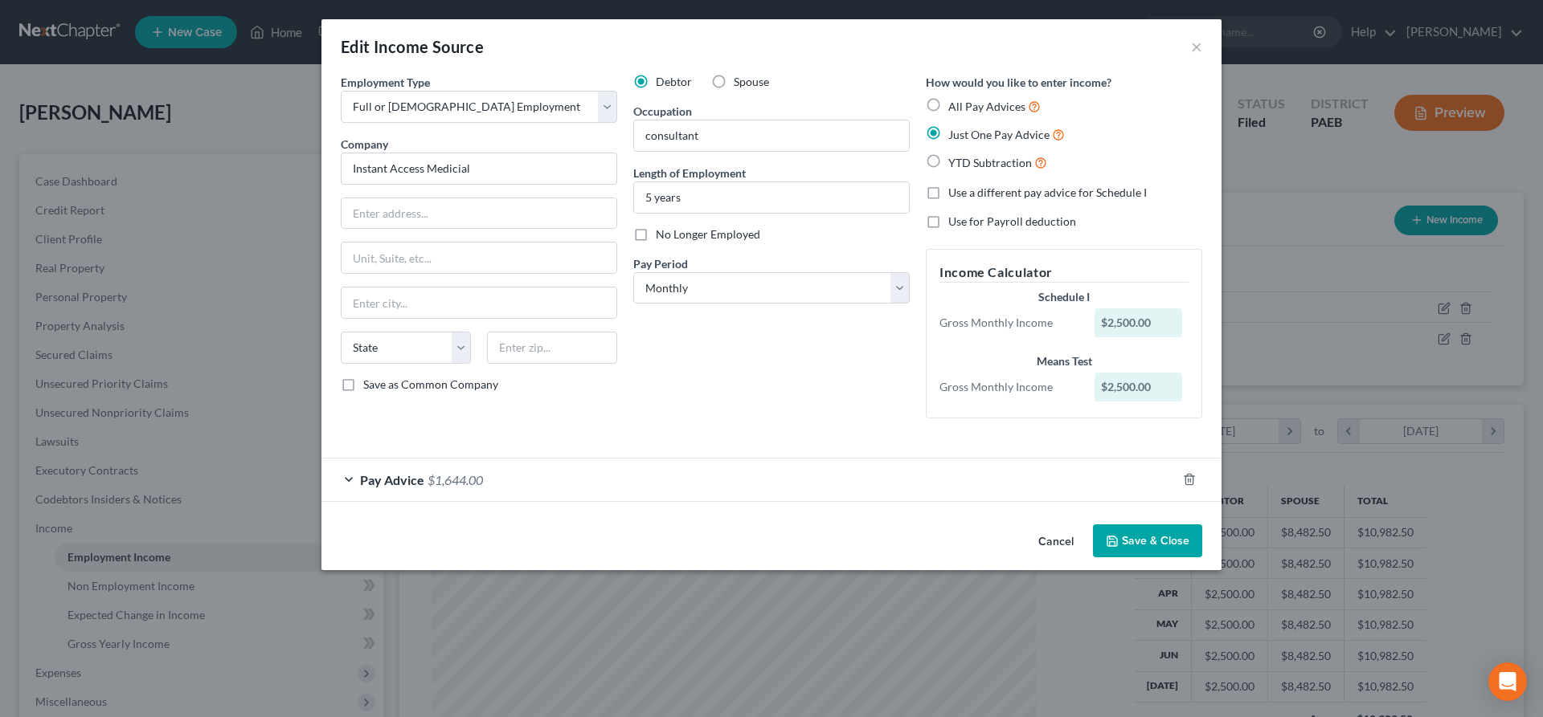
click at [1056, 536] on button "Cancel" at bounding box center [1055, 542] width 61 height 32
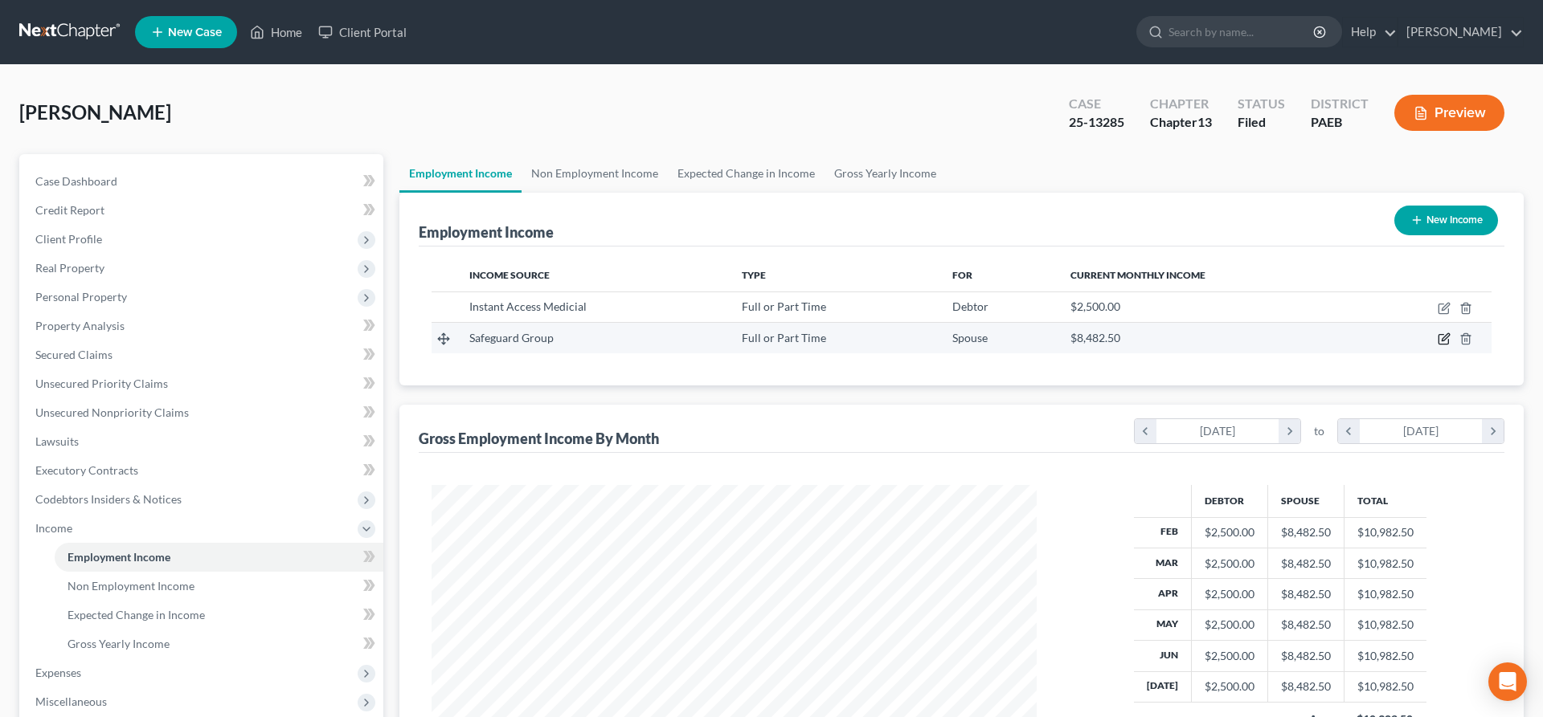
click at [1446, 333] on icon "button" at bounding box center [1443, 339] width 13 height 13
select select "0"
select select "2"
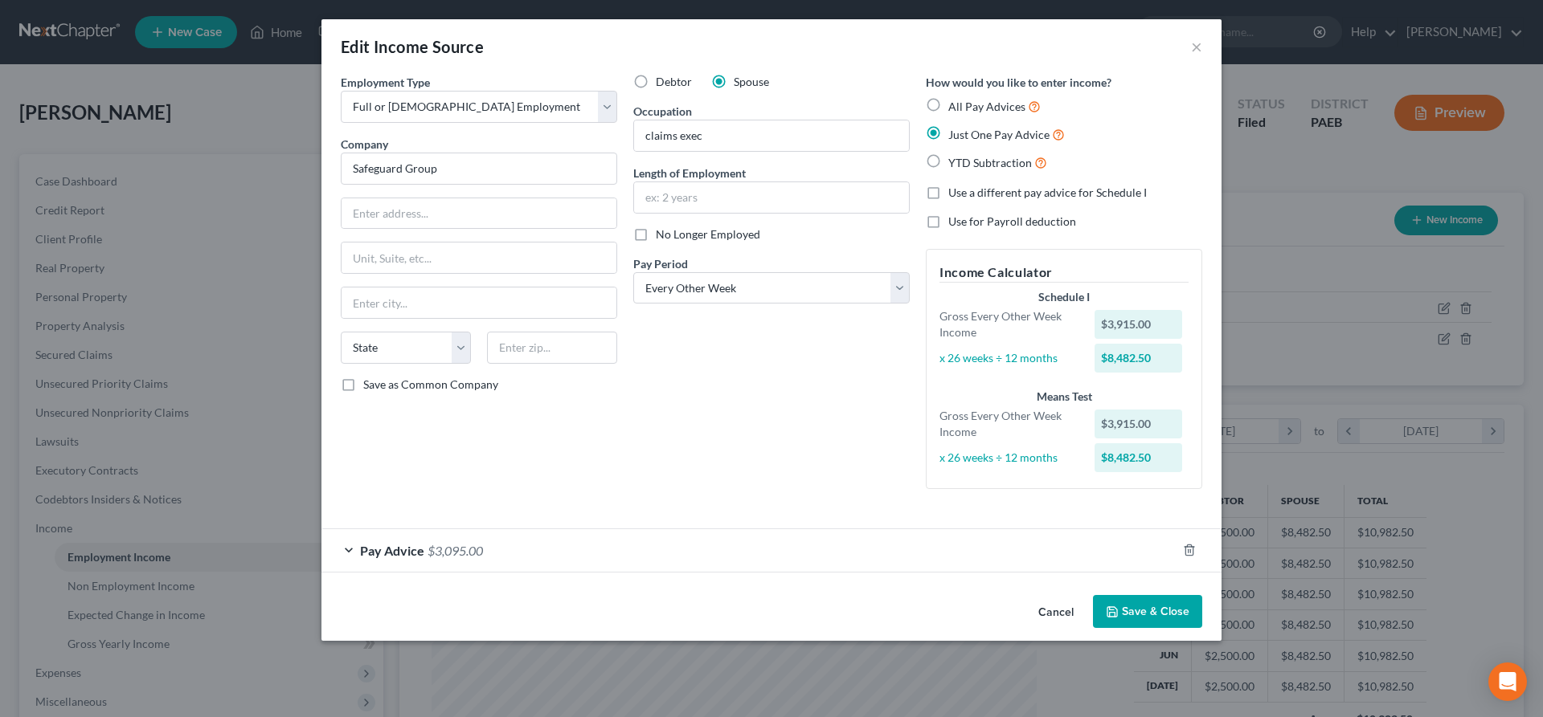
click at [1068, 602] on button "Cancel" at bounding box center [1055, 613] width 61 height 32
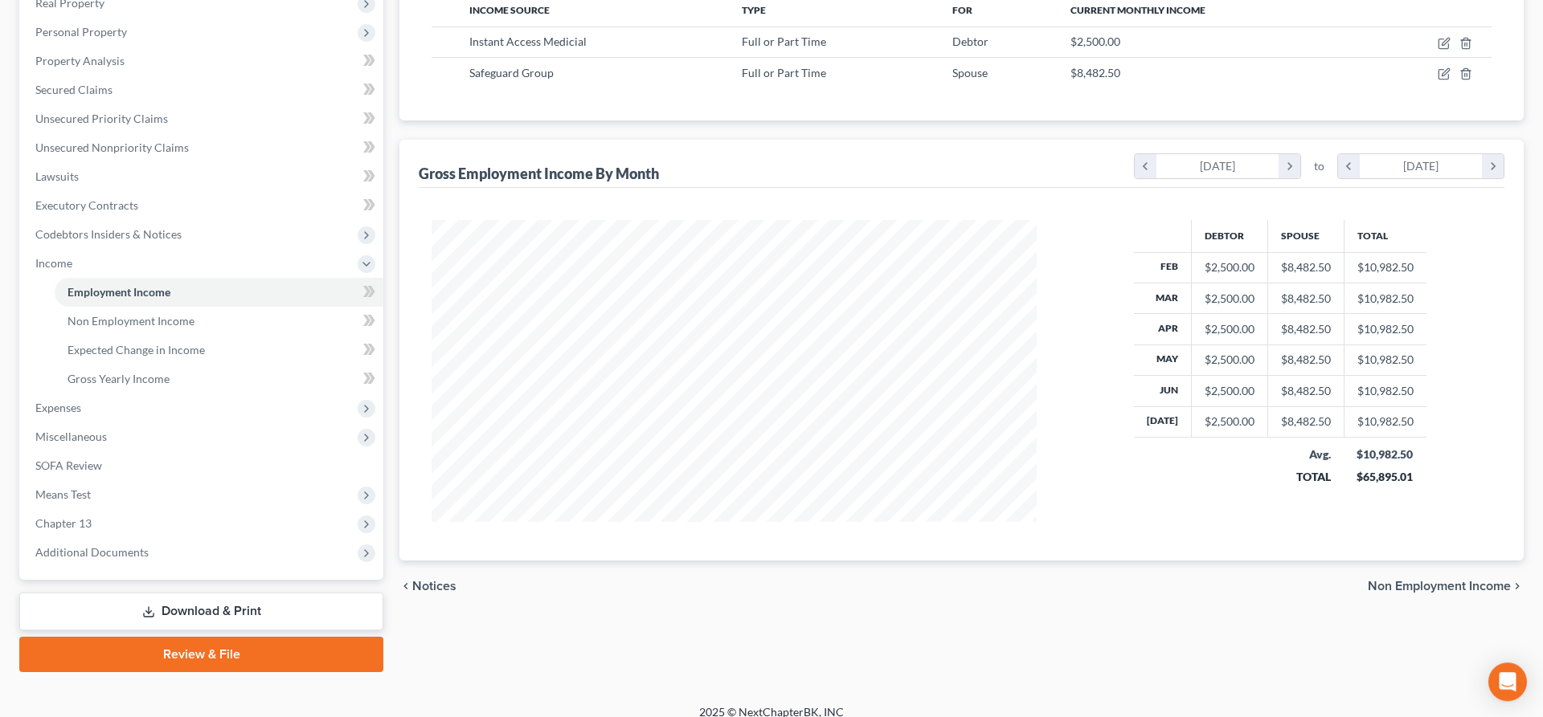
scroll to position [280, 0]
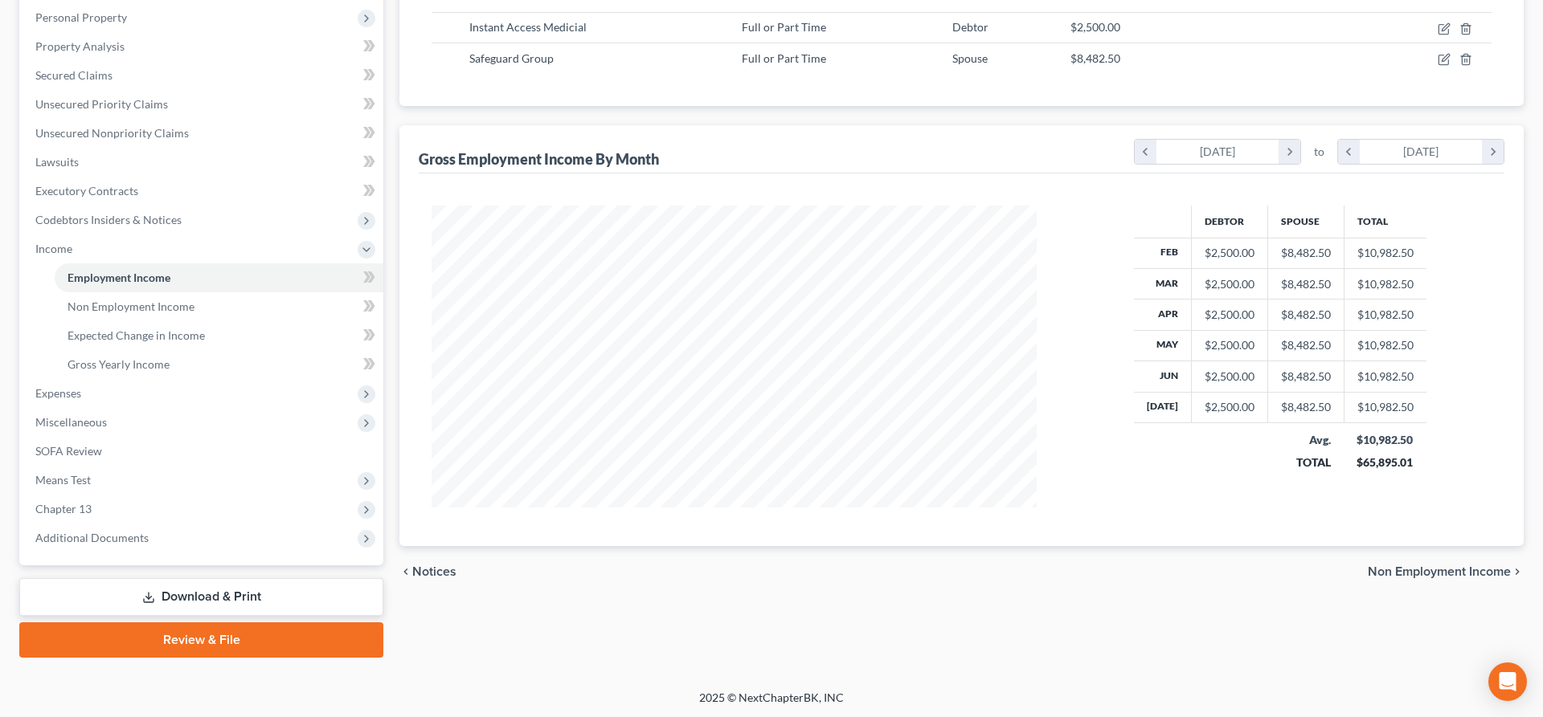
click at [194, 587] on link "Download & Print" at bounding box center [201, 597] width 364 height 38
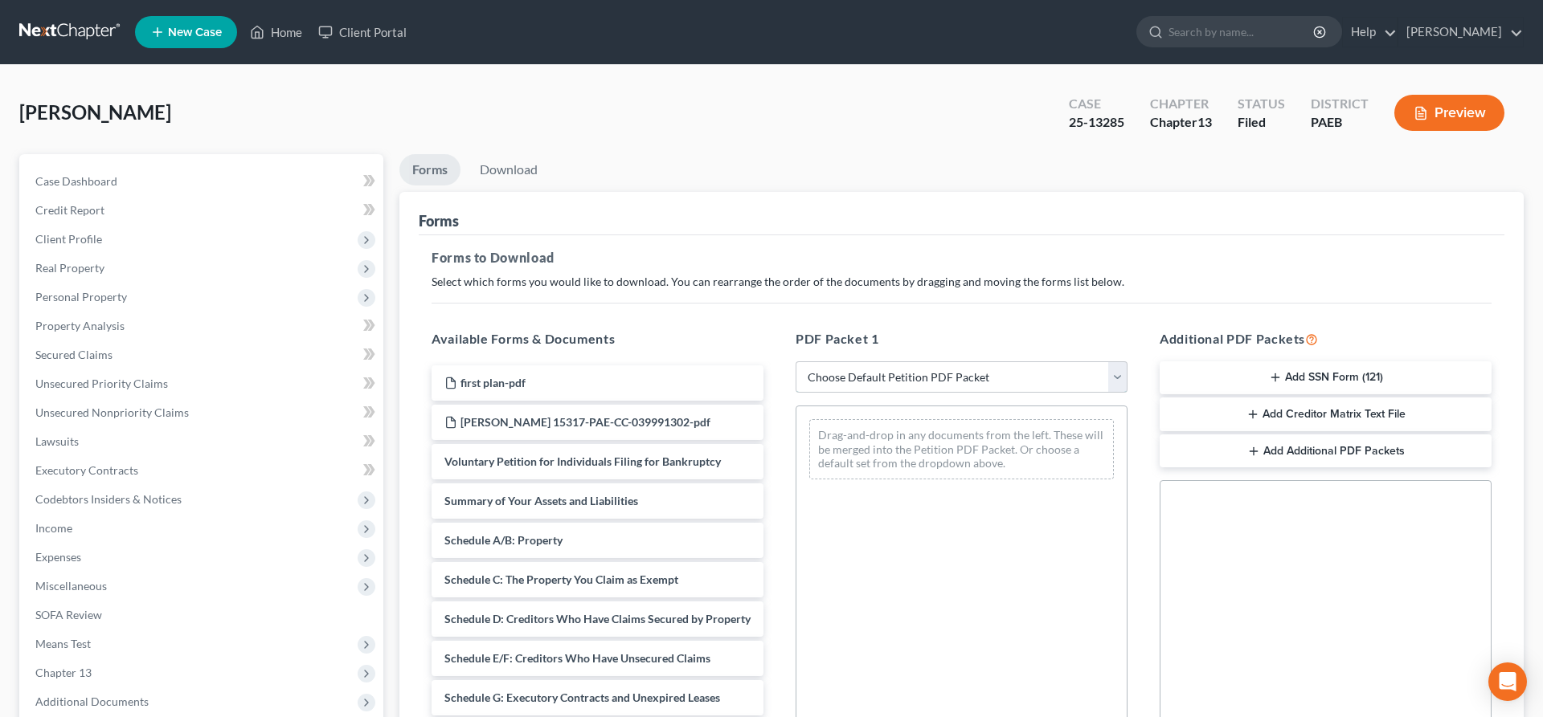
click at [795, 362] on select "Choose Default Petition PDF Packet Complete Bankruptcy Petition (all forms and …" at bounding box center [961, 378] width 332 height 32
select select "2"
click option "Amended Forms" at bounding box center [0, 0] width 0 height 0
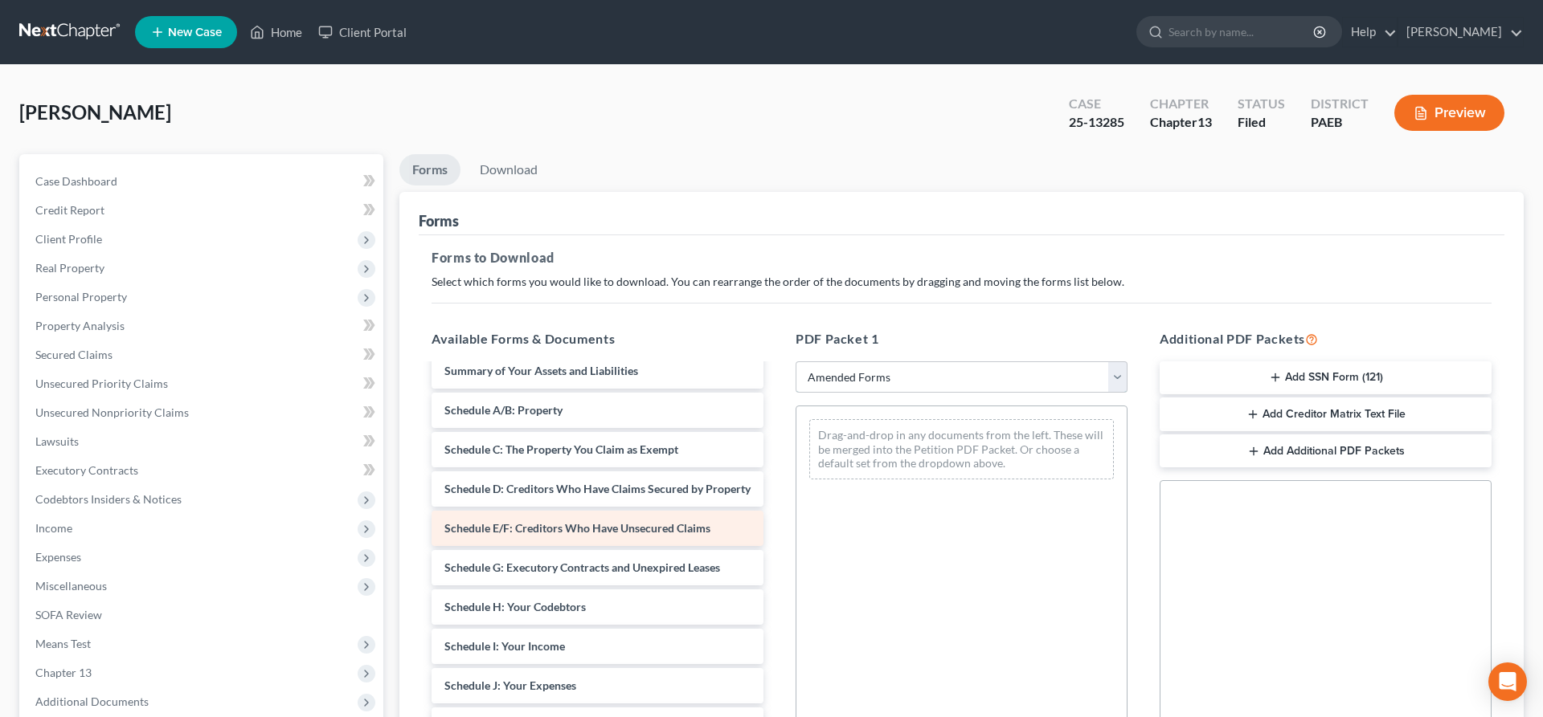
scroll to position [82, 0]
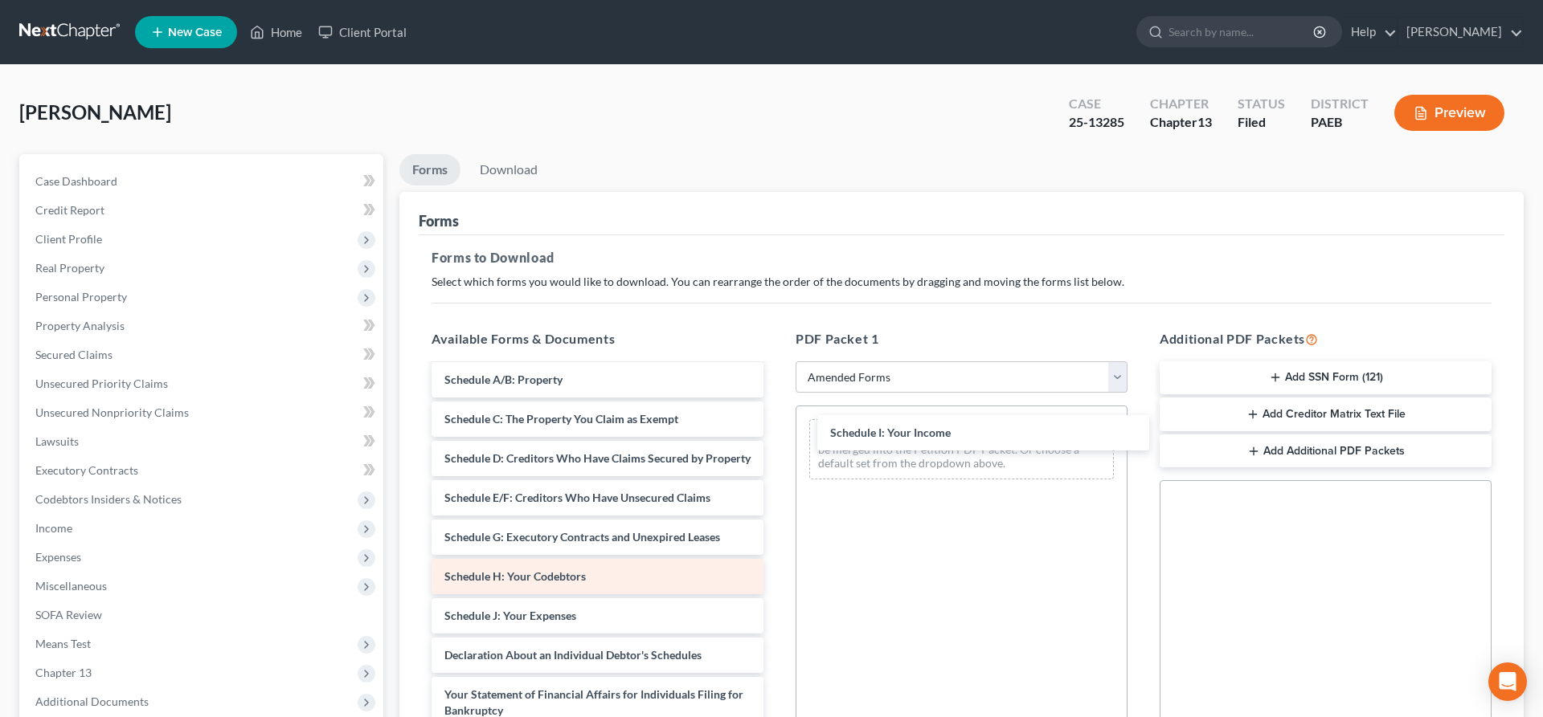
drag, startPoint x: 582, startPoint y: 611, endPoint x: 713, endPoint y: 575, distance: 135.6
click at [776, 429] on div "Schedule I: Your Income Voluntary Petition for Individuals Filing for Bankruptc…" at bounding box center [598, 613] width 358 height 658
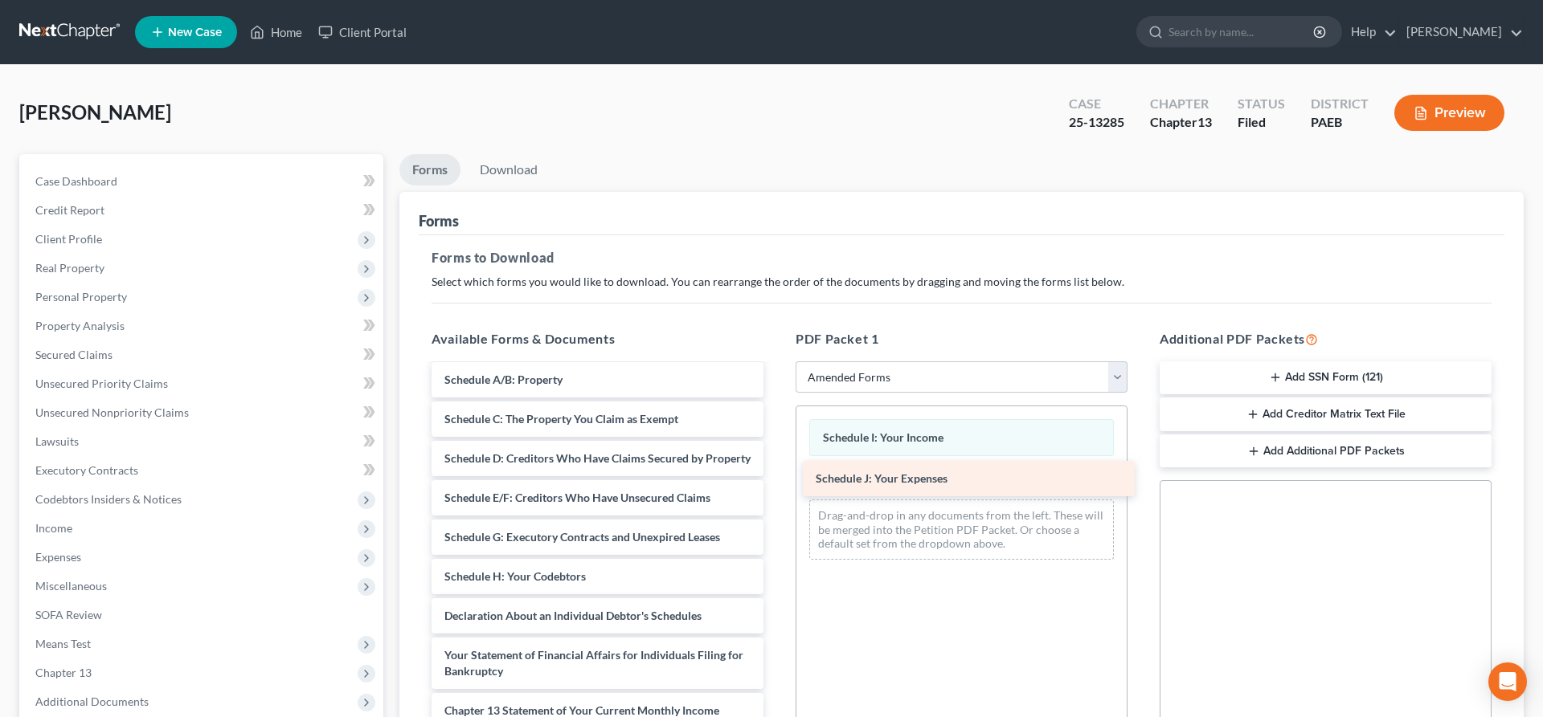
drag, startPoint x: 590, startPoint y: 601, endPoint x: 962, endPoint y: 465, distance: 395.2
click at [776, 465] on div "Schedule J: Your Expenses Voluntary Petition for Individuals Filing for Bankrup…" at bounding box center [598, 593] width 358 height 619
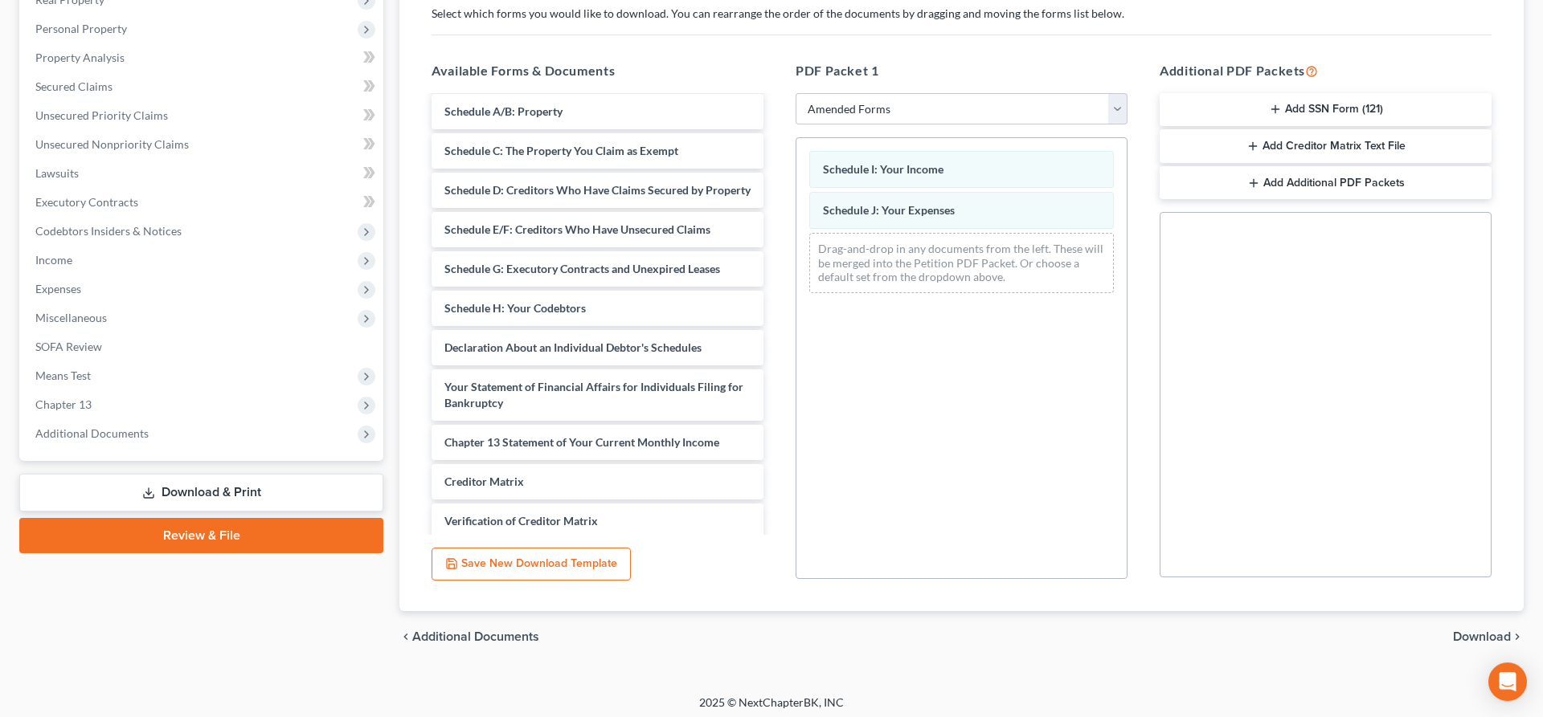
scroll to position [274, 0]
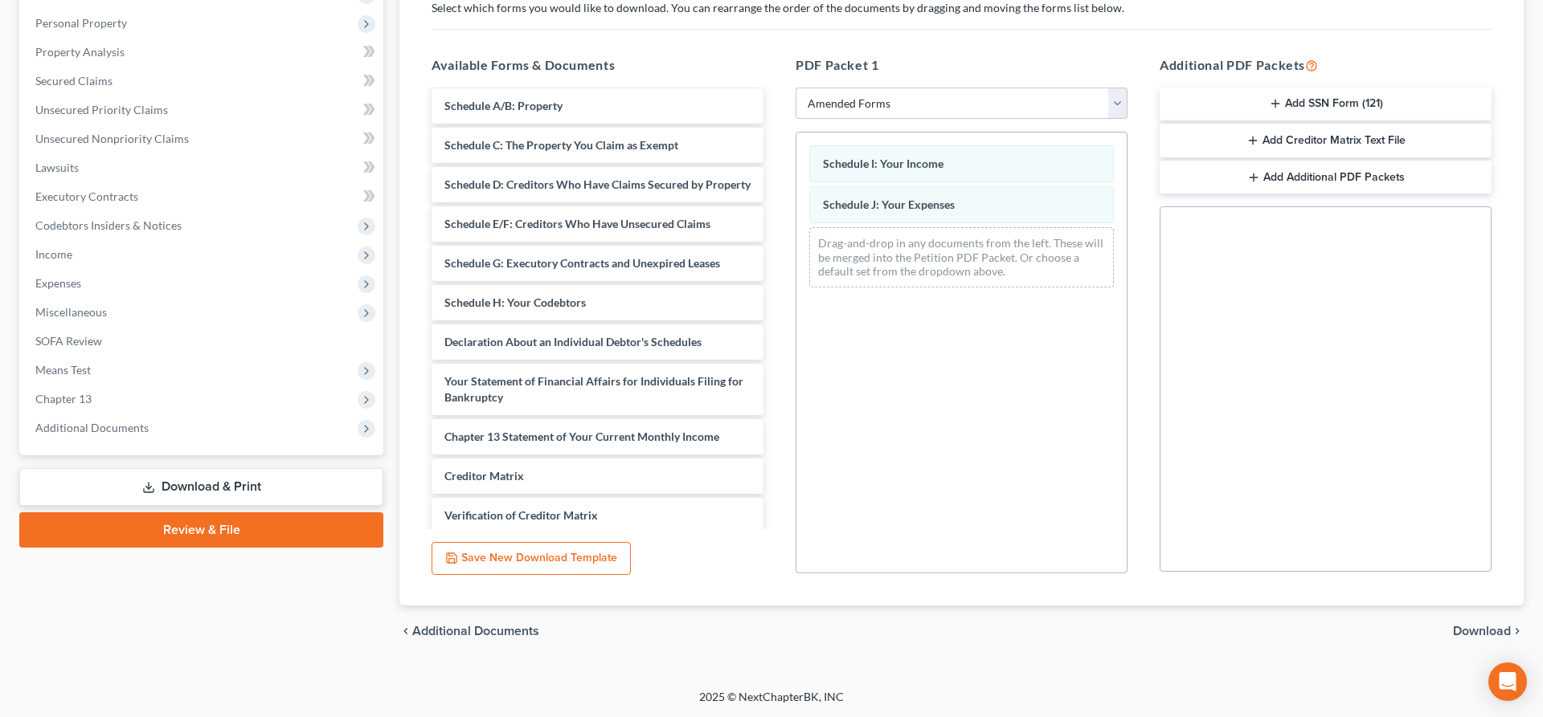
click at [1472, 627] on span "Download" at bounding box center [1482, 631] width 58 height 13
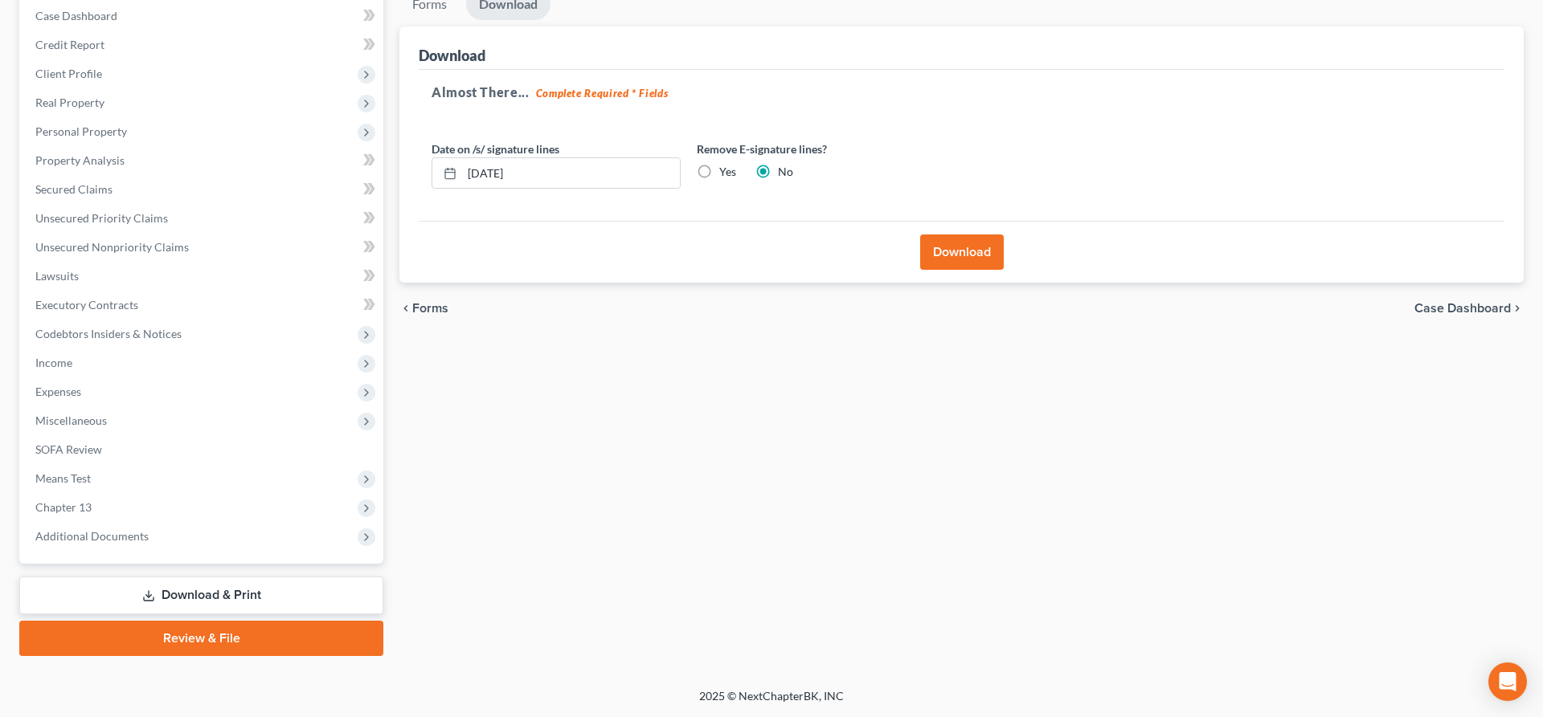
scroll to position [164, 0]
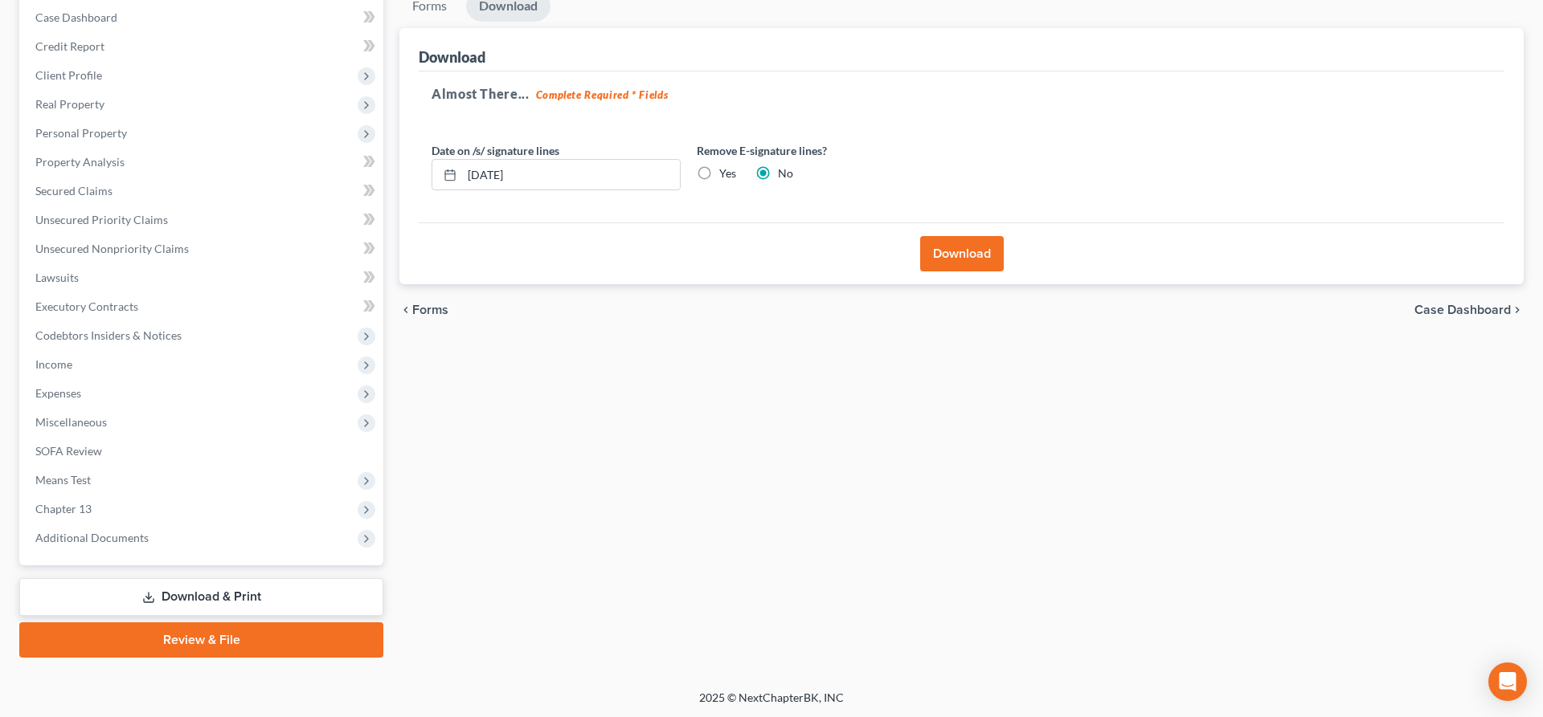
click at [949, 247] on button "Download" at bounding box center [962, 253] width 84 height 35
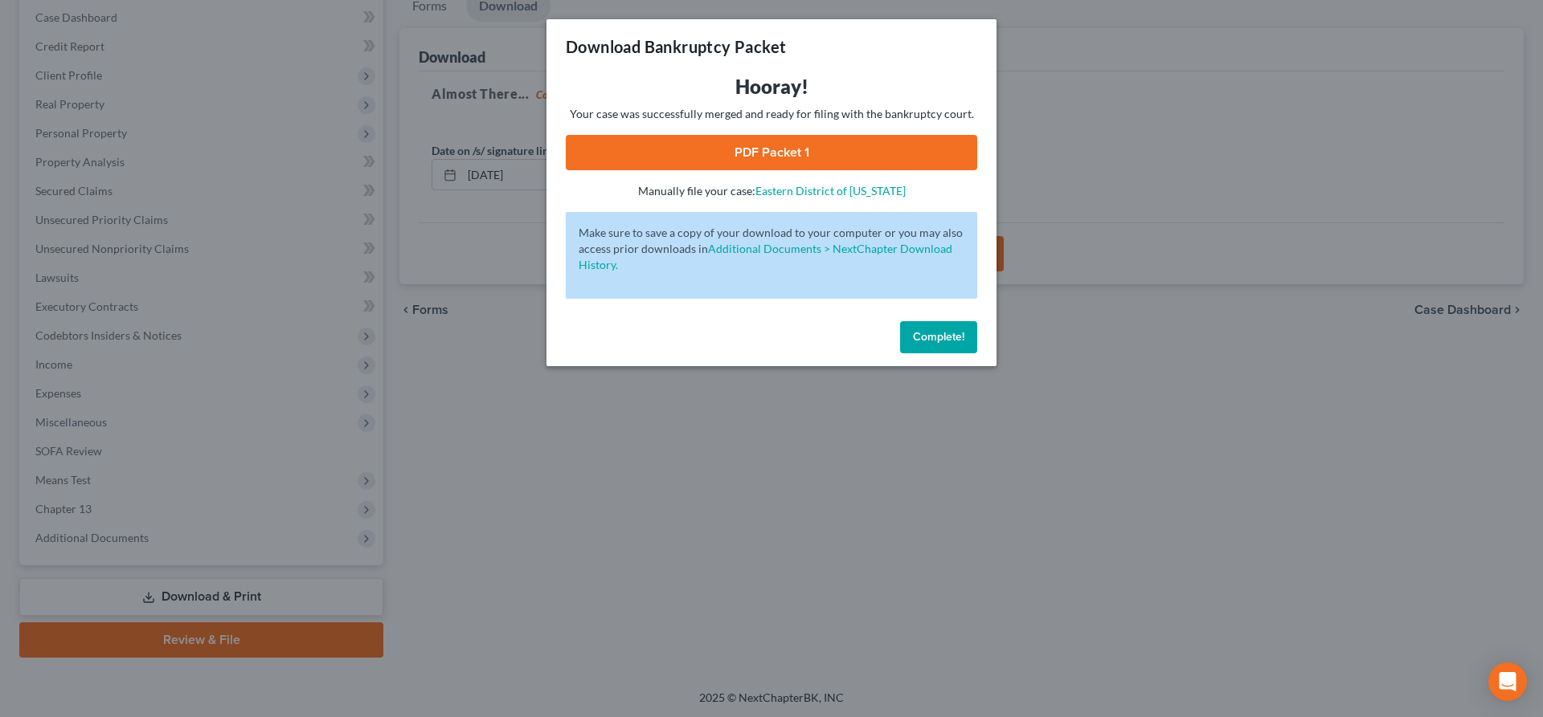
click at [774, 144] on link "PDF Packet 1" at bounding box center [771, 152] width 411 height 35
click at [778, 148] on link "PDF Packet 1" at bounding box center [771, 152] width 411 height 35
click at [931, 333] on span "Complete!" at bounding box center [938, 337] width 51 height 14
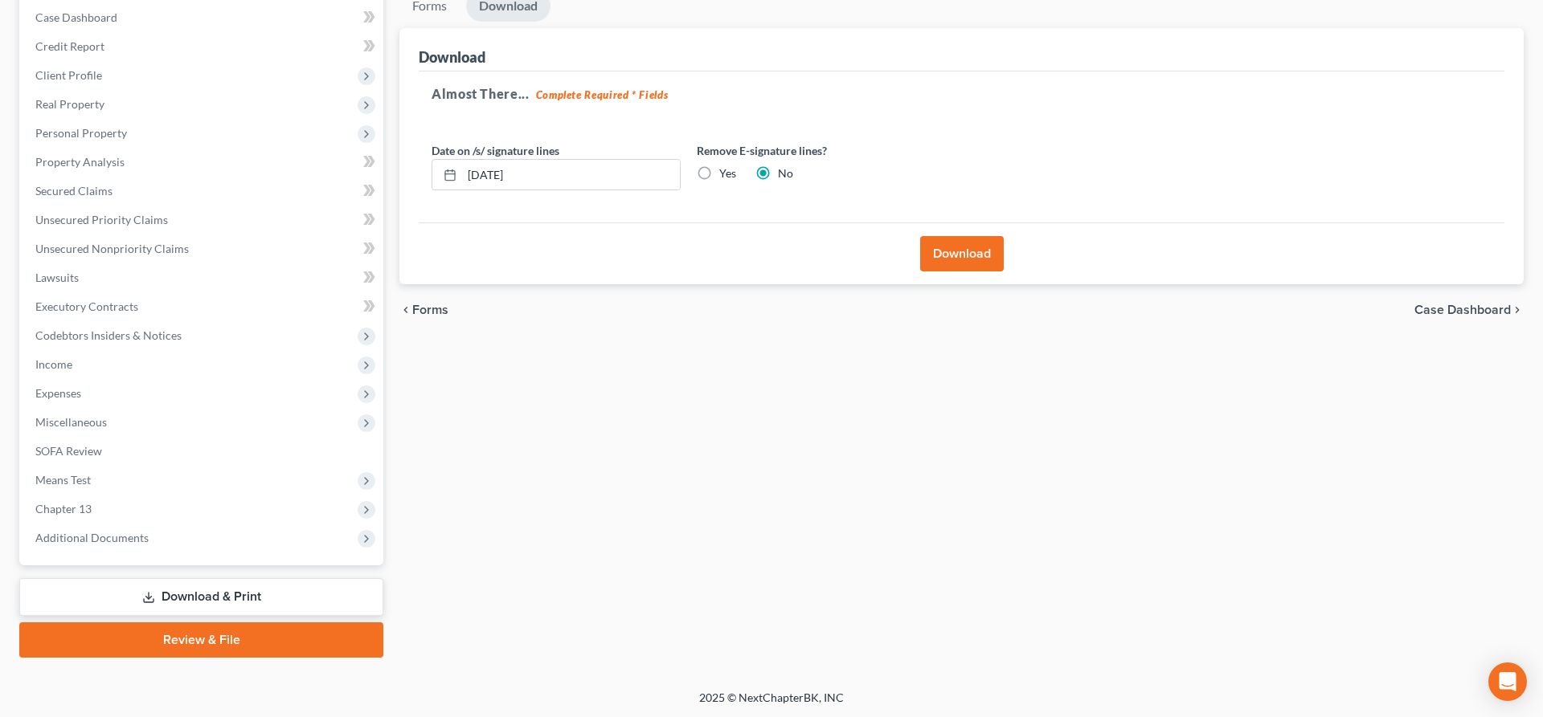
scroll to position [0, 0]
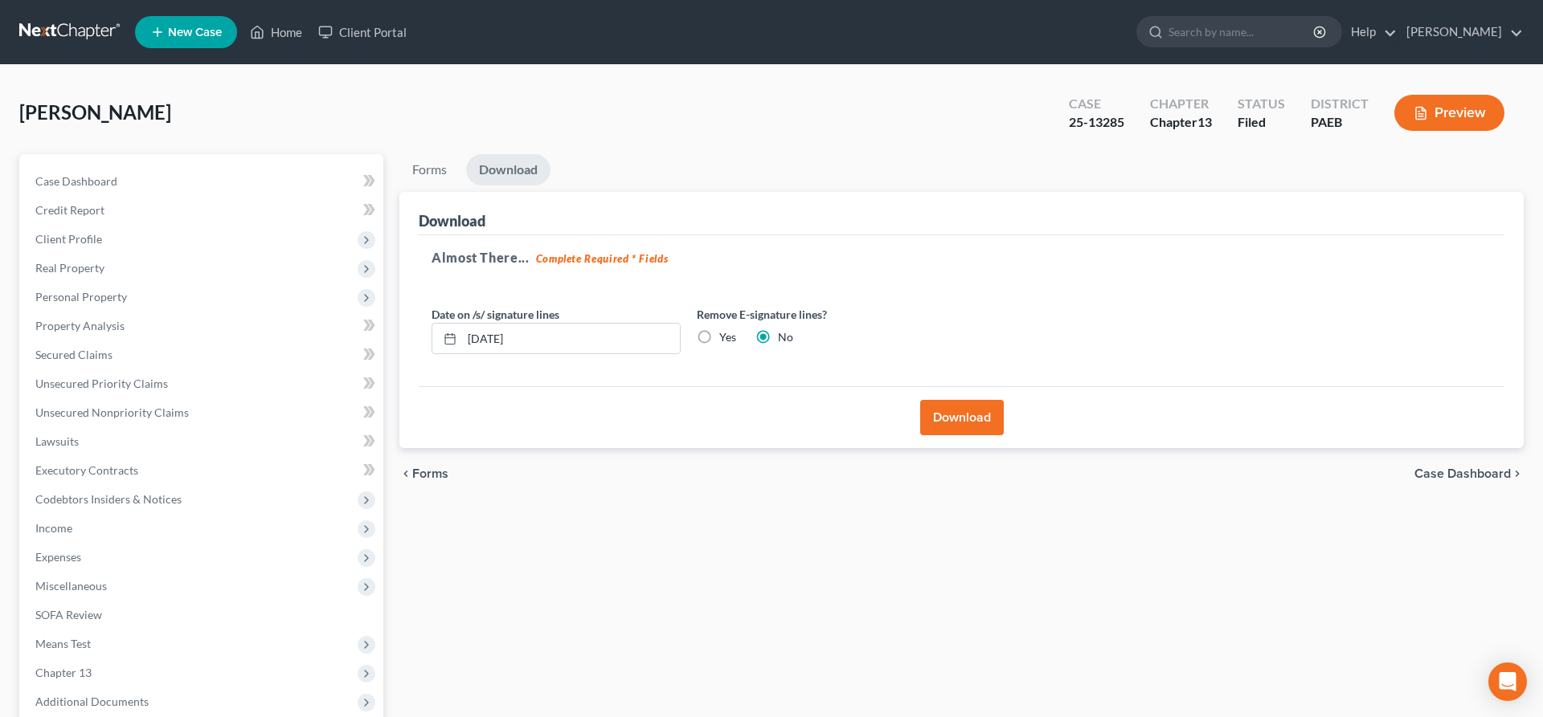
click at [942, 413] on button "Download" at bounding box center [962, 417] width 84 height 35
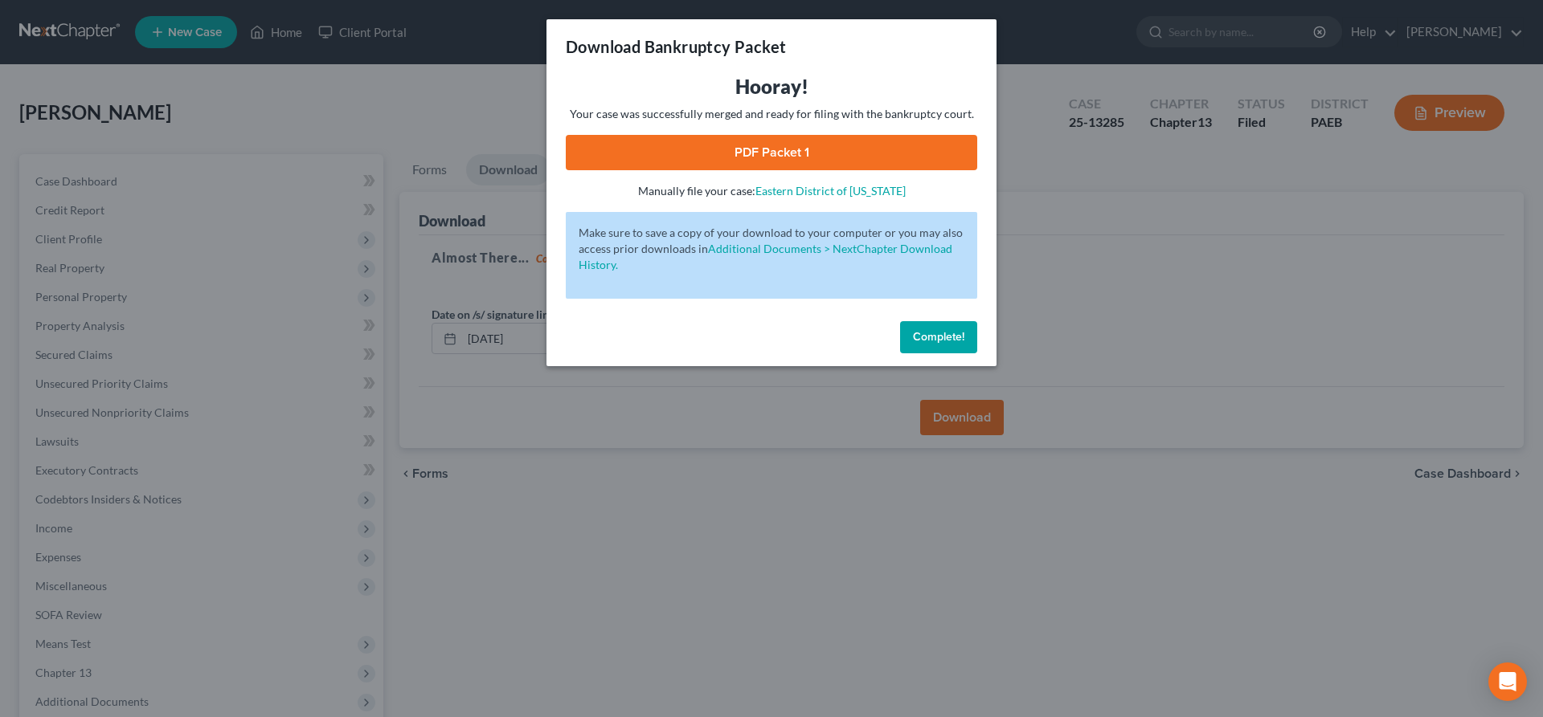
click at [744, 151] on link "PDF Packet 1" at bounding box center [771, 152] width 411 height 35
click at [952, 331] on span "Complete!" at bounding box center [938, 337] width 51 height 14
